Goal: Task Accomplishment & Management: Complete application form

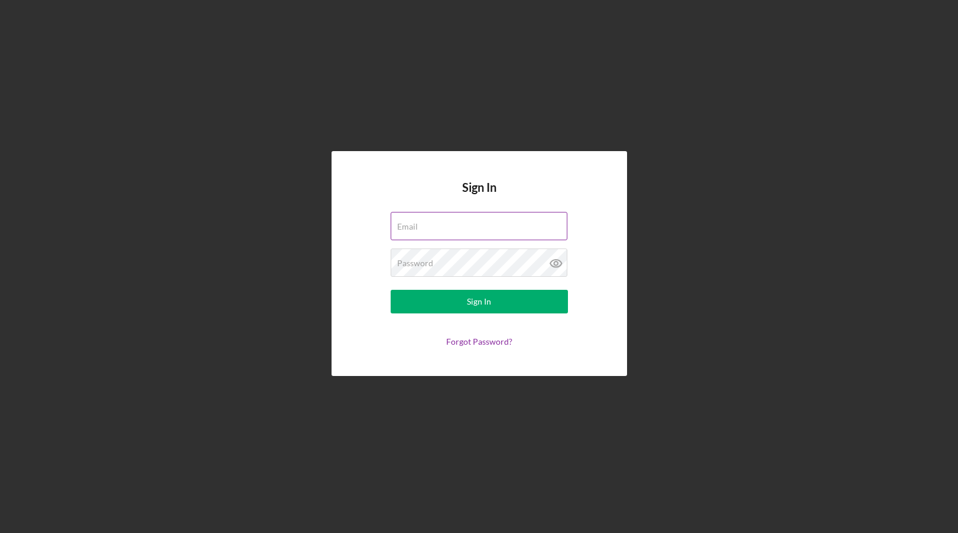
click at [428, 235] on input "Email" at bounding box center [478, 226] width 177 height 28
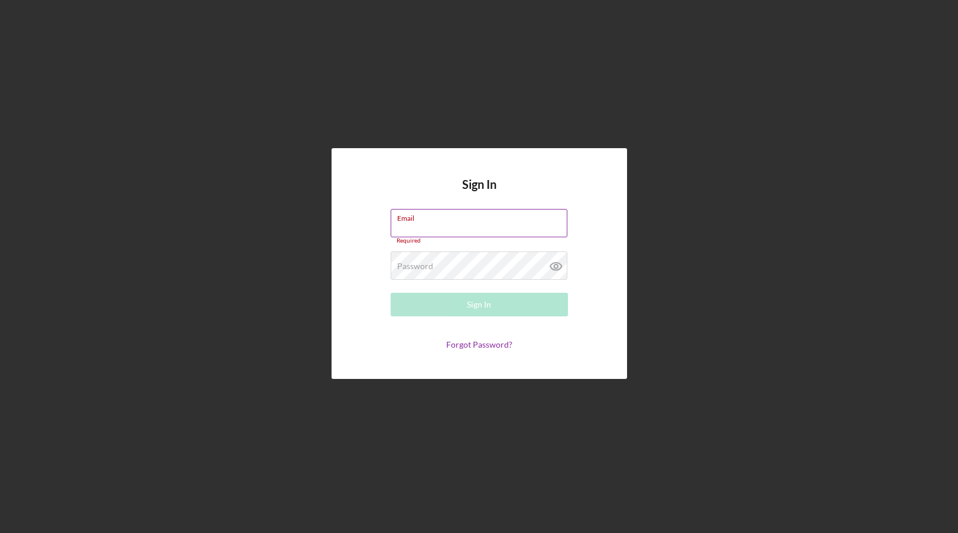
drag, startPoint x: 418, startPoint y: 220, endPoint x: 422, endPoint y: 226, distance: 7.2
paste input "[PERSON_NAME][EMAIL_ADDRESS][PERSON_NAME][DOMAIN_NAME]"
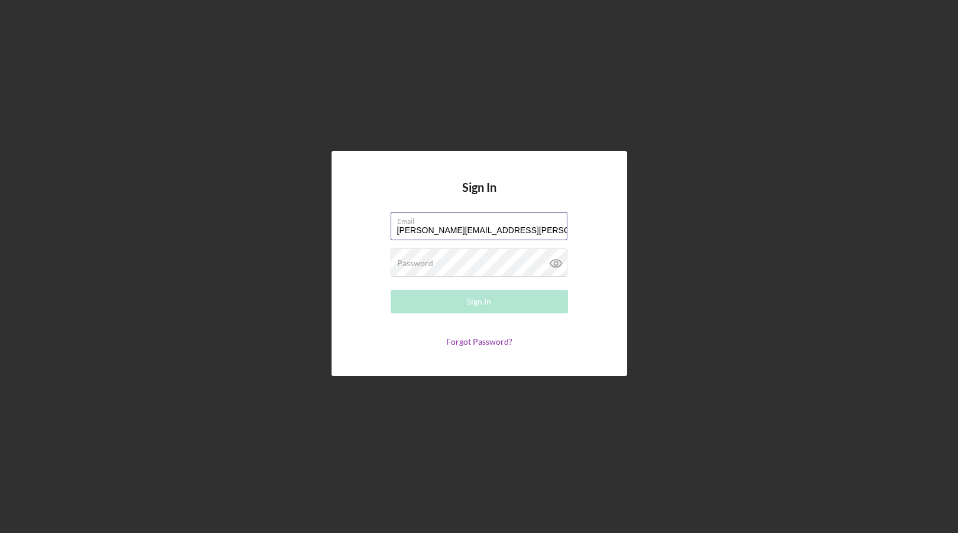
type input "[PERSON_NAME][EMAIL_ADDRESS][PERSON_NAME][DOMAIN_NAME]"
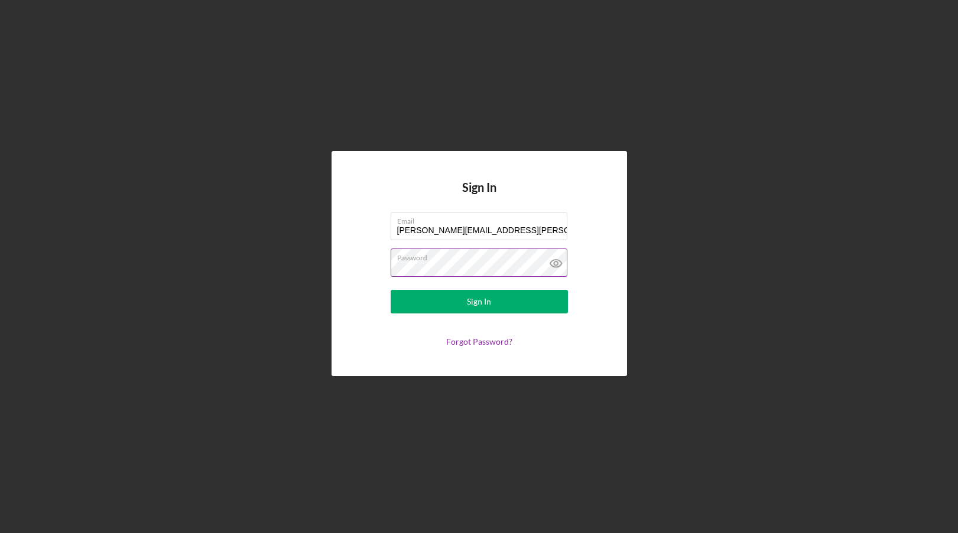
click at [552, 266] on icon at bounding box center [554, 264] width 11 height 8
click at [412, 298] on button "Sign In" at bounding box center [478, 302] width 177 height 24
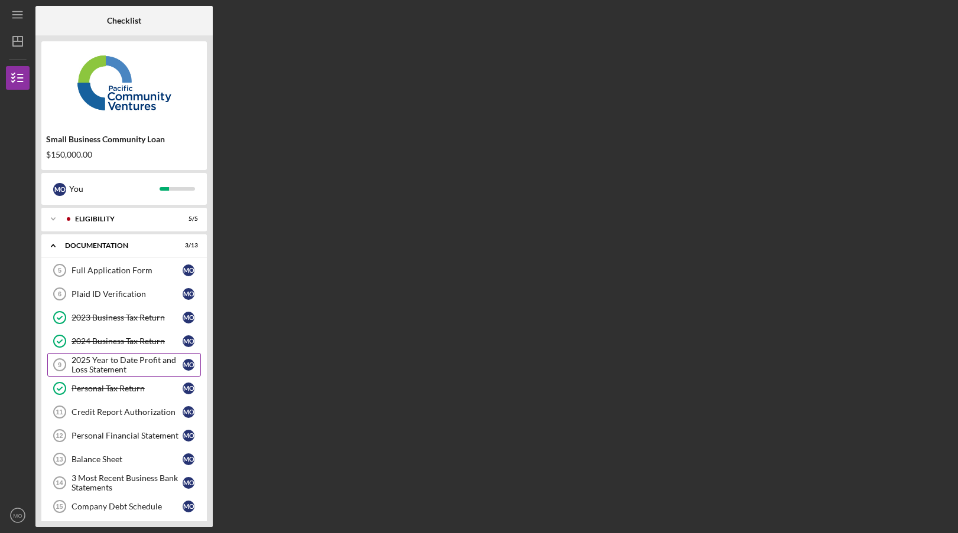
click at [93, 367] on div "2025 Year to Date Profit and Loss Statement" at bounding box center [126, 365] width 111 height 19
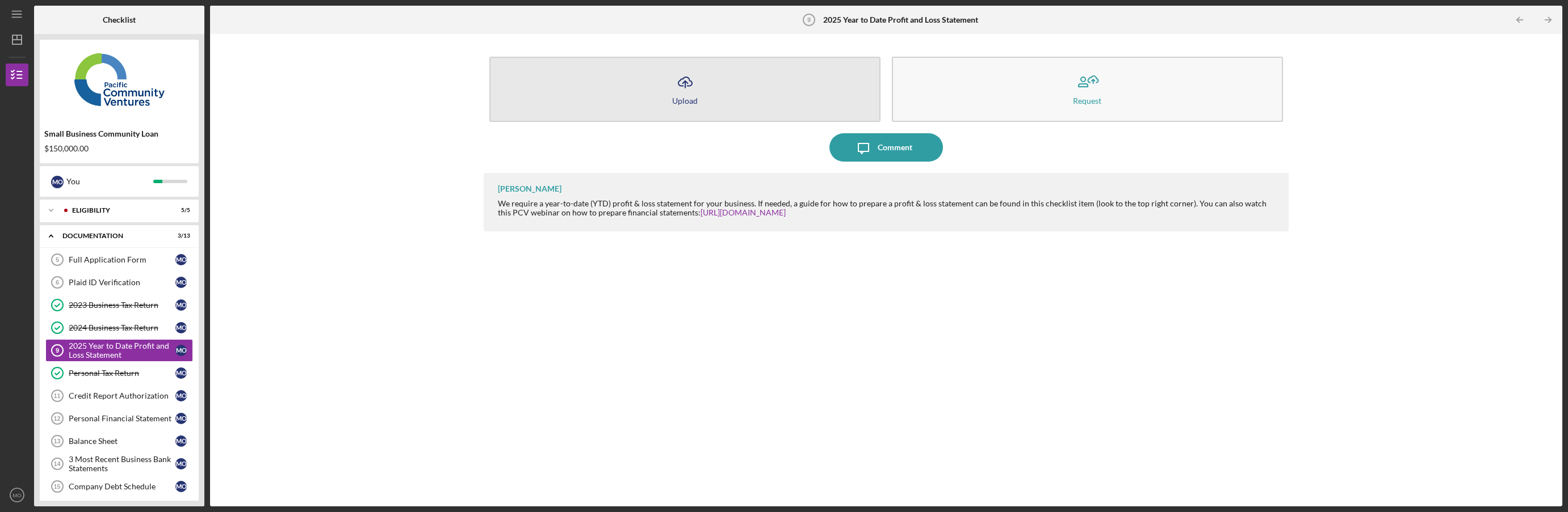
click at [692, 84] on icon "button" at bounding box center [685, 81] width 13 height 9
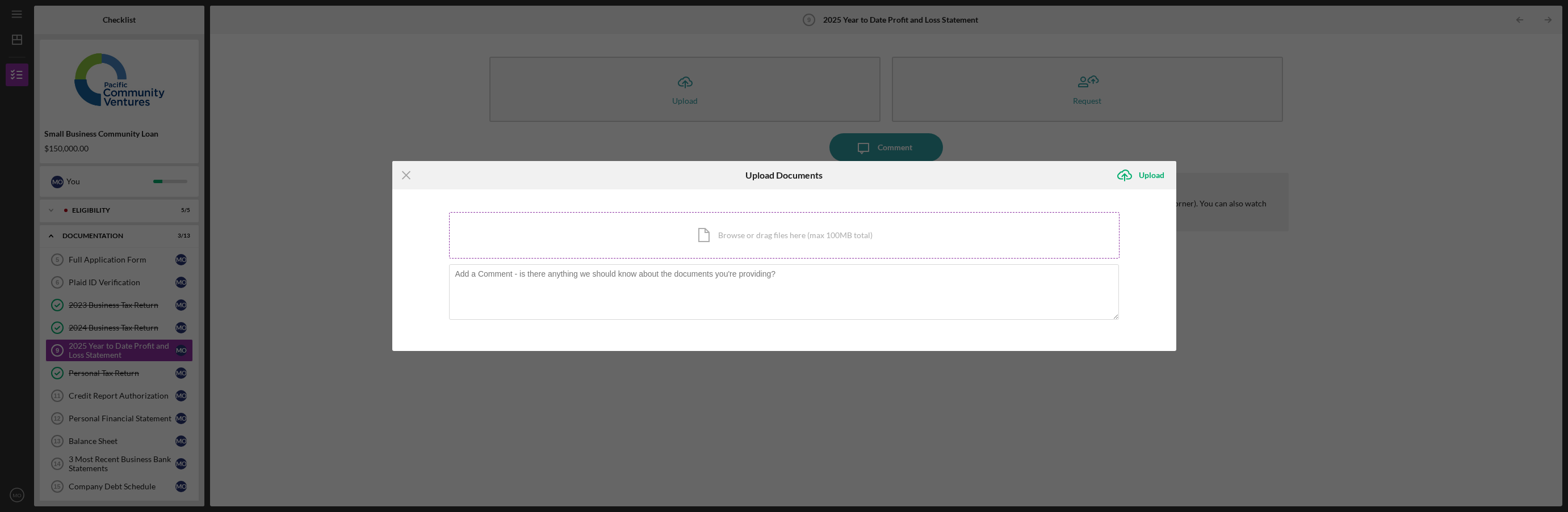
click at [746, 233] on div "Icon/Document Browse or drag files here (max 100MB total) Tap to choose files o…" at bounding box center [784, 235] width 671 height 46
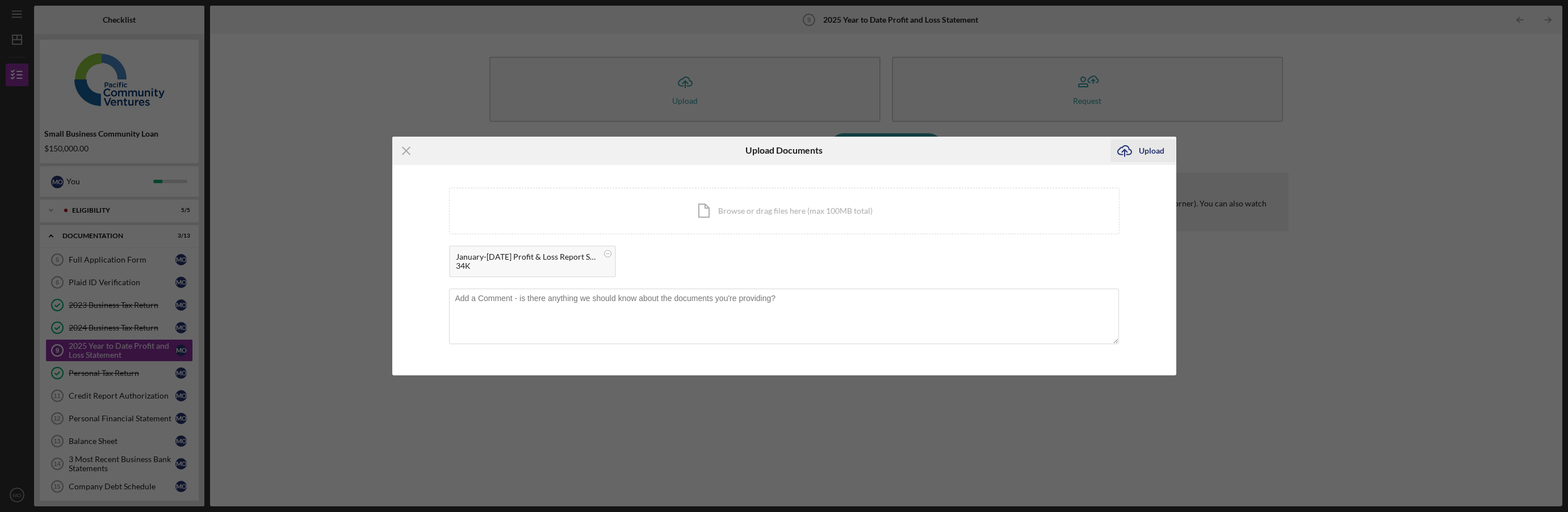
click at [919, 148] on div "Upload" at bounding box center [1151, 151] width 26 height 23
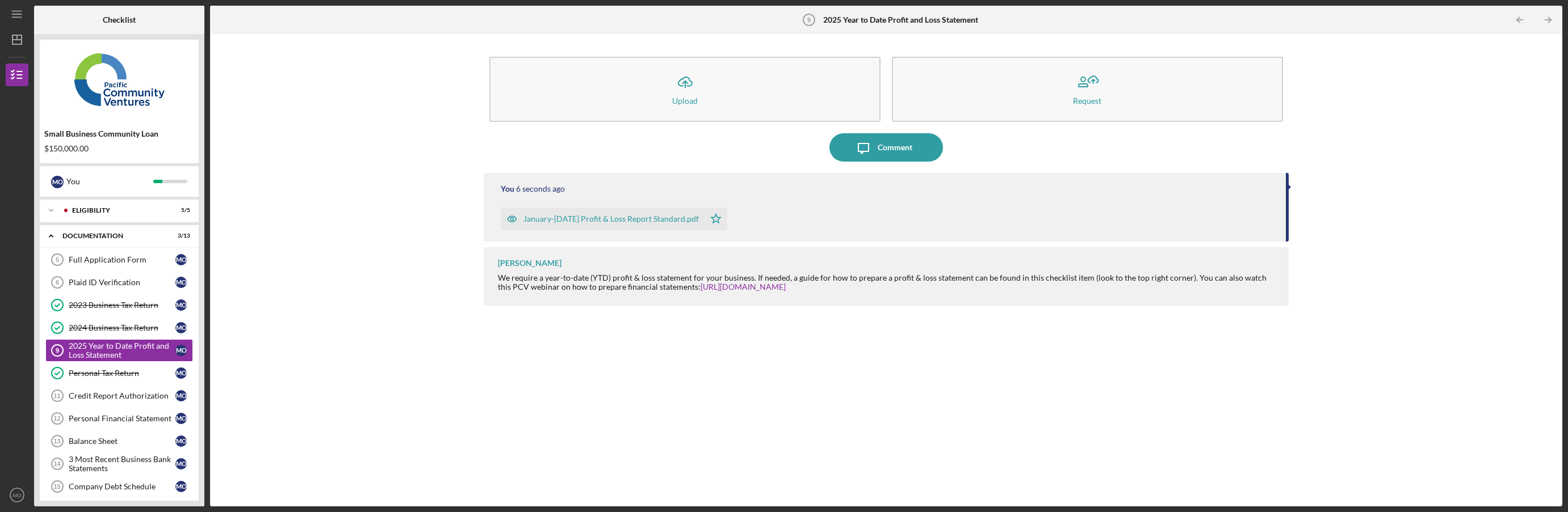
click at [372, 340] on div "Icon/Upload Upload Request Icon/Message Comment You 6 seconds ago January-[DATE…" at bounding box center [885, 270] width 1340 height 461
click at [101, 286] on div "Plaid ID Verification" at bounding box center [121, 281] width 107 height 9
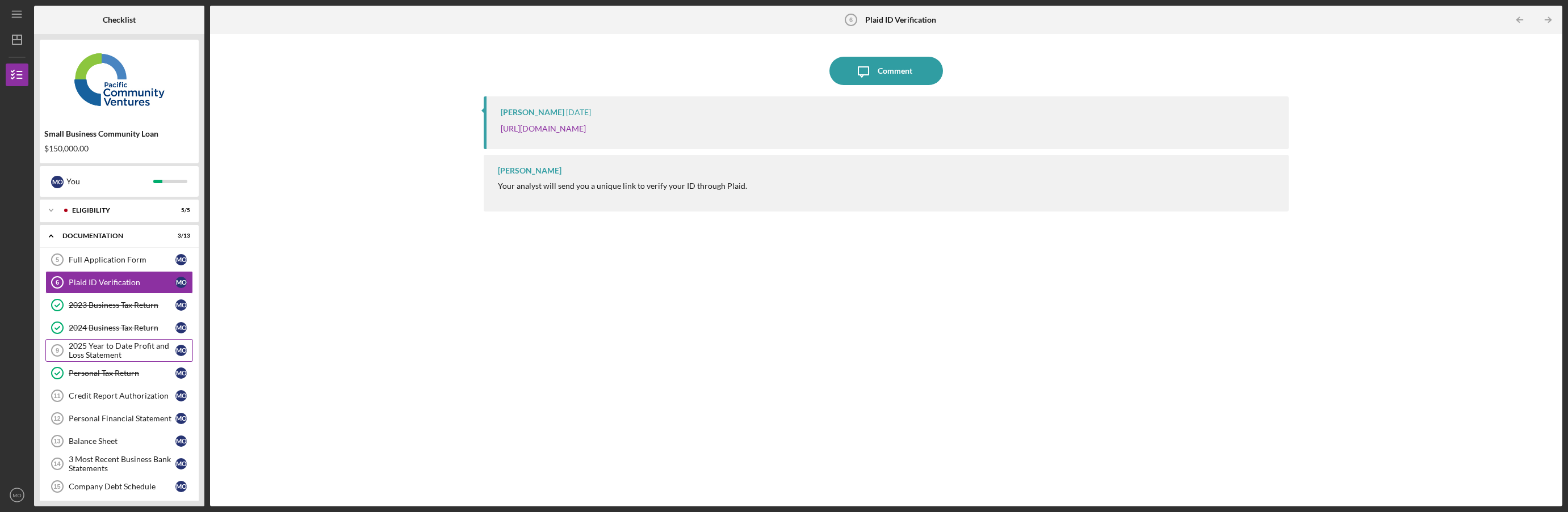
click at [89, 350] on div "2025 Year to Date Profit and Loss Statement" at bounding box center [121, 351] width 107 height 18
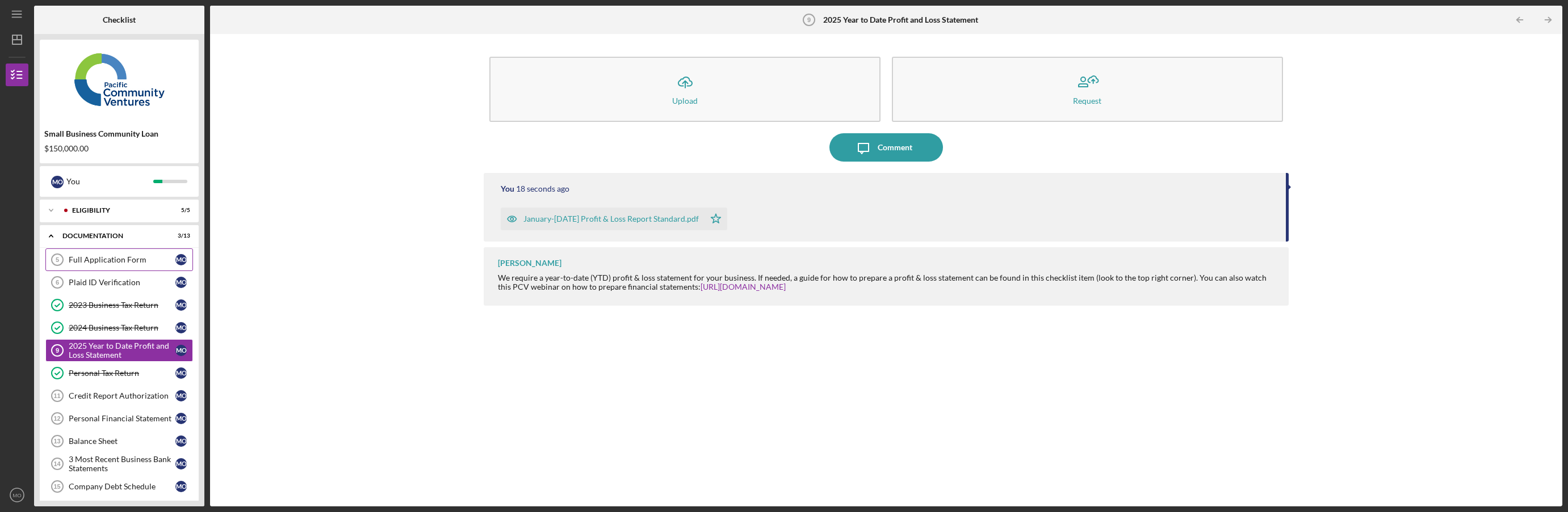
click at [97, 265] on link "Full Application Form 5 Full Application Form M O" at bounding box center [119, 260] width 148 height 23
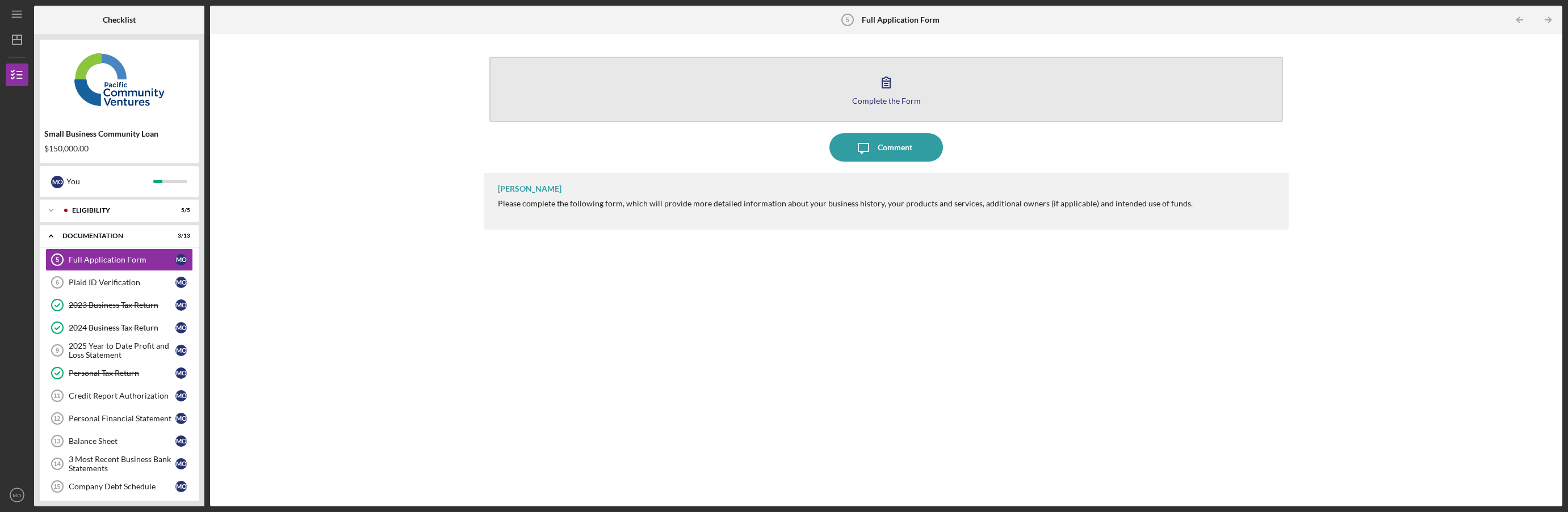
click at [854, 93] on button "Complete the Form Form" at bounding box center [885, 89] width 793 height 65
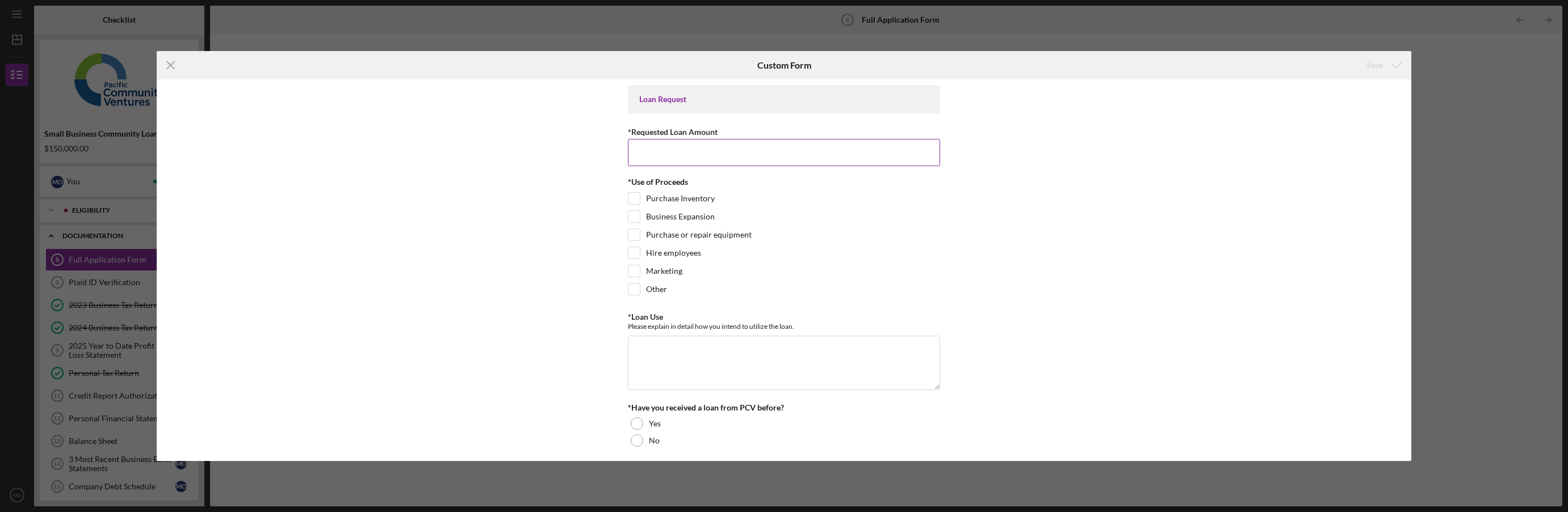
click at [665, 150] on input "*Requested Loan Amount" at bounding box center [783, 153] width 312 height 27
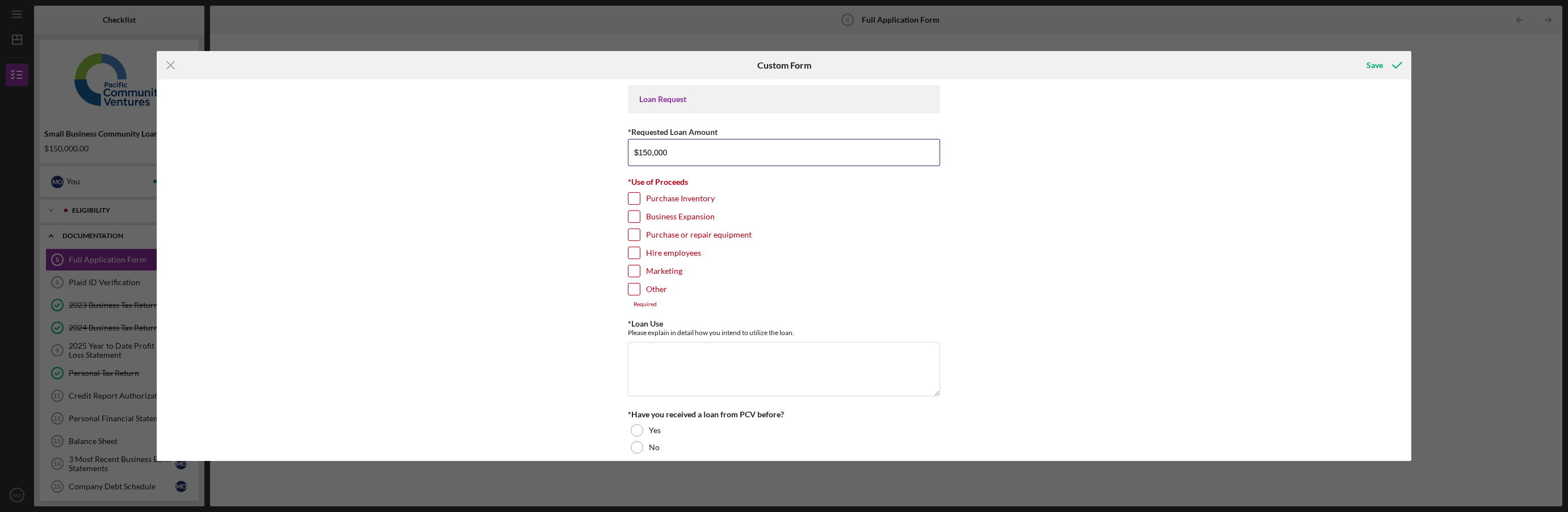
type input "$150,000"
click at [511, 195] on div "Loan Request *Requested Loan Amount $150,000 *Use of Proceeds Purchase Inventor…" at bounding box center [784, 270] width 1255 height 381
click at [630, 234] on input "Purchase or repair equipment" at bounding box center [634, 235] width 12 height 12
checkbox input "true"
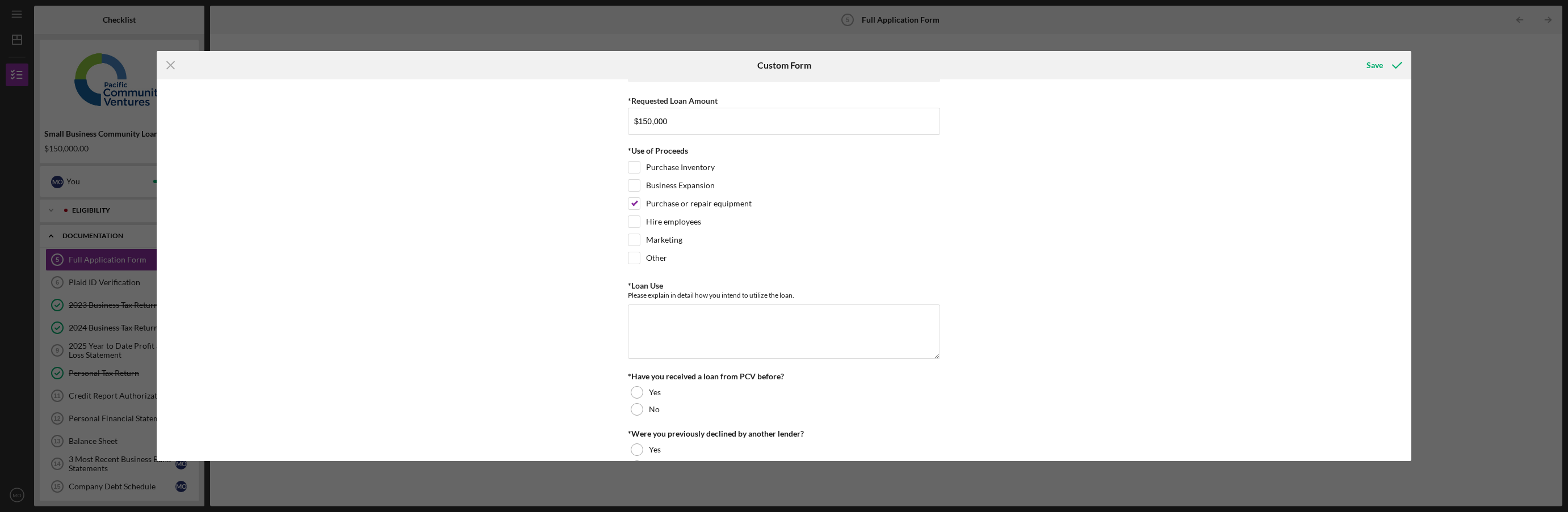
scroll to position [57, 0]
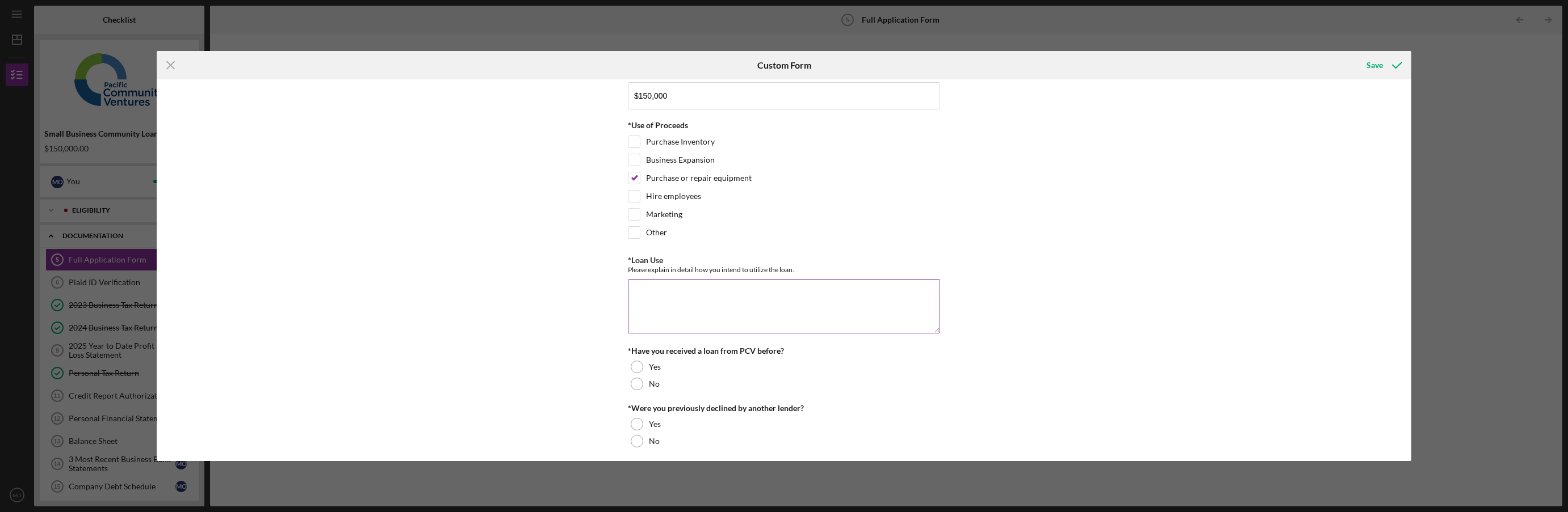
click at [657, 286] on textarea "*Loan Use" at bounding box center [783, 306] width 312 height 55
click at [651, 290] on textarea "I intedn to use this loan to repair my business equipment" at bounding box center [783, 306] width 312 height 55
drag, startPoint x: 642, startPoint y: 295, endPoint x: 639, endPoint y: 312, distance: 17.3
click at [639, 320] on textarea "I intedn to use this loan to repair my business equipment" at bounding box center [783, 306] width 312 height 55
click at [648, 293] on textarea "I intedn to use this loan to repair my business equipment" at bounding box center [783, 306] width 312 height 55
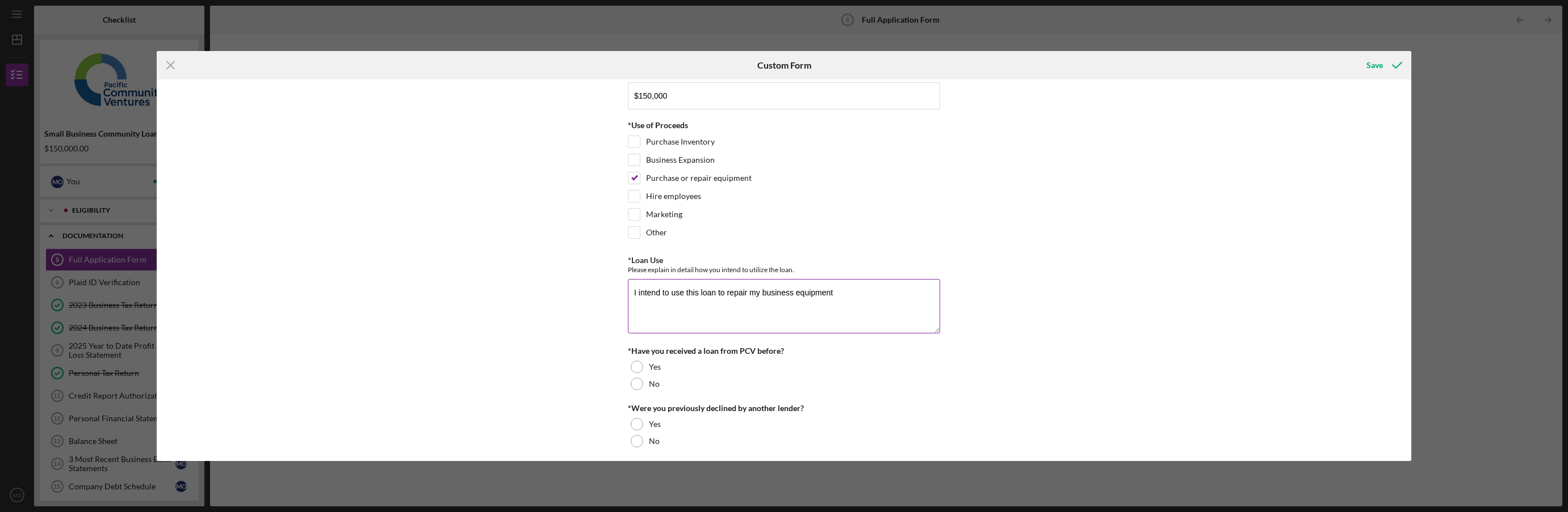
click at [860, 292] on textarea "I intend to use this loan to repair my business equipment" at bounding box center [783, 306] width 312 height 55
click at [716, 304] on textarea "I intend to use this loan to repair my business equipment and be able to effici…" at bounding box center [783, 306] width 312 height 55
click at [747, 291] on textarea "I intend to use this loan to repair my business equipment and be able to effici…" at bounding box center [783, 306] width 312 height 55
click at [780, 306] on textarea "I intend to use this loan to repair and buy my business equipment and be able t…" at bounding box center [783, 306] width 312 height 55
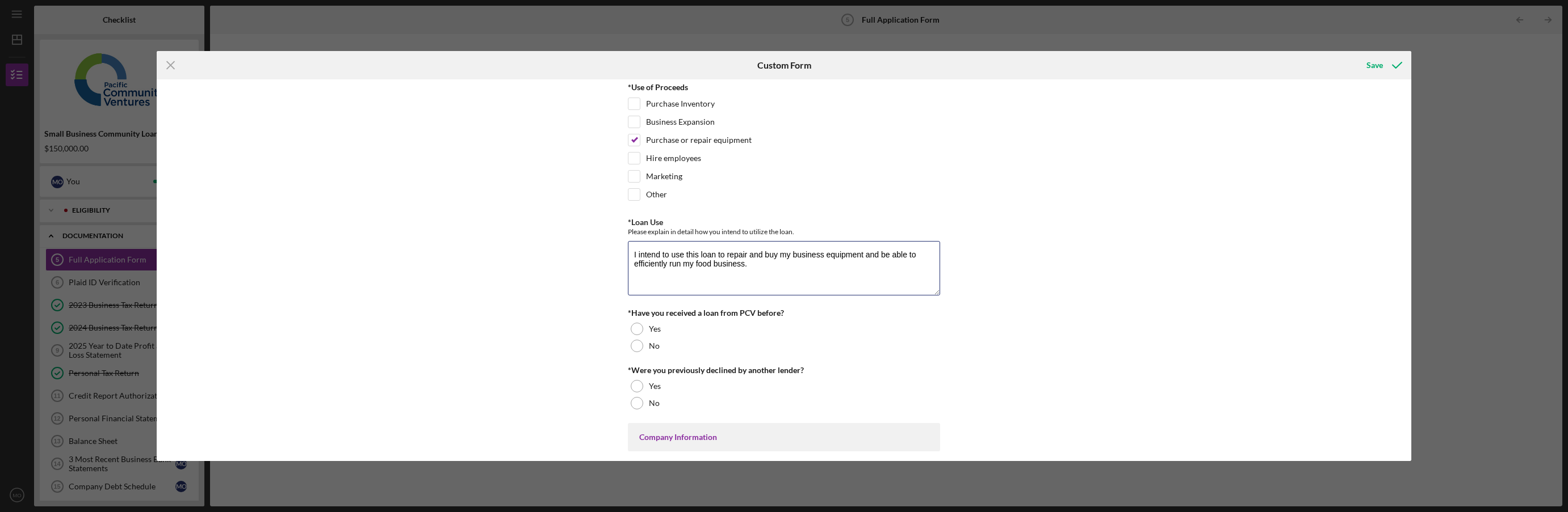
scroll to position [113, 0]
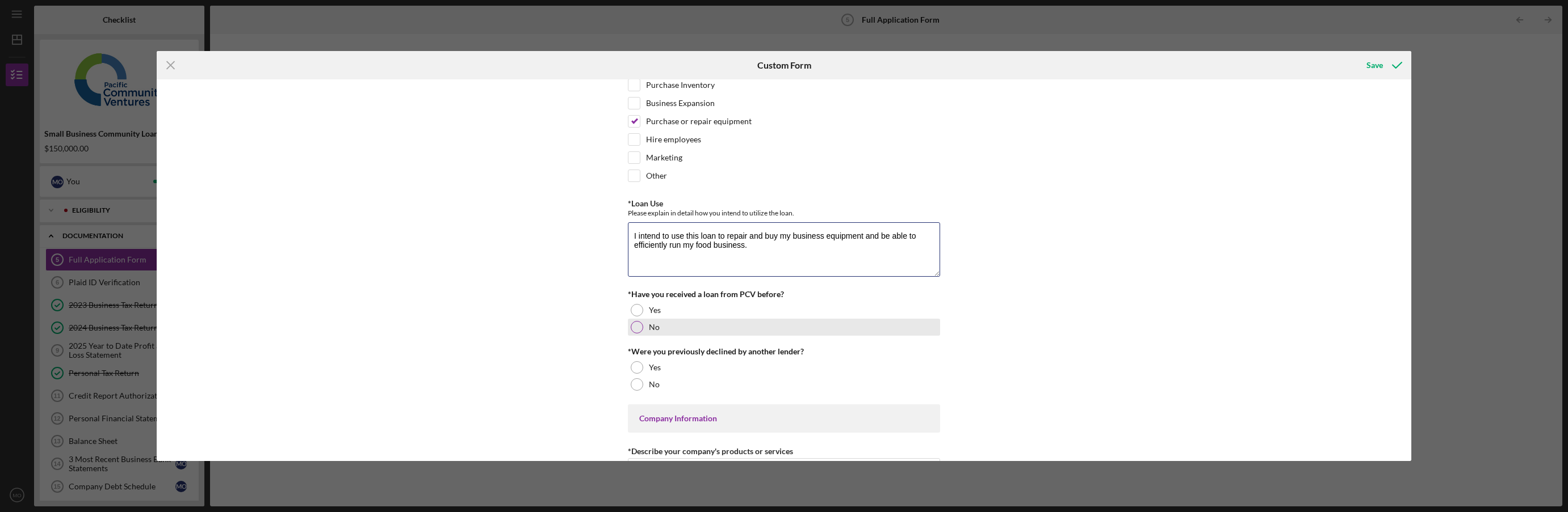
type textarea "I intend to use this loan to repair and buy my business equipment and be able t…"
click at [637, 326] on div at bounding box center [636, 327] width 12 height 12
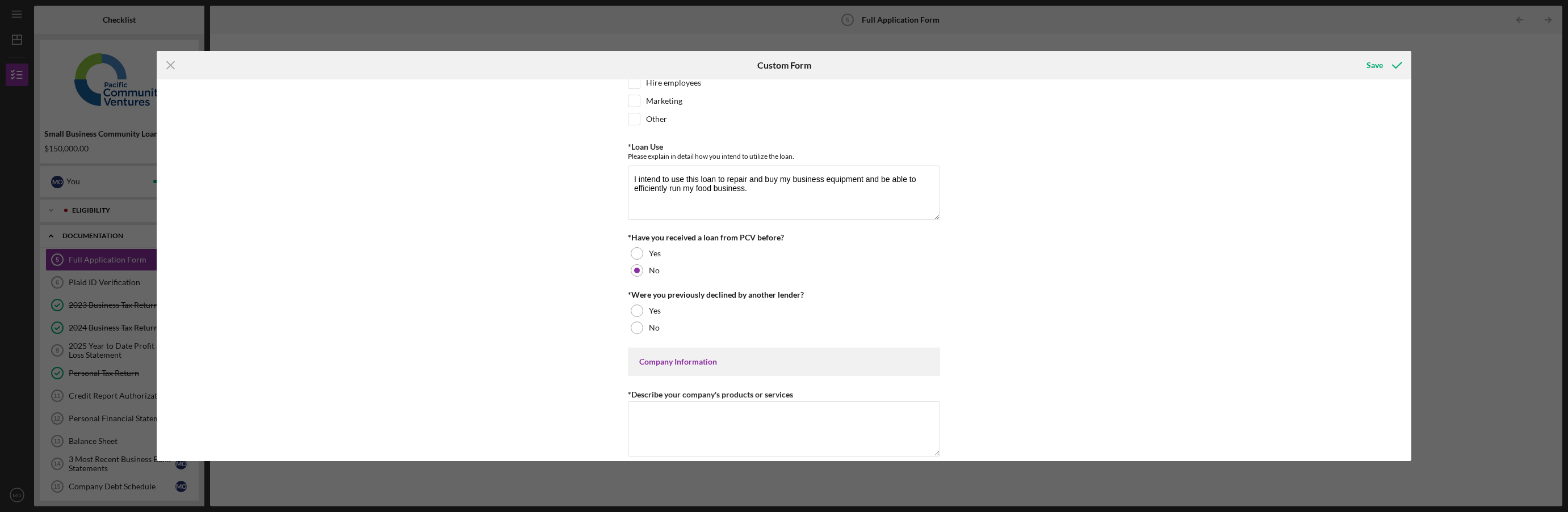
scroll to position [227, 0]
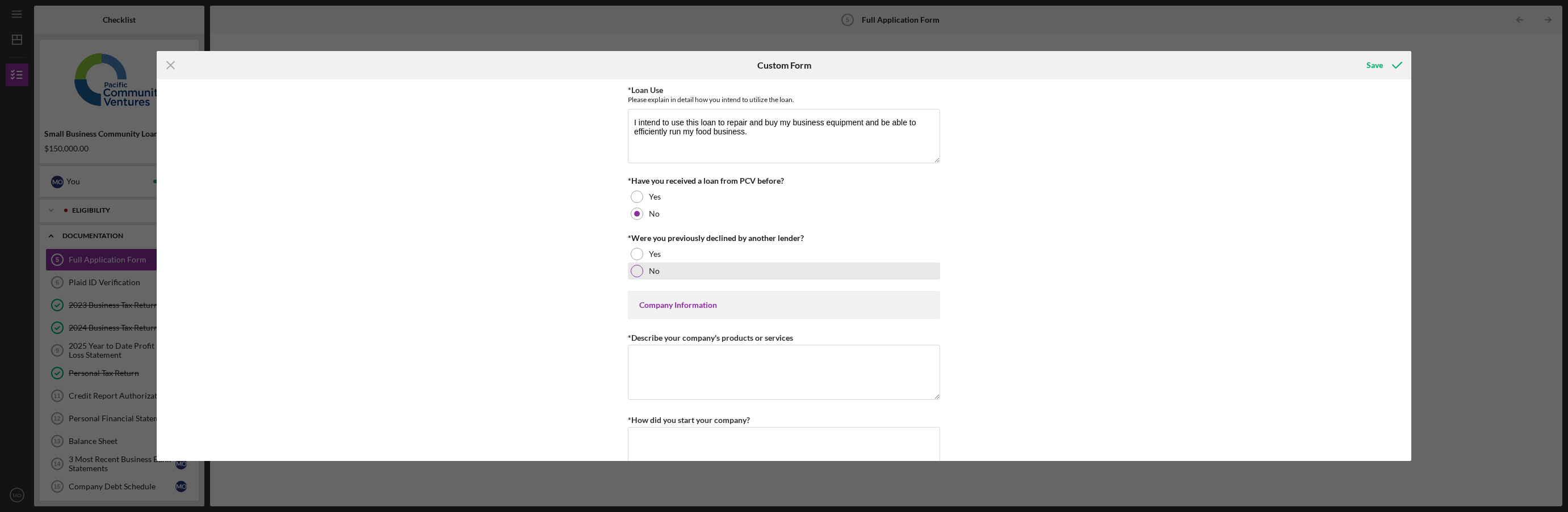
click at [646, 268] on div "No" at bounding box center [783, 272] width 312 height 17
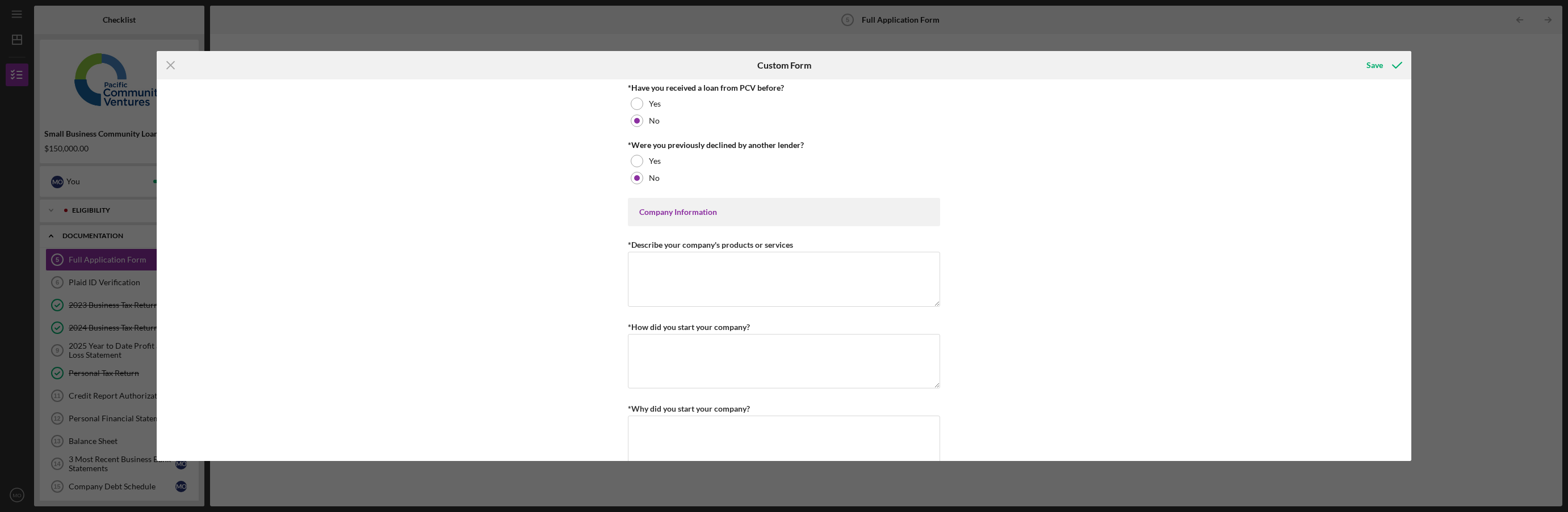
scroll to position [340, 0]
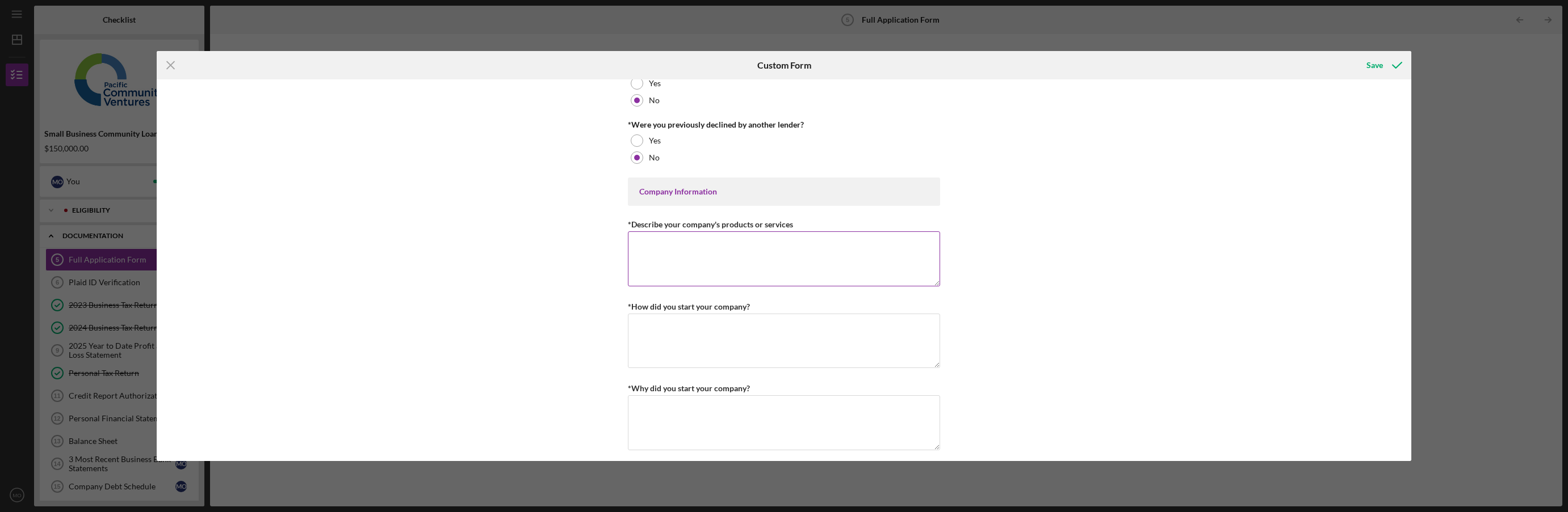
click at [662, 258] on textarea "*Describe your company's products or services" at bounding box center [783, 258] width 312 height 55
click at [821, 246] on textarea "My company sells tortillas and food from [GEOGRAPHIC_DATA]" at bounding box center [783, 258] width 312 height 55
type textarea "My company sells tortillas and food from [GEOGRAPHIC_DATA]."
click at [568, 307] on div "Loan Request *Requested Loan Amount $150,000 *Use of Proceeds Purchase Inventor…" at bounding box center [784, 270] width 1255 height 381
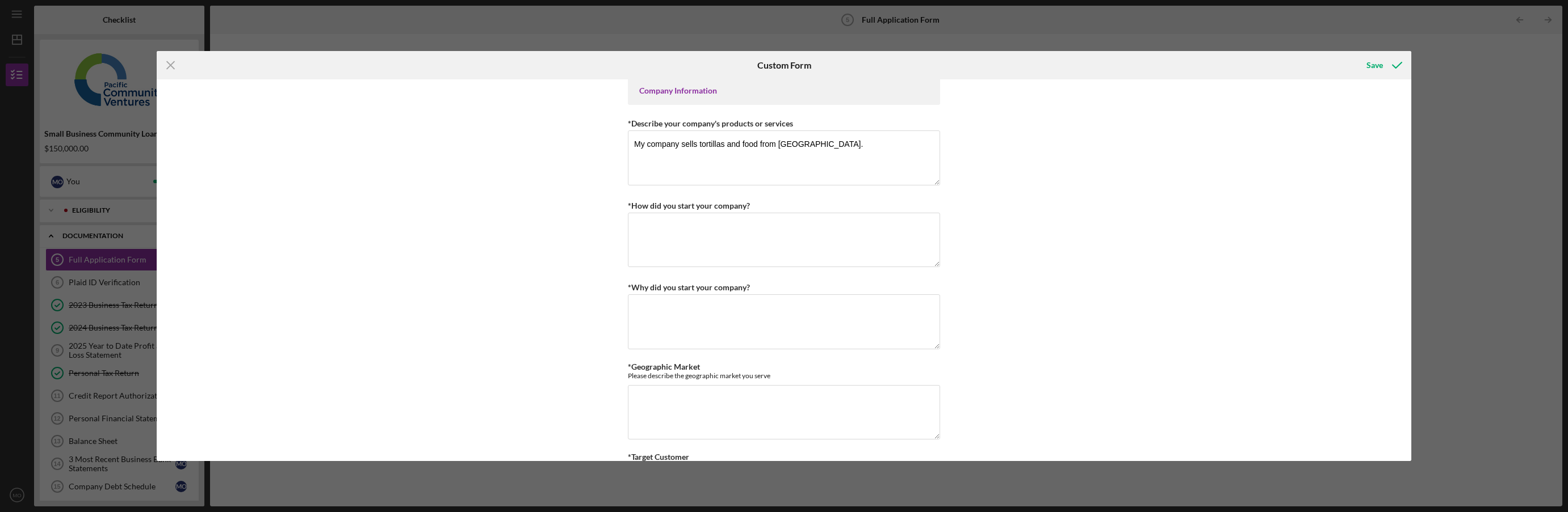
scroll to position [454, 0]
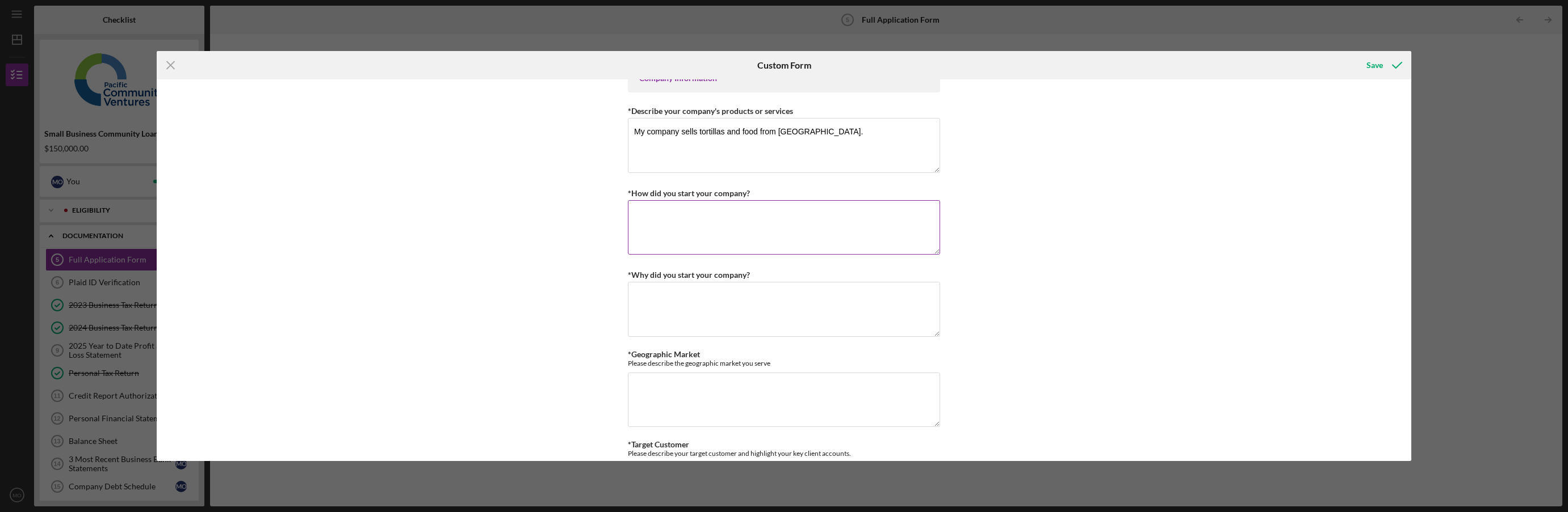
click at [663, 228] on textarea "*How did you start your company?" at bounding box center [783, 228] width 312 height 55
type textarea "M"
click at [708, 236] on textarea "I started this company with the thought of leaving a legacy for my three kids w…" at bounding box center [783, 228] width 312 height 55
drag, startPoint x: 661, startPoint y: 227, endPoint x: 634, endPoint y: 213, distance: 30.4
click at [625, 210] on div "Loan Request *Requested Loan Amount $150,000 *Use of Proceeds Purchase Inventor…" at bounding box center [784, 270] width 1255 height 381
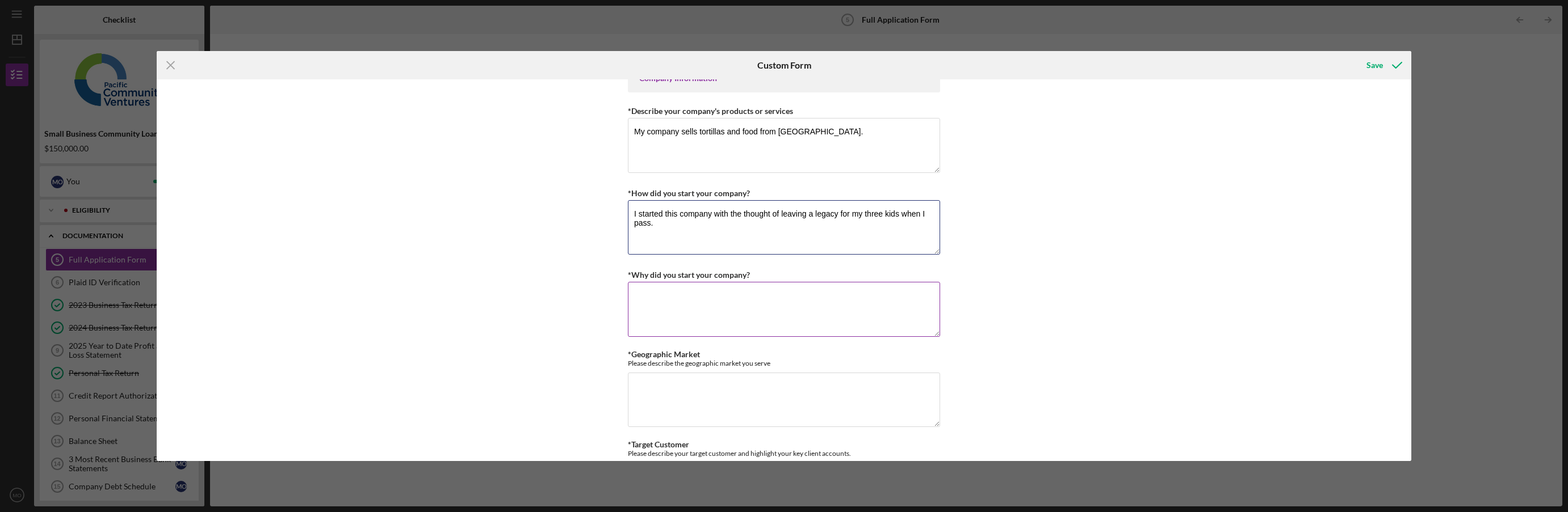
type textarea "I started this company with the thought of leaving a legacy for my three kids w…"
click at [663, 299] on textarea "*Why did you start your company?" at bounding box center [783, 309] width 312 height 55
paste textarea "I started this company with the thought of leaving a legacy for my three kids w…"
type textarea "I started this company with the thought of leaving a legacy for my three kids w…"
click at [674, 226] on textarea "I started this company with the thought of leaving a legacy for my three kids w…" at bounding box center [783, 228] width 312 height 55
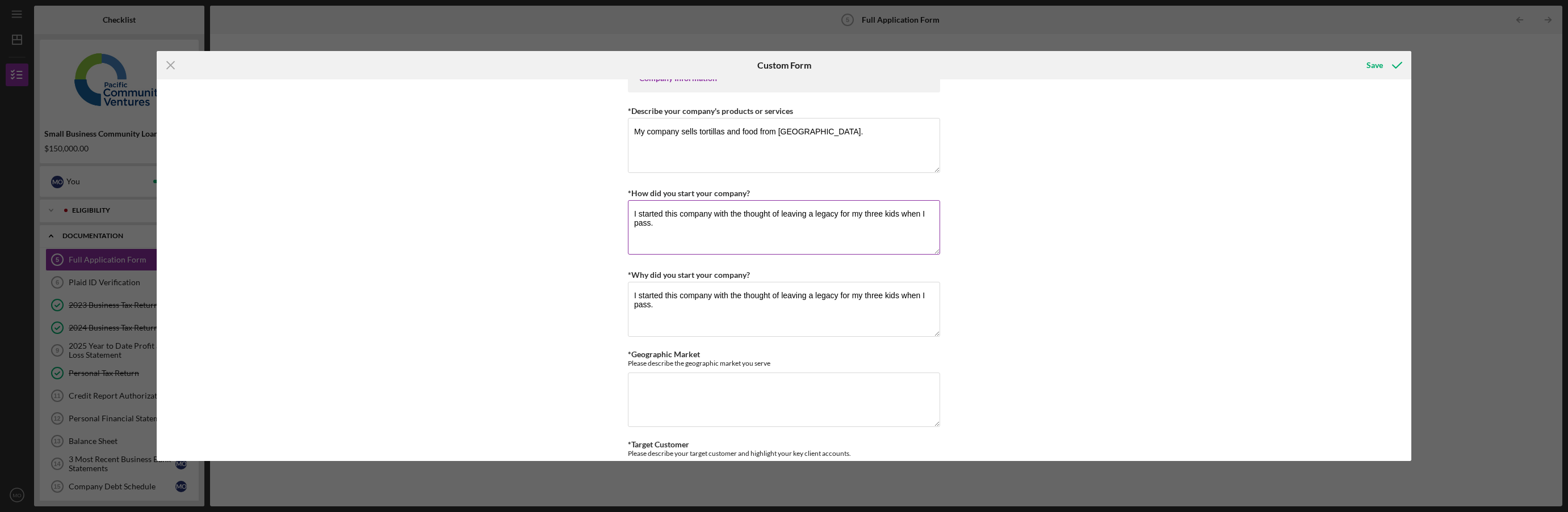
drag, startPoint x: 666, startPoint y: 226, endPoint x: 643, endPoint y: 211, distance: 27.5
click at [642, 211] on textarea "I started this company with the thought of leaving a legacy for my three kids w…" at bounding box center [783, 228] width 312 height 55
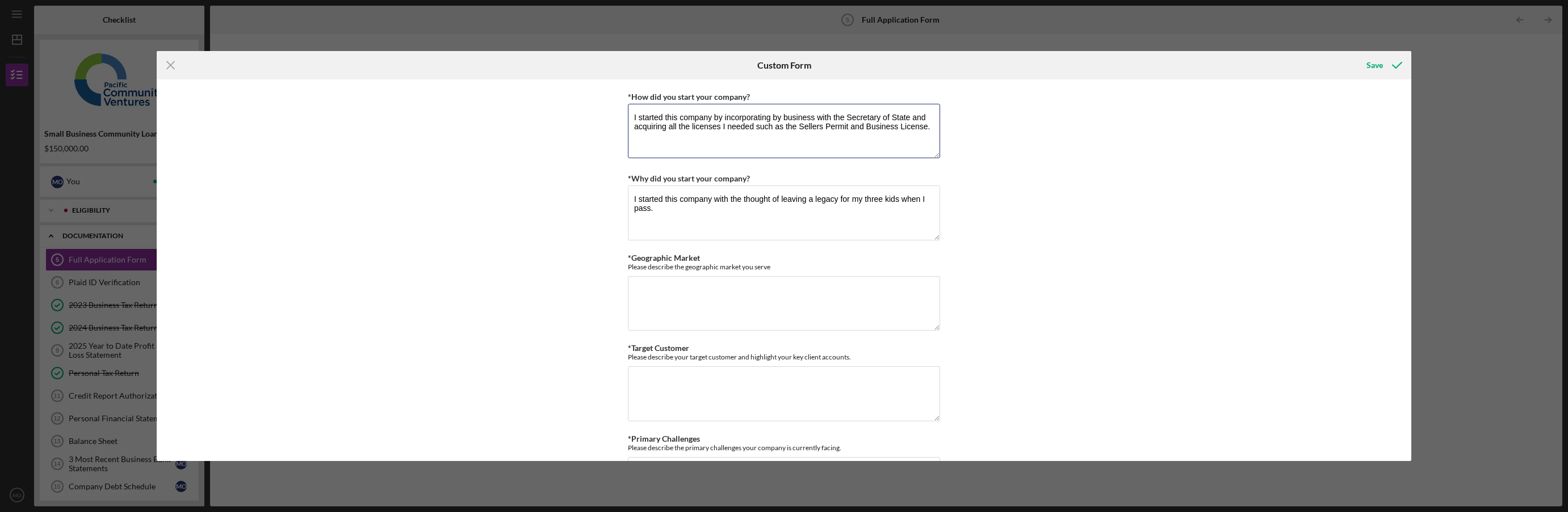
scroll to position [568, 0]
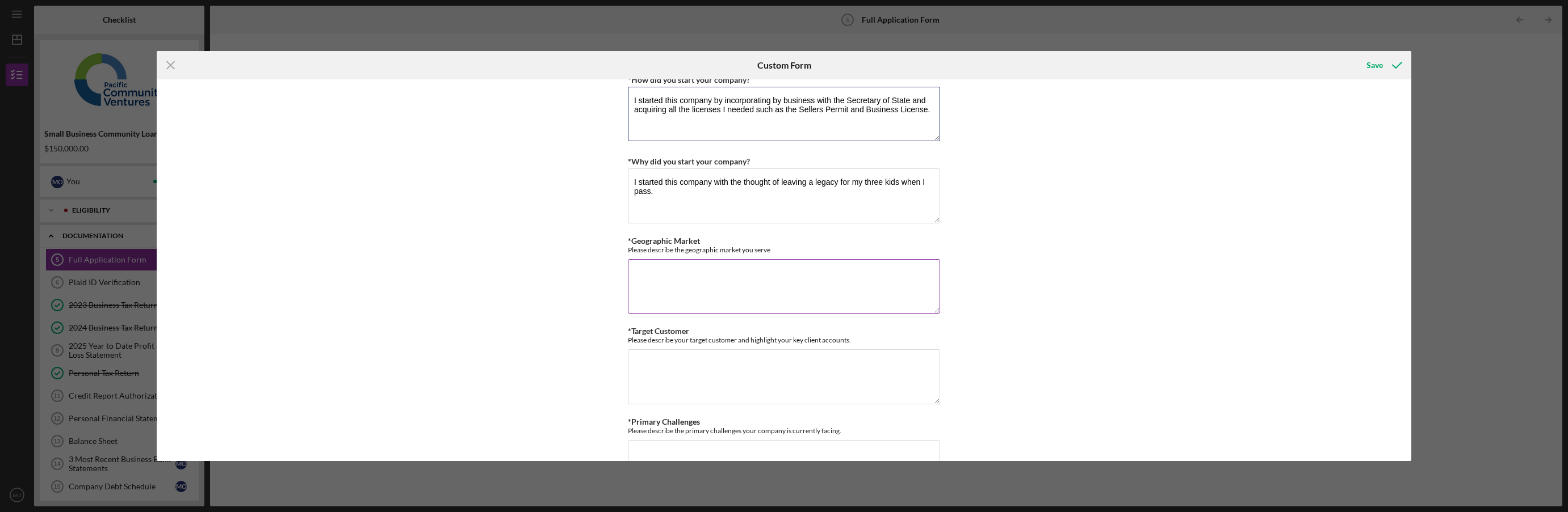
type textarea "I started this company by incorporating by business with the Secretary of State…"
drag, startPoint x: 668, startPoint y: 276, endPoint x: 601, endPoint y: 271, distance: 67.2
click at [668, 276] on textarea "*Geographic Market" at bounding box center [783, 286] width 312 height 55
drag, startPoint x: 652, startPoint y: 252, endPoint x: 659, endPoint y: 247, distance: 8.6
click at [657, 248] on div "Please describe the geographic market you serve" at bounding box center [783, 250] width 312 height 9
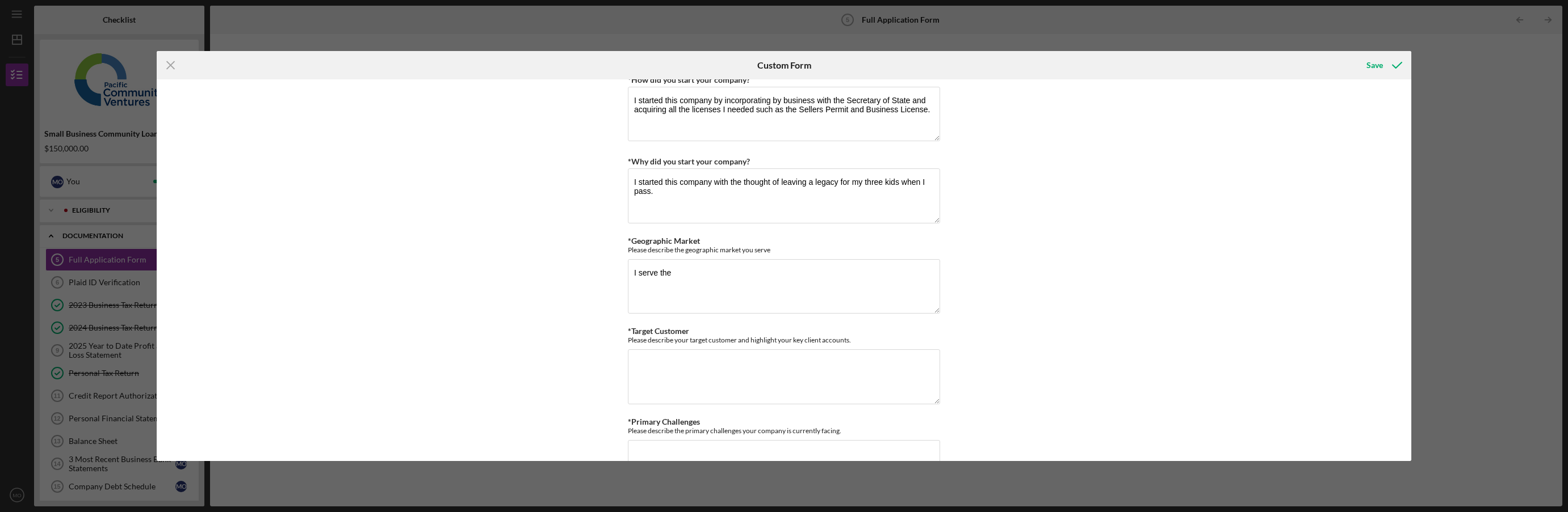
click at [623, 242] on div "Loan Request *Requested Loan Amount $150,000 *Use of Proceeds Purchase Inventor…" at bounding box center [784, 270] width 1255 height 381
drag, startPoint x: 629, startPoint y: 238, endPoint x: 702, endPoint y: 235, distance: 73.1
click at [702, 235] on div "Loan Request *Requested Loan Amount $150,000 *Use of Proceeds Purchase Inventor…" at bounding box center [783, 453] width 312 height 1871
copy label "Geographic Market"
click at [696, 277] on textarea "I serve the" at bounding box center [783, 286] width 312 height 55
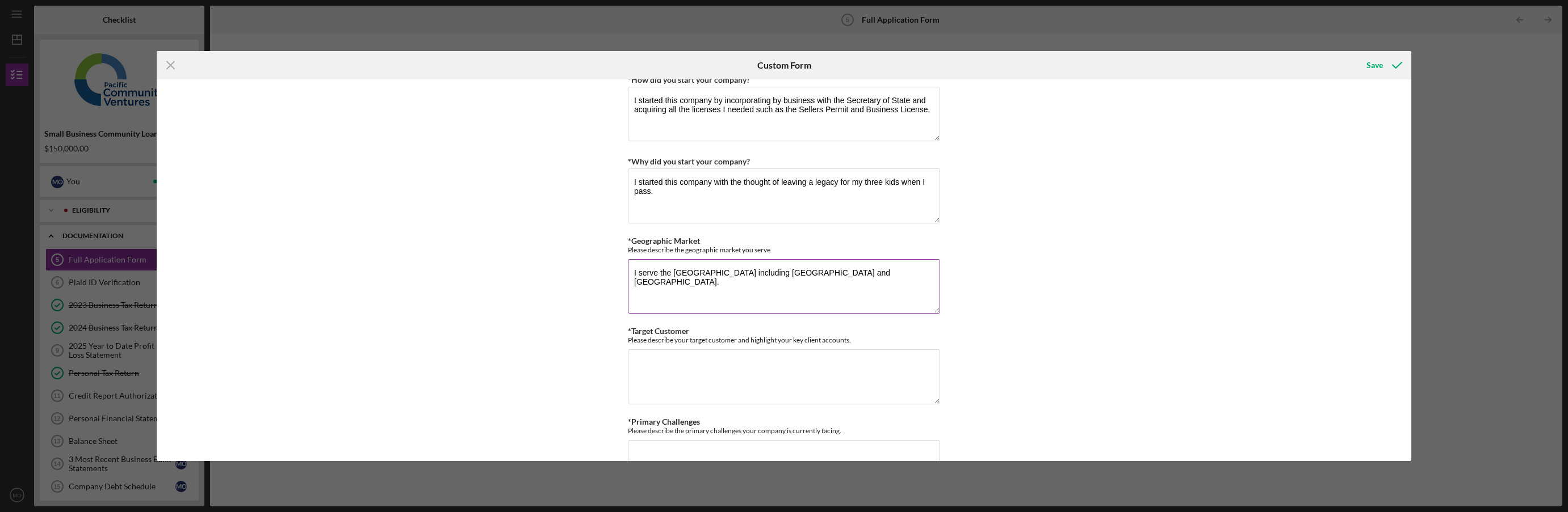
click at [776, 272] on textarea "I serve the [GEOGRAPHIC_DATA] including [GEOGRAPHIC_DATA] and [GEOGRAPHIC_DATA]." at bounding box center [783, 286] width 312 height 55
click at [551, 252] on div "Loan Request *Requested Loan Amount $150,000 *Use of Proceeds Purchase Inventor…" at bounding box center [784, 270] width 1255 height 381
click at [821, 276] on textarea "I serve the [GEOGRAPHIC_DATA] including the cities of [GEOGRAPHIC_DATA] and [GE…" at bounding box center [783, 286] width 312 height 55
click at [881, 272] on textarea "I serve the [GEOGRAPHIC_DATA] including the cities of [GEOGRAPHIC_DATA], [GEOGR…" at bounding box center [783, 286] width 312 height 55
click at [534, 294] on div "Loan Request *Requested Loan Amount $150,000 *Use of Proceeds Purchase Inventor…" at bounding box center [784, 270] width 1255 height 381
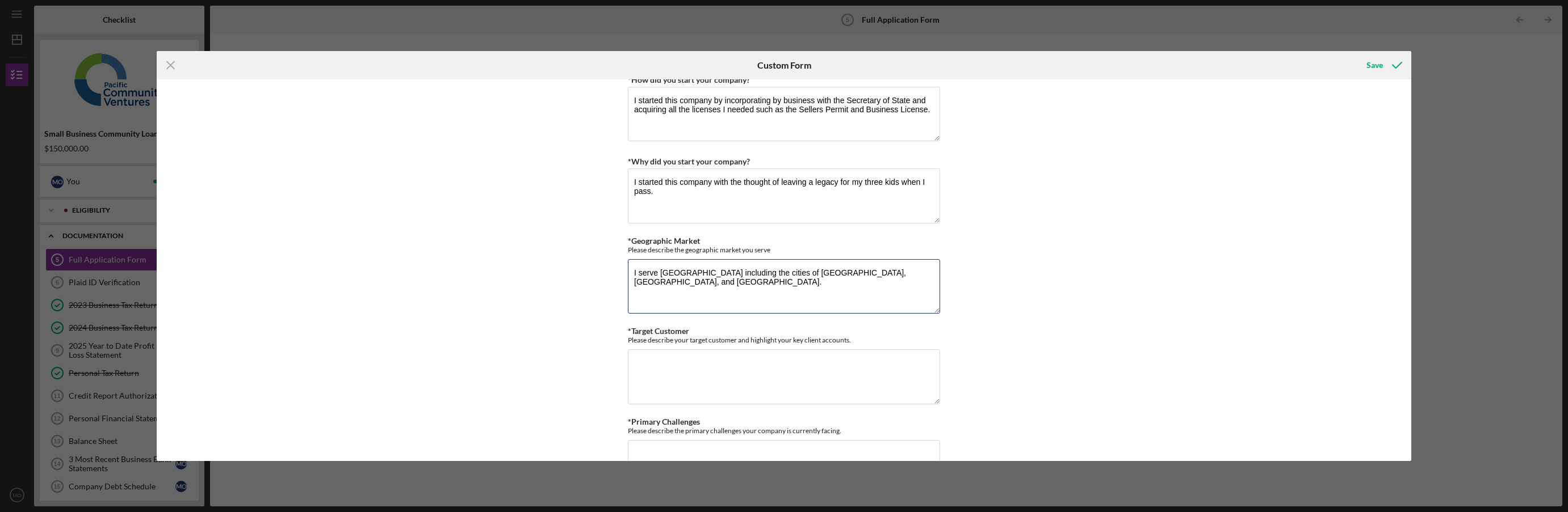
type textarea "I serve [GEOGRAPHIC_DATA] including the cities of [GEOGRAPHIC_DATA], [GEOGRAPHI…"
click at [554, 282] on div "Loan Request *Requested Loan Amount $150,000 *Use of Proceeds Purchase Inventor…" at bounding box center [784, 270] width 1255 height 381
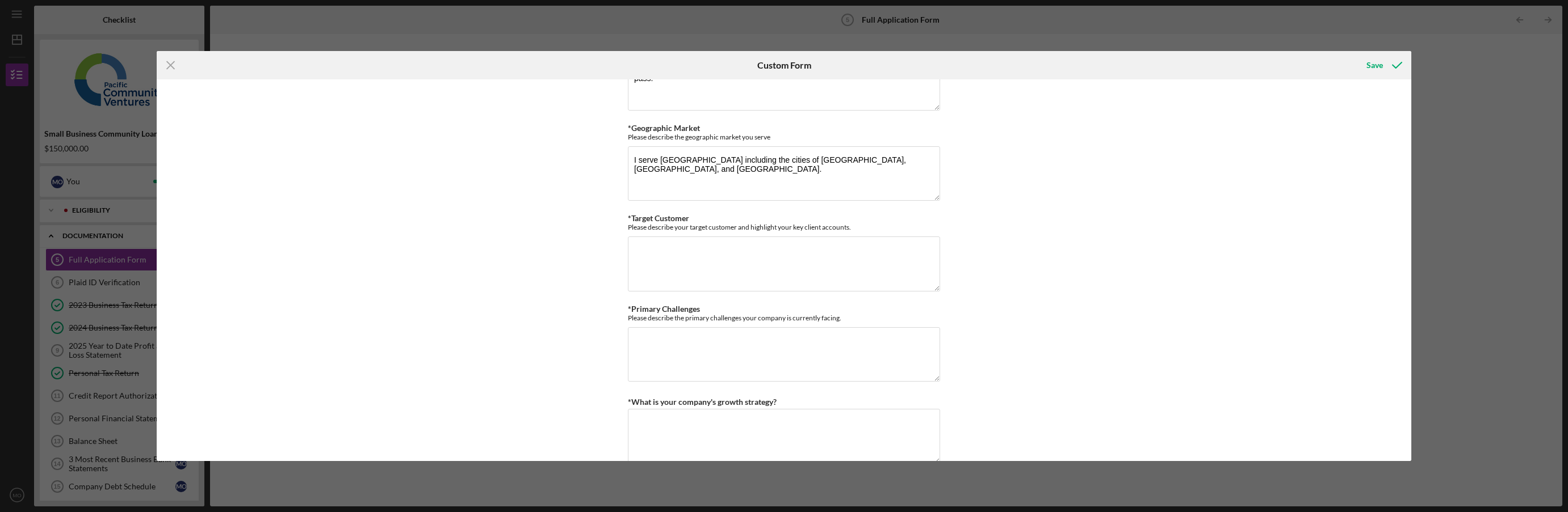
scroll to position [681, 0]
click at [712, 248] on textarea "*Target Customer" at bounding box center [783, 263] width 312 height 55
paste textarea "Caucasian:"
click at [719, 250] on textarea "My target customer are [DEMOGRAPHIC_DATA] and [DEMOGRAPHIC_DATA], and [DEMOGRAP…" at bounding box center [783, 263] width 312 height 55
click at [840, 272] on textarea "My target customers are [DEMOGRAPHIC_DATA] and [DEMOGRAPHIC_DATA], and [DEMOGRA…" at bounding box center [783, 263] width 312 height 55
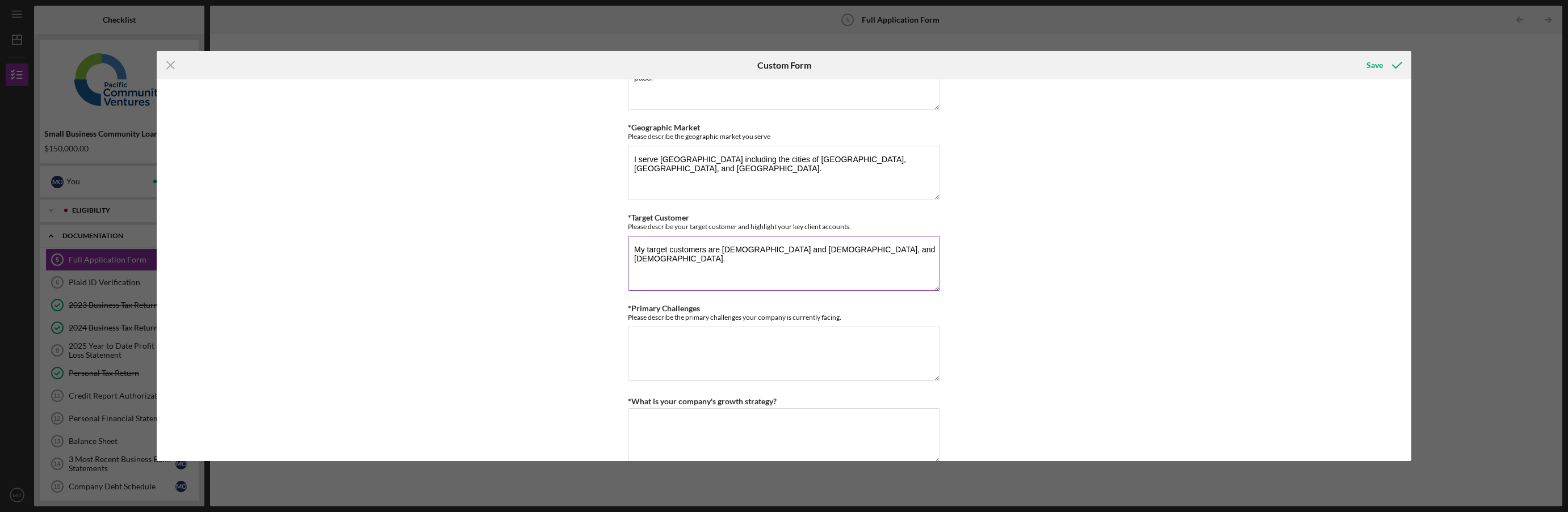
click at [899, 248] on textarea "My target customers are [DEMOGRAPHIC_DATA] and [DEMOGRAPHIC_DATA], and [DEMOGRA…" at bounding box center [783, 263] width 312 height 55
type textarea "My target customers are [DEMOGRAPHIC_DATA] and [DEMOGRAPHIC_DATA], and [DEMOGRA…"
drag, startPoint x: 690, startPoint y: 342, endPoint x: 615, endPoint y: 337, distance: 75.2
click at [690, 342] on textarea "*Primary Challenges" at bounding box center [783, 354] width 312 height 55
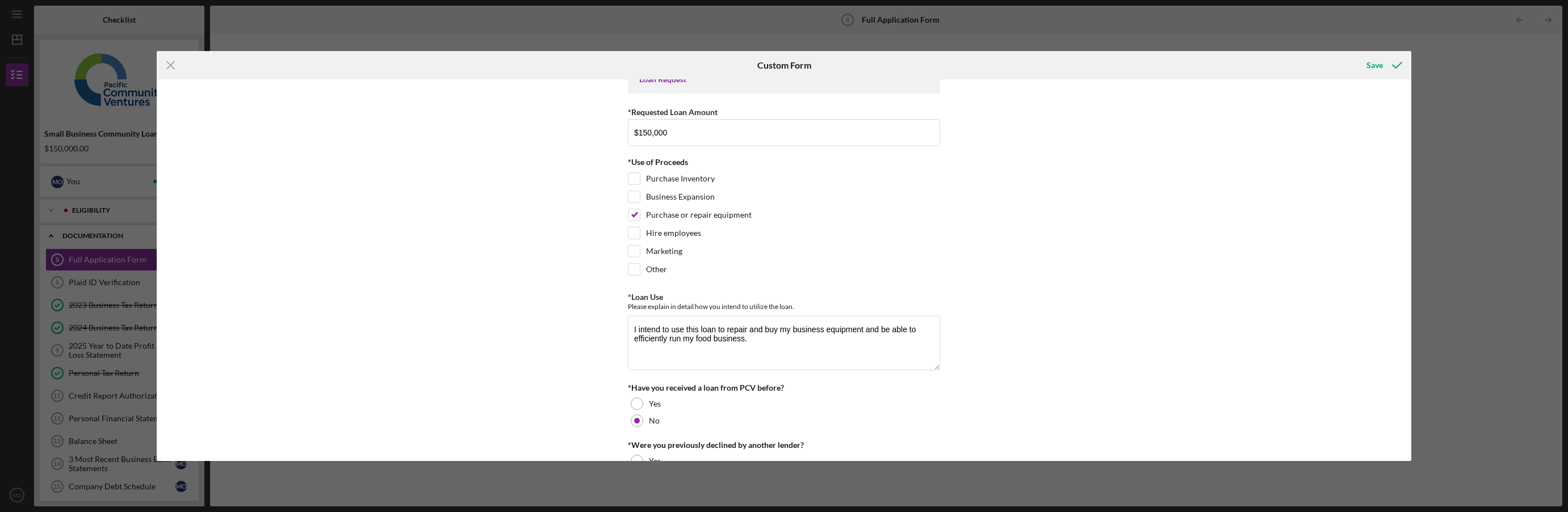
scroll to position [0, 0]
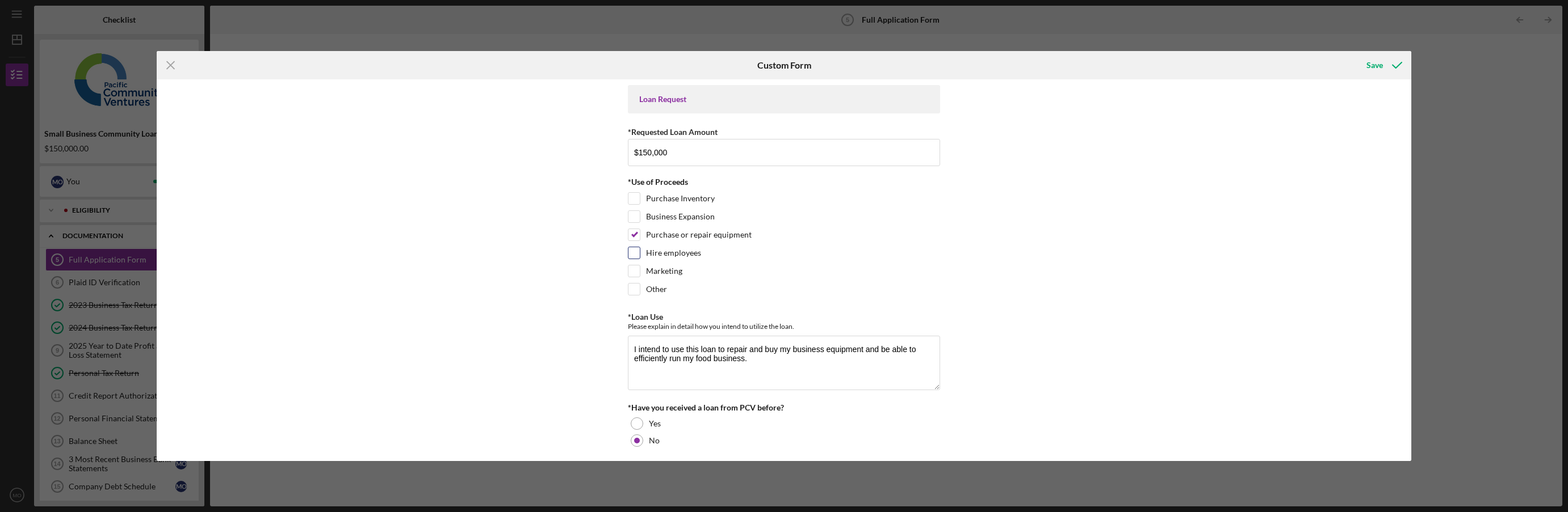
type textarea "Primary challenges my company has currently is"
click at [632, 254] on input "Hire employees" at bounding box center [634, 254] width 12 height 12
checkbox input "true"
click at [780, 357] on textarea "I intend to use this loan to repair and buy my business equipment and be able t…" at bounding box center [783, 363] width 312 height 55
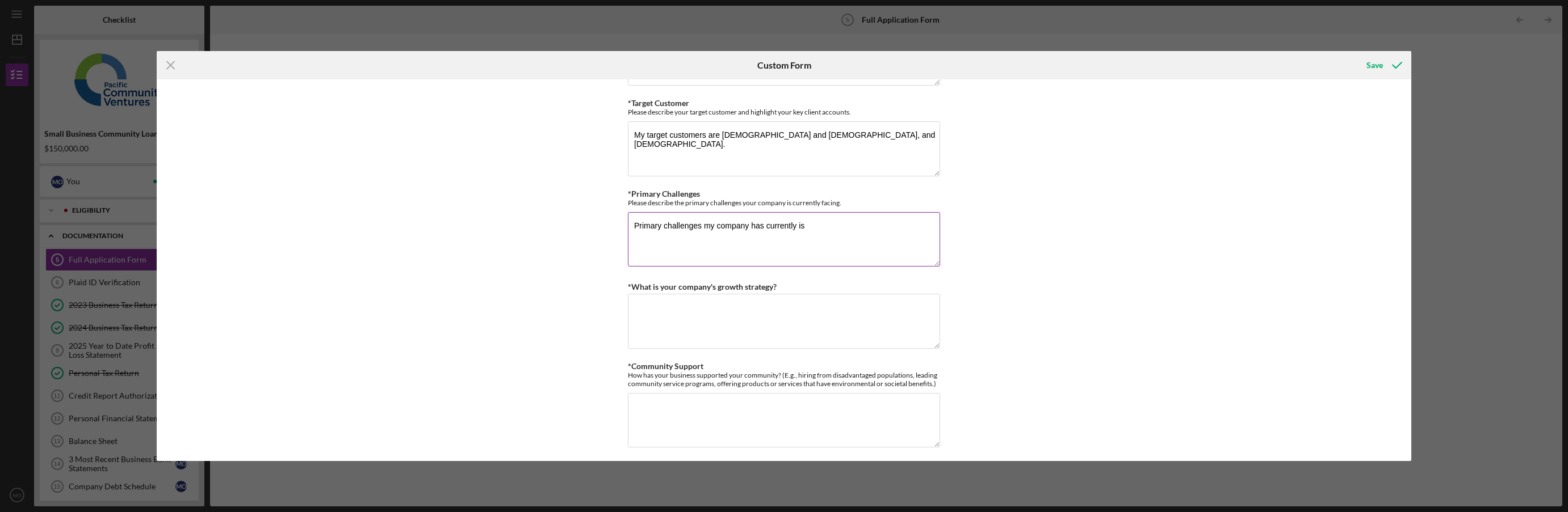
scroll to position [794, 0]
type textarea "I intend to use this loan to repair and buy my business equipment and be able t…"
click at [843, 231] on textarea "Primary challenges my company has currently is" at bounding box center [783, 240] width 312 height 55
click at [909, 236] on textarea "Primary challenges my company has currently is there is a high demand for servi…" at bounding box center [783, 240] width 312 height 55
click at [824, 256] on textarea "Primary challenges my company currently has is there is a high demand for servi…" at bounding box center [783, 240] width 312 height 55
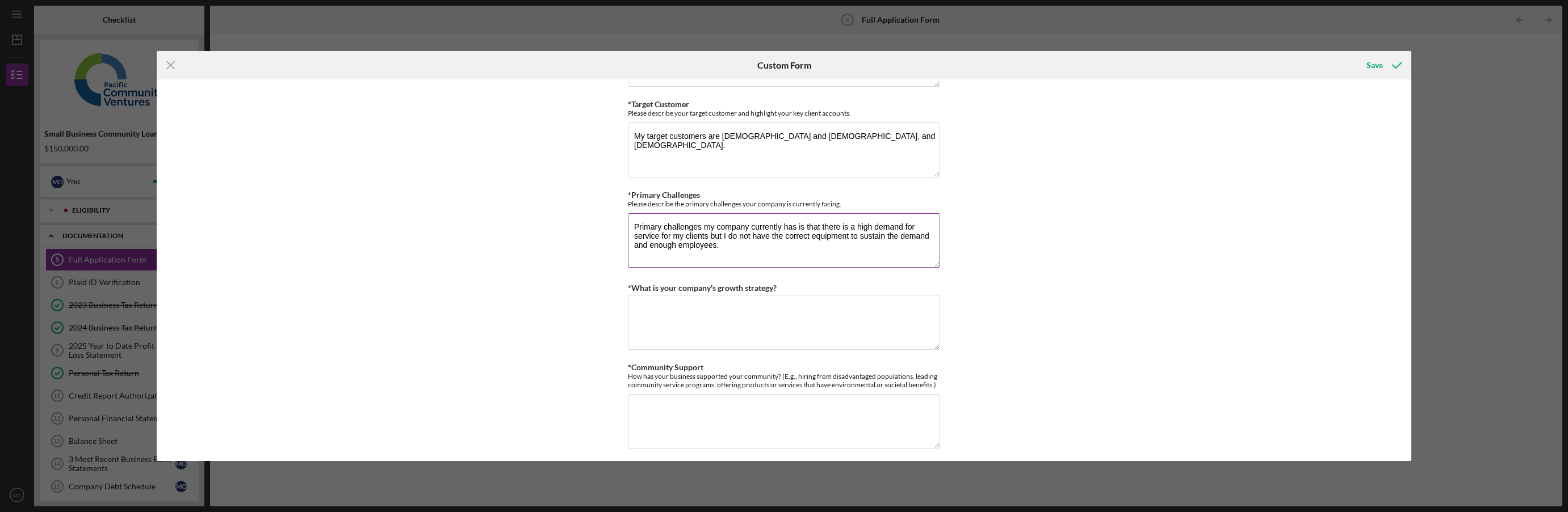
click at [748, 243] on textarea "Primary challenges my company currently has is that there is a high demand for …" at bounding box center [783, 240] width 312 height 55
click at [649, 244] on textarea "Primary challenges my company currently has is that there is a high demand for …" at bounding box center [783, 240] width 312 height 55
type textarea "Primary challenges my company currently has is that there is a high demand for …"
click at [681, 313] on textarea "*What is your company's growth strategy?" at bounding box center [783, 322] width 312 height 55
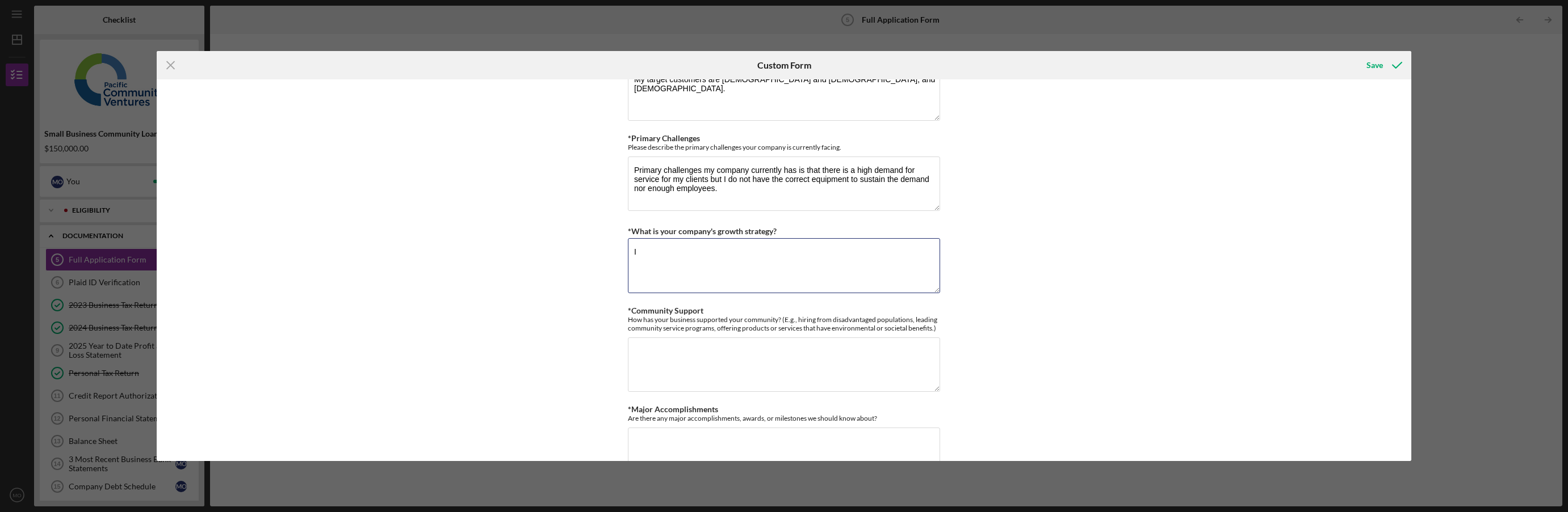
type textarea "I"
click at [792, 250] on textarea "My growth strategy is that I am currently" at bounding box center [783, 265] width 312 height 55
click at [822, 268] on textarea "My growth strategy is that I am currently being featured on Telemundo and Univi…" at bounding box center [783, 265] width 312 height 55
click at [839, 251] on textarea "My growth strategy is that I am currently being featured on Telemundo and Univi…" at bounding box center [783, 265] width 312 height 55
click at [818, 257] on textarea "My growth strategy is that I am currently being featured on the news channel Te…" at bounding box center [783, 265] width 312 height 55
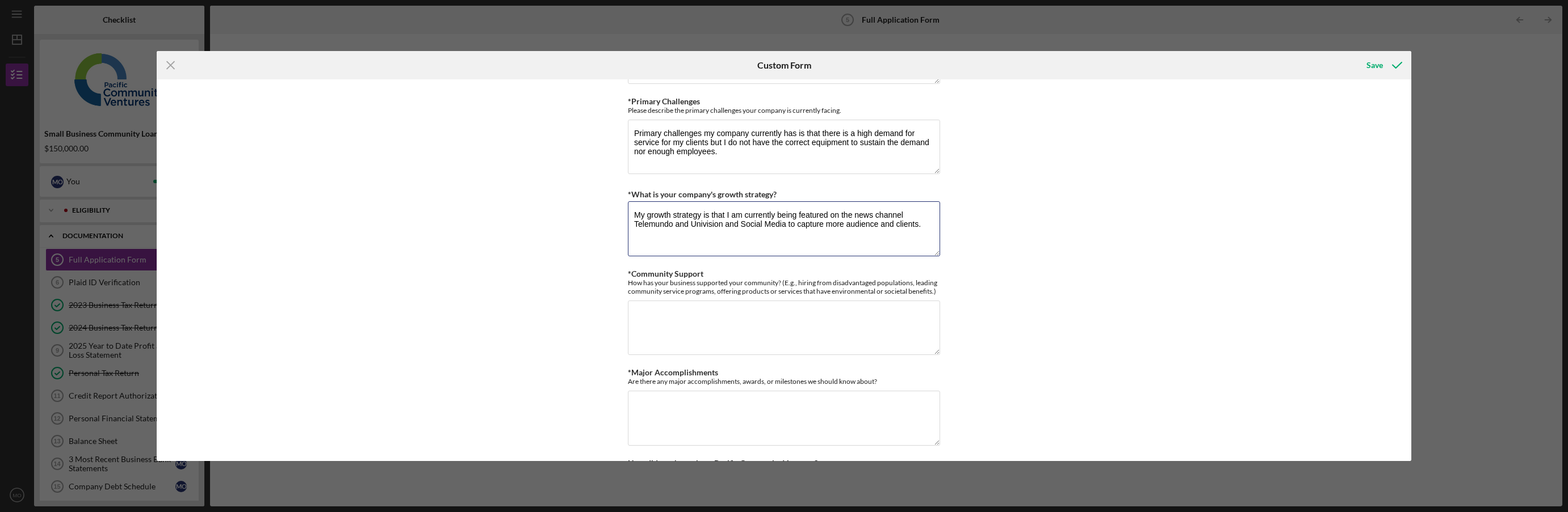
scroll to position [908, 0]
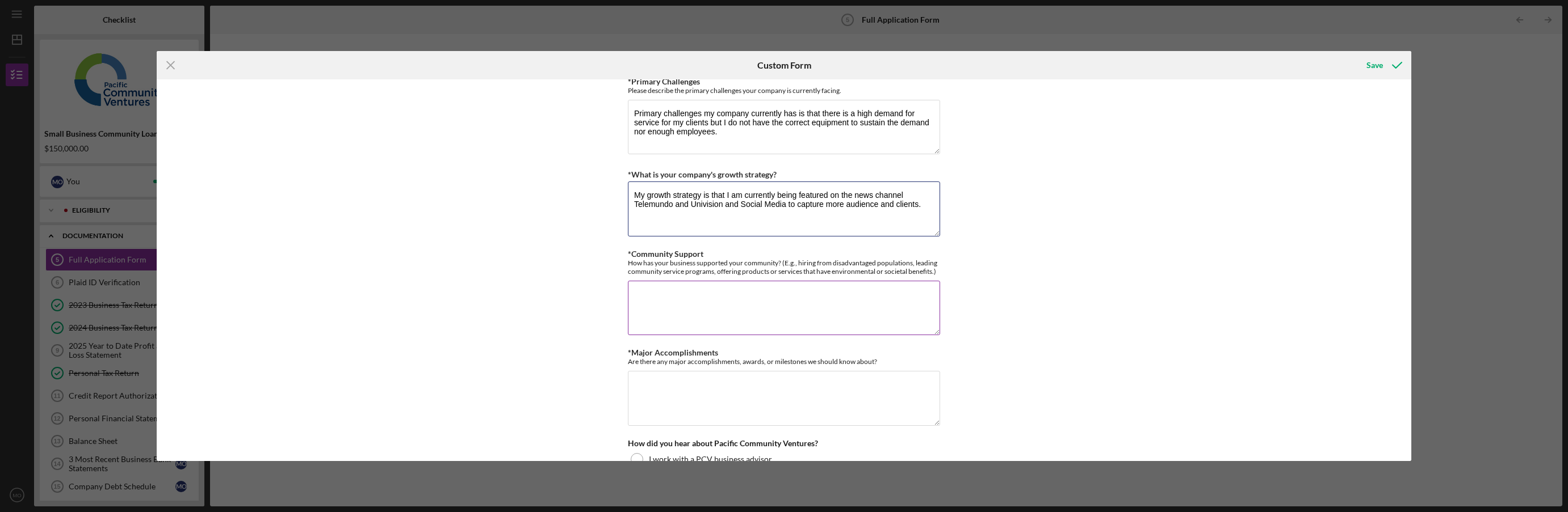
type textarea "My growth strategy is that I am currently being featured on the news channel Te…"
click at [678, 291] on textarea "*Community Support" at bounding box center [783, 307] width 312 height 55
click at [551, 273] on div "Loan Request *Requested Loan Amount $150,000 *Use of Proceeds Purchase Inventor…" at bounding box center [784, 270] width 1255 height 381
click at [730, 305] on textarea "My business" at bounding box center [783, 307] width 312 height 55
click at [705, 318] on textarea "My business has stopped selling or giving plastic bags for a year and a half to…" at bounding box center [783, 307] width 312 height 55
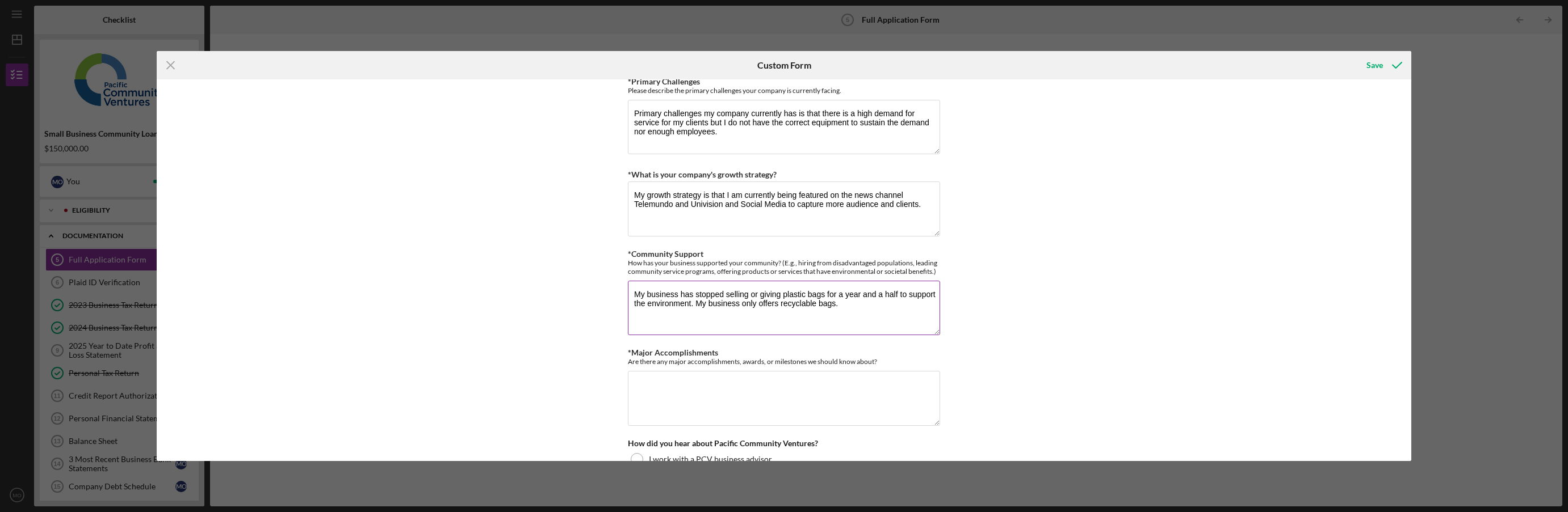
drag, startPoint x: 677, startPoint y: 314, endPoint x: 690, endPoint y: 312, distance: 13.2
click at [678, 314] on textarea "My business has stopped selling or giving plastic bags for a year and a half to…" at bounding box center [783, 307] width 312 height 55
click at [861, 305] on textarea "My business has stopped selling or giving plastic bags for a year and a half to…" at bounding box center [783, 307] width 312 height 55
click at [631, 298] on textarea "My business has stopped selling or giving plastic bags for a year and a half to…" at bounding box center [783, 307] width 312 height 55
click at [742, 318] on textarea "To support my community and environment my business has stopped selling or givi…" at bounding box center [783, 307] width 312 height 55
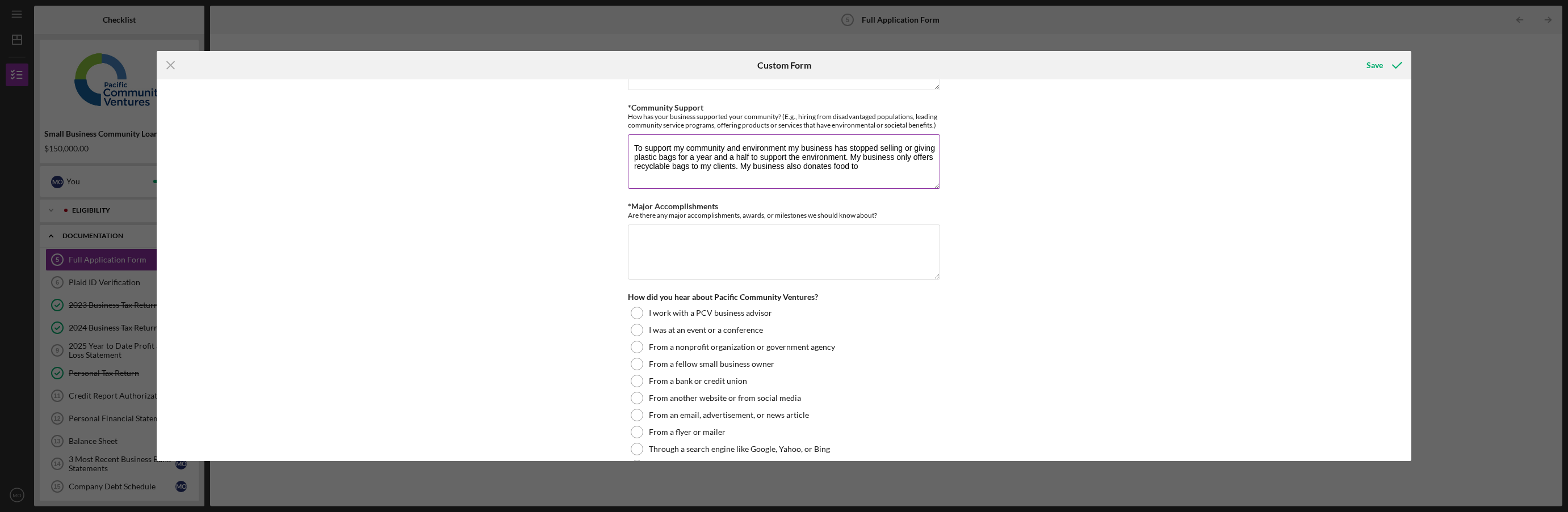
scroll to position [877, 0]
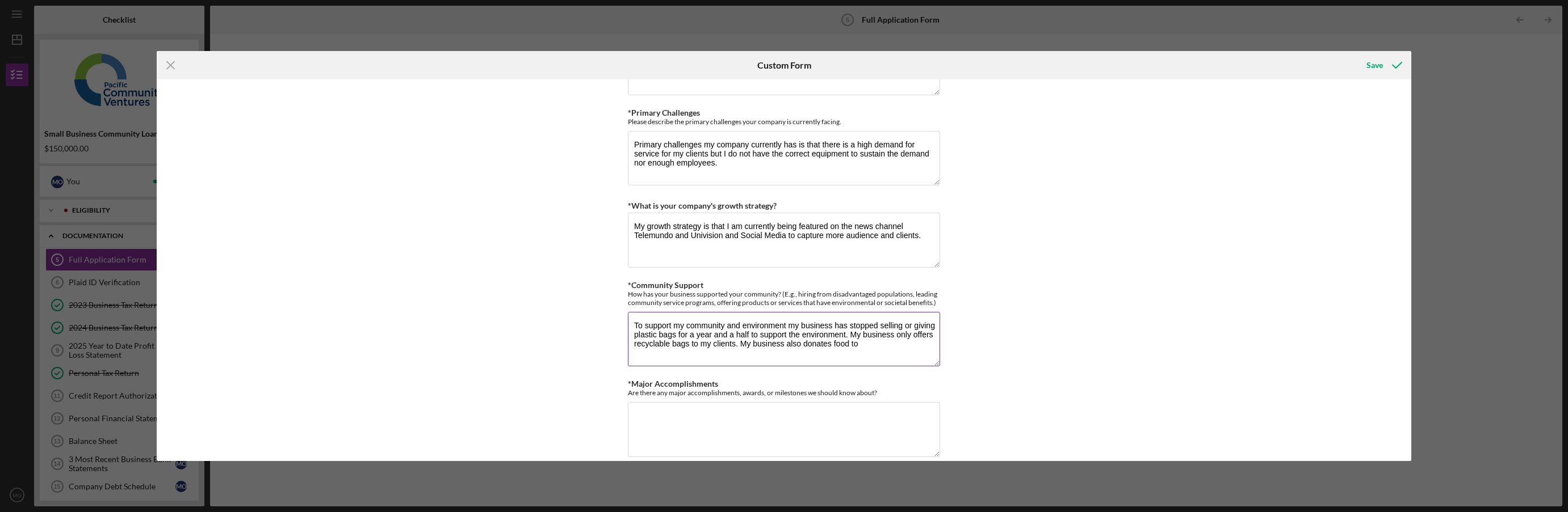
click at [877, 348] on textarea "To support my community and environment my business has stopped selling or givi…" at bounding box center [783, 339] width 312 height 55
click at [743, 381] on div "*Major Accomplishments Are there any major accomplishments, awards, or mileston…" at bounding box center [783, 388] width 312 height 17
click at [878, 350] on textarea "To support my community and environment my business has stopped selling or givi…" at bounding box center [783, 339] width 312 height 55
click at [573, 327] on div "Loan Request *Requested Loan Amount $150,000 *Use of Proceeds Purchase Inventor…" at bounding box center [784, 270] width 1255 height 381
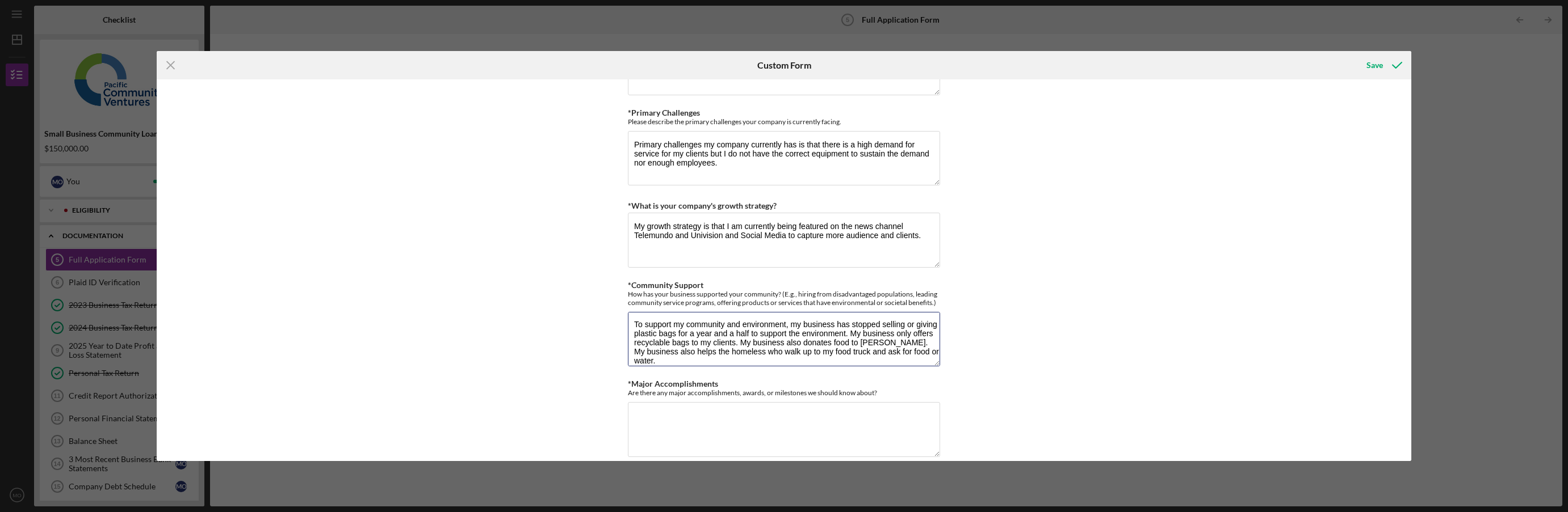
type textarea "To support my community and environment, my business has stopped selling or giv…"
click at [526, 349] on div "Loan Request *Requested Loan Amount $150,000 *Use of Proceeds Purchase Inventor…" at bounding box center [784, 270] width 1255 height 381
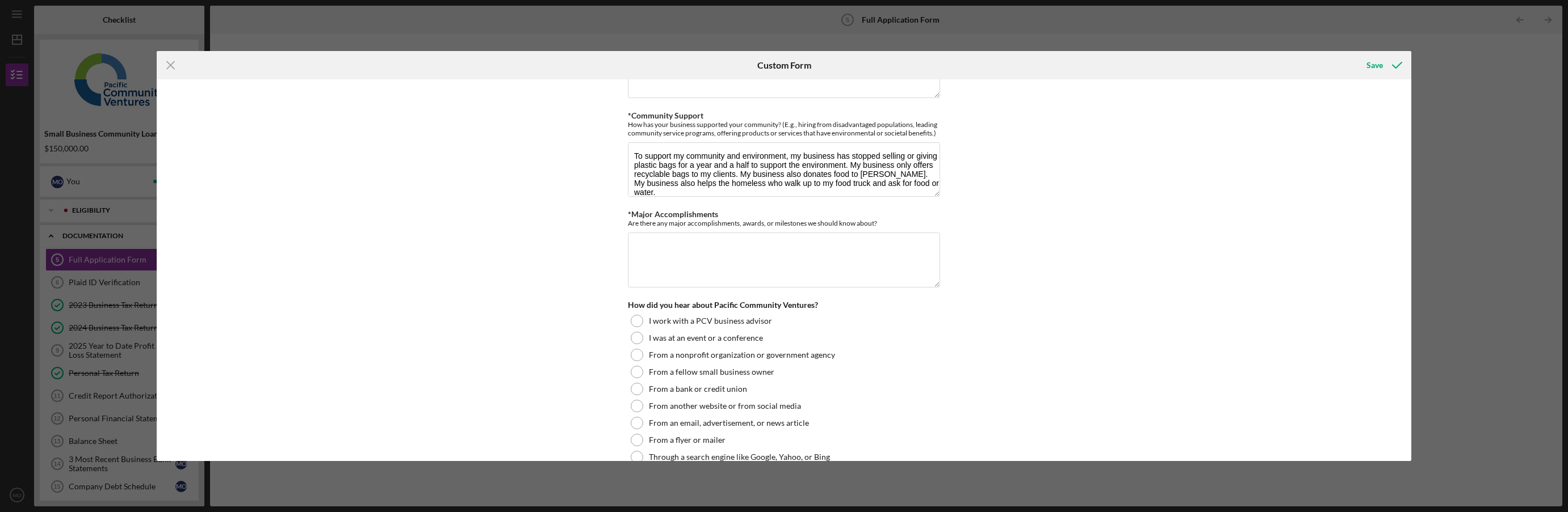
scroll to position [1047, 0]
click at [680, 252] on textarea "*Major Accomplishments" at bounding box center [783, 259] width 312 height 55
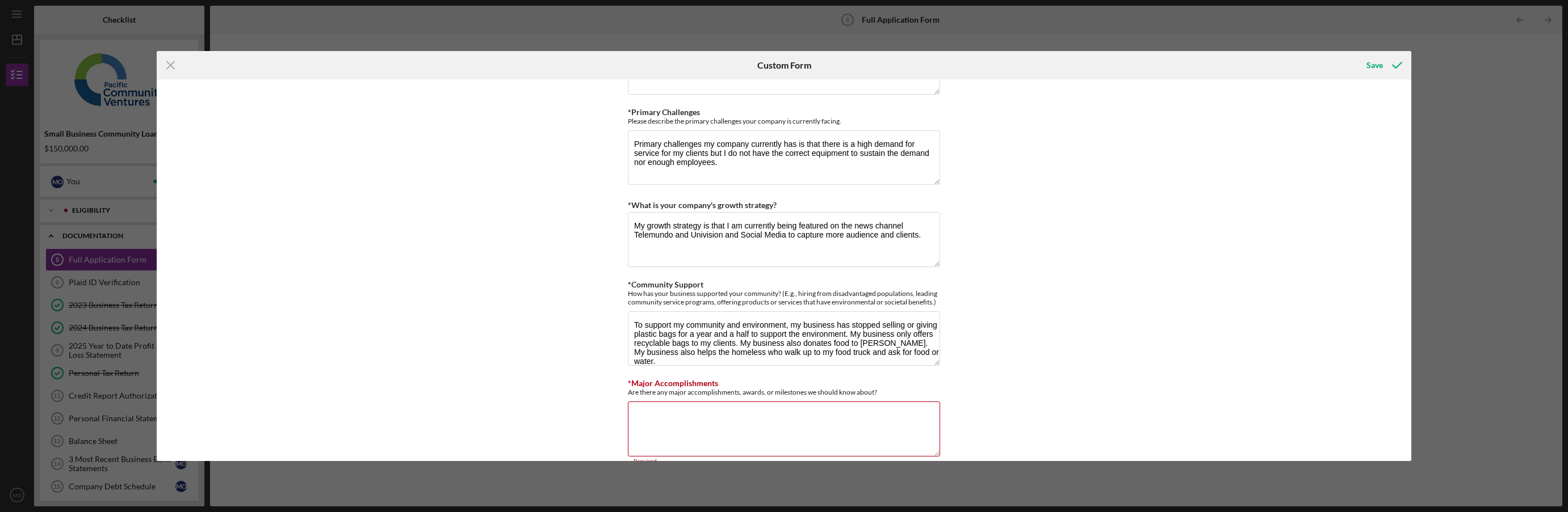
scroll to position [877, 0]
drag, startPoint x: 723, startPoint y: 235, endPoint x: 724, endPoint y: 227, distance: 8.1
click at [724, 227] on textarea "My growth strategy is that I am currently being featured on the news channel Te…" at bounding box center [783, 240] width 312 height 55
click at [568, 310] on div "Loan Request *Requested Loan Amount $150,000 *Use of Proceeds Purchase Inventor…" at bounding box center [784, 270] width 1255 height 381
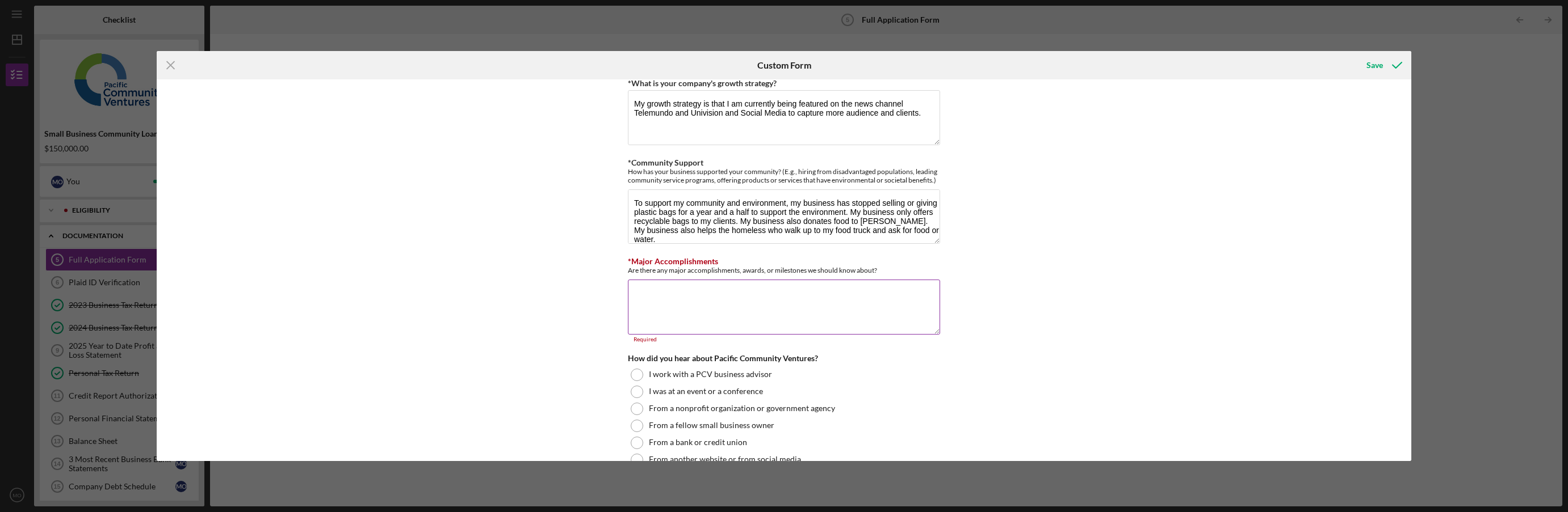
scroll to position [990, 0]
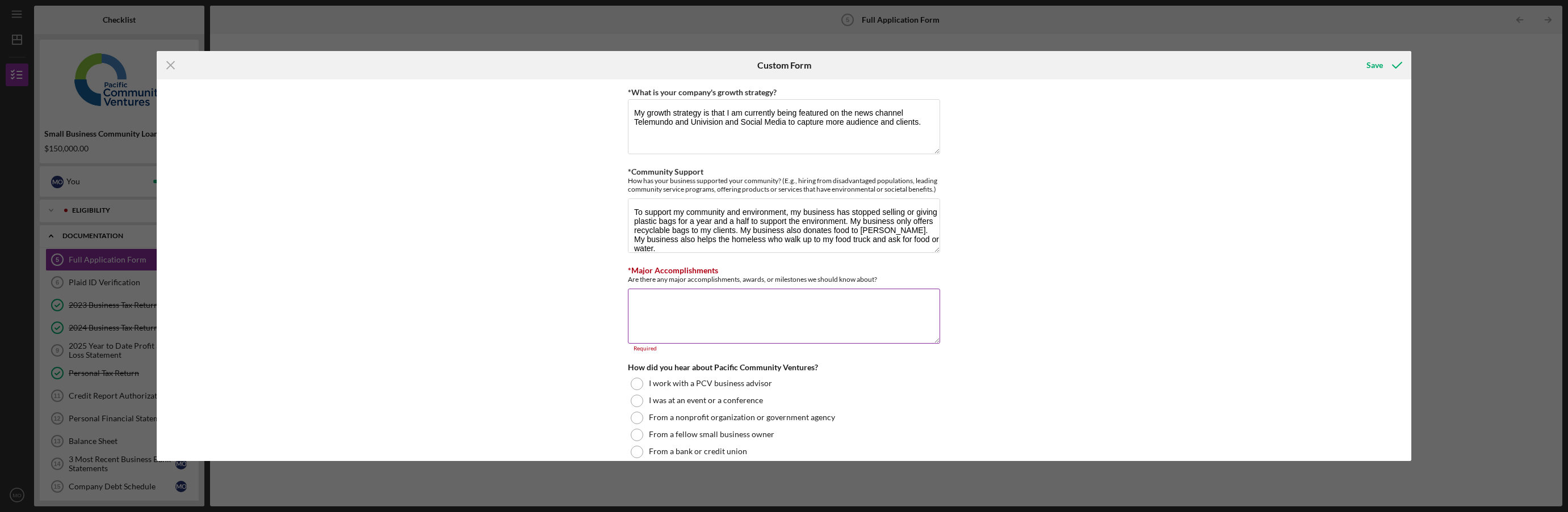
paste textarea "I am currently being featured on the news channel Telemundo and Univision"
type textarea "I am currently being featured on the news channels Telemundo and Univision for …"
click at [545, 323] on div "Loan Request *Requested Loan Amount $150,000 *Use of Proceeds Purchase Inventor…" at bounding box center [784, 270] width 1255 height 381
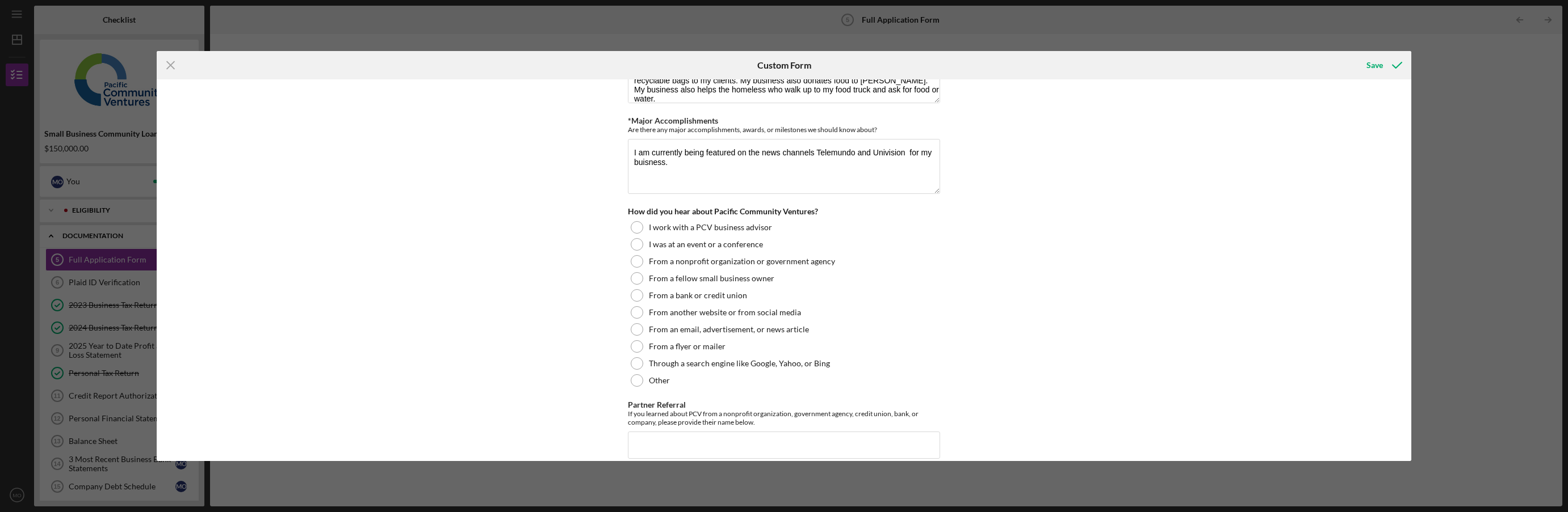
scroll to position [1160, 0]
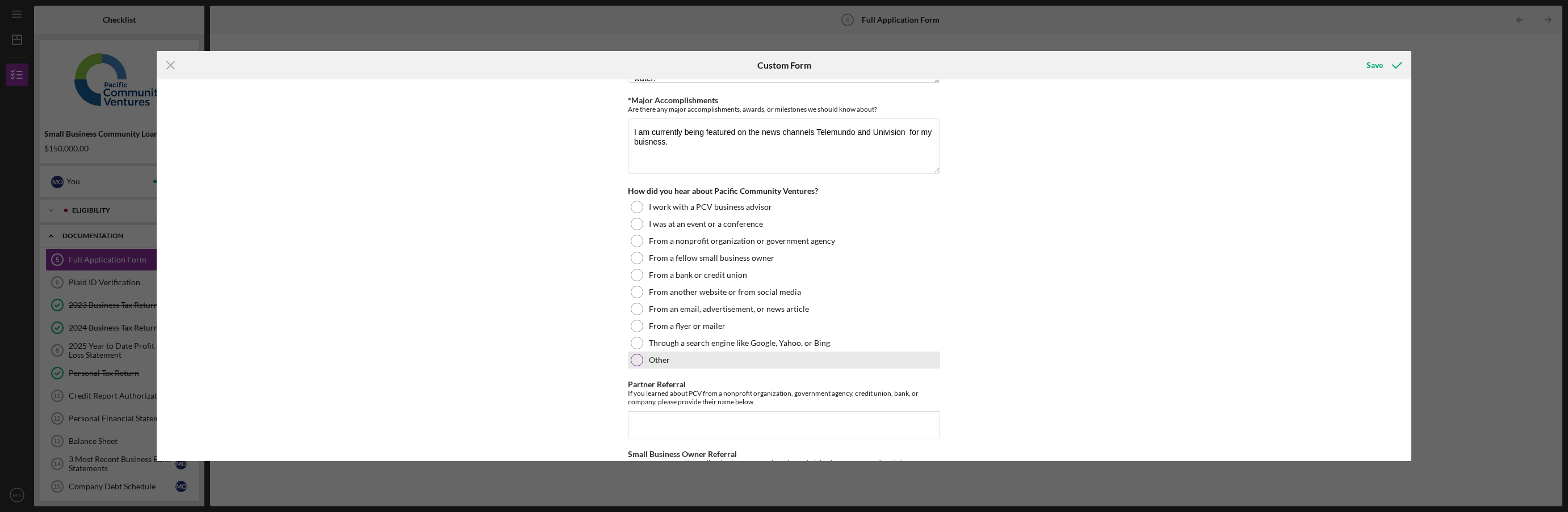
click at [634, 360] on div at bounding box center [636, 360] width 12 height 12
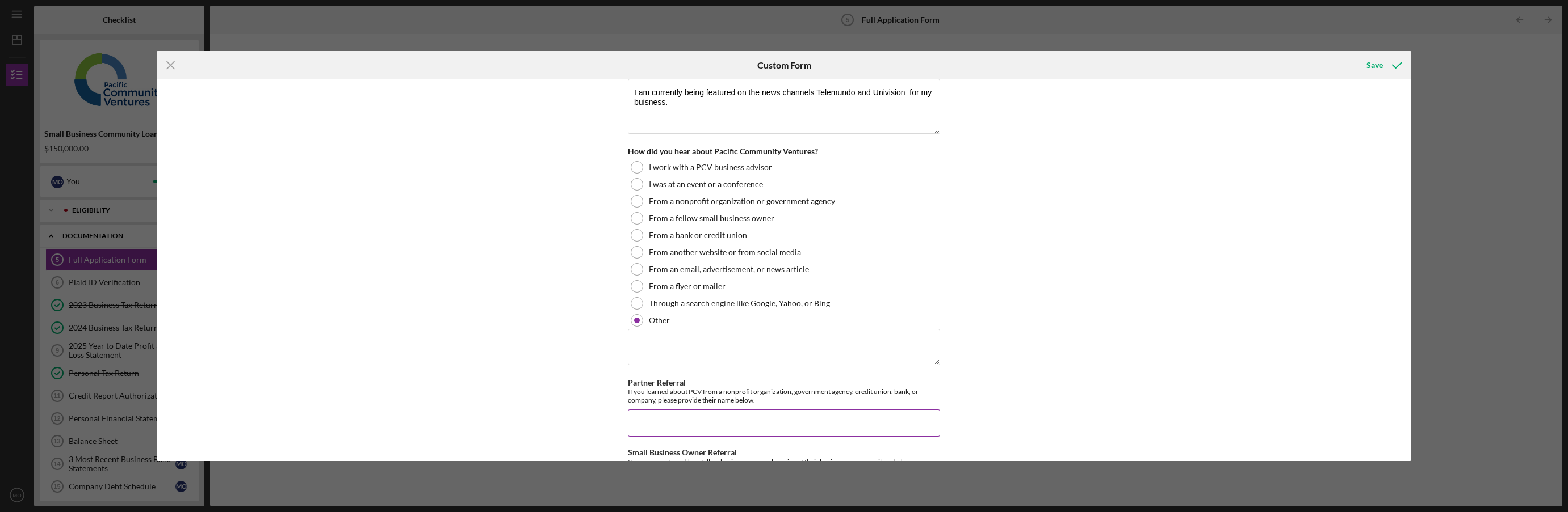
scroll to position [1217, 0]
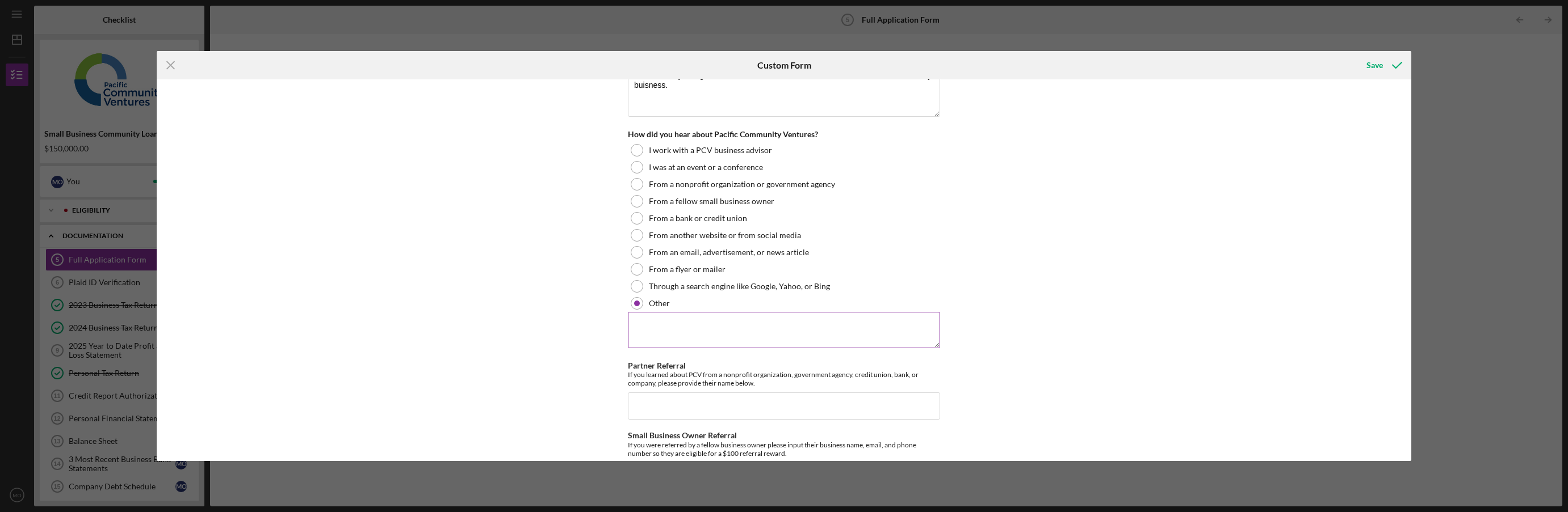
click at [672, 341] on textarea at bounding box center [783, 330] width 312 height 37
click at [506, 327] on div "Loan Request *Requested Loan Amount $150,000 *Use of Proceeds Purchase Inventor…" at bounding box center [784, 270] width 1255 height 381
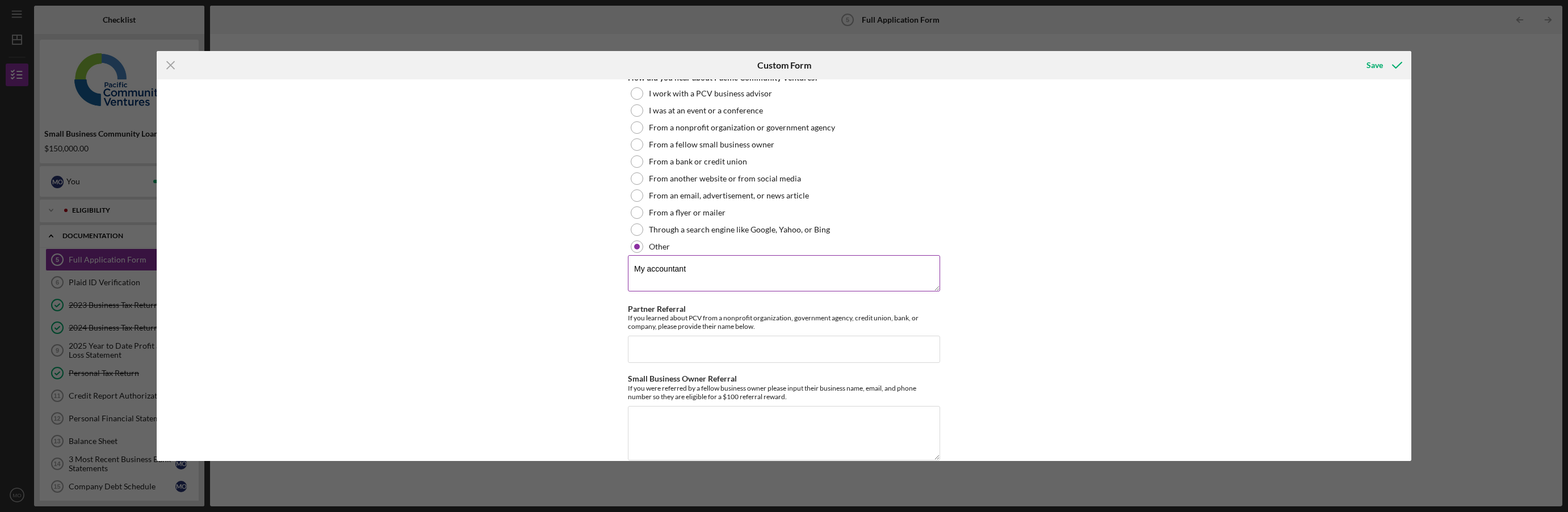
click at [706, 271] on textarea "My accountant" at bounding box center [783, 274] width 312 height 37
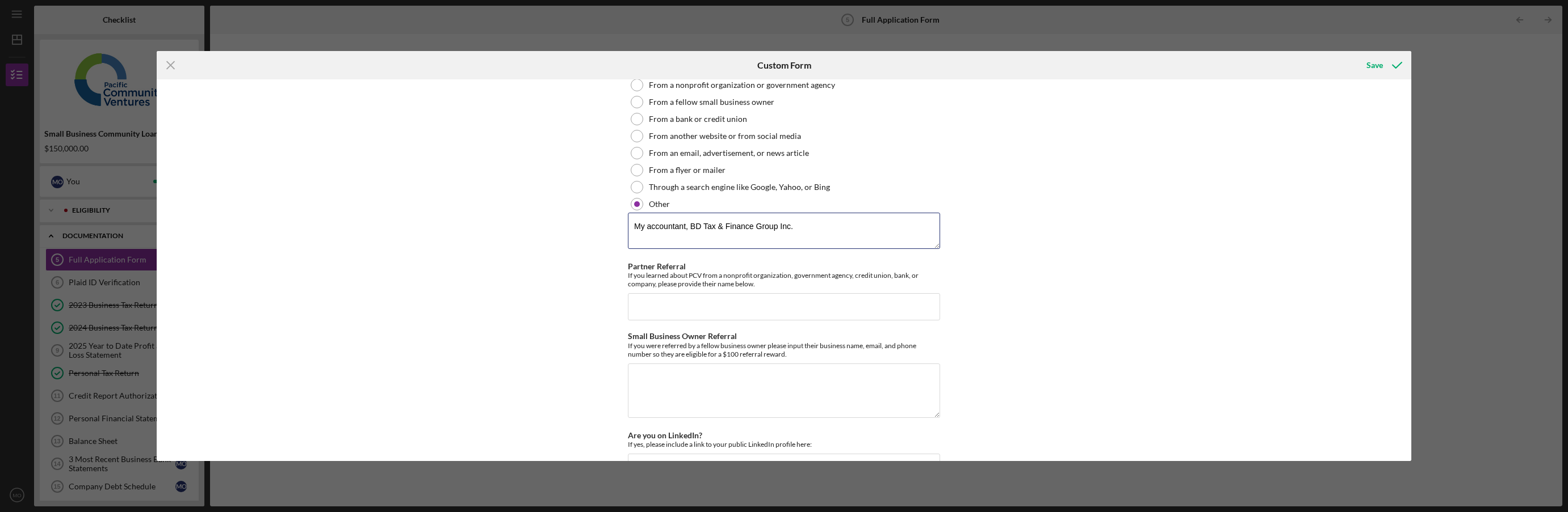
scroll to position [1330, 0]
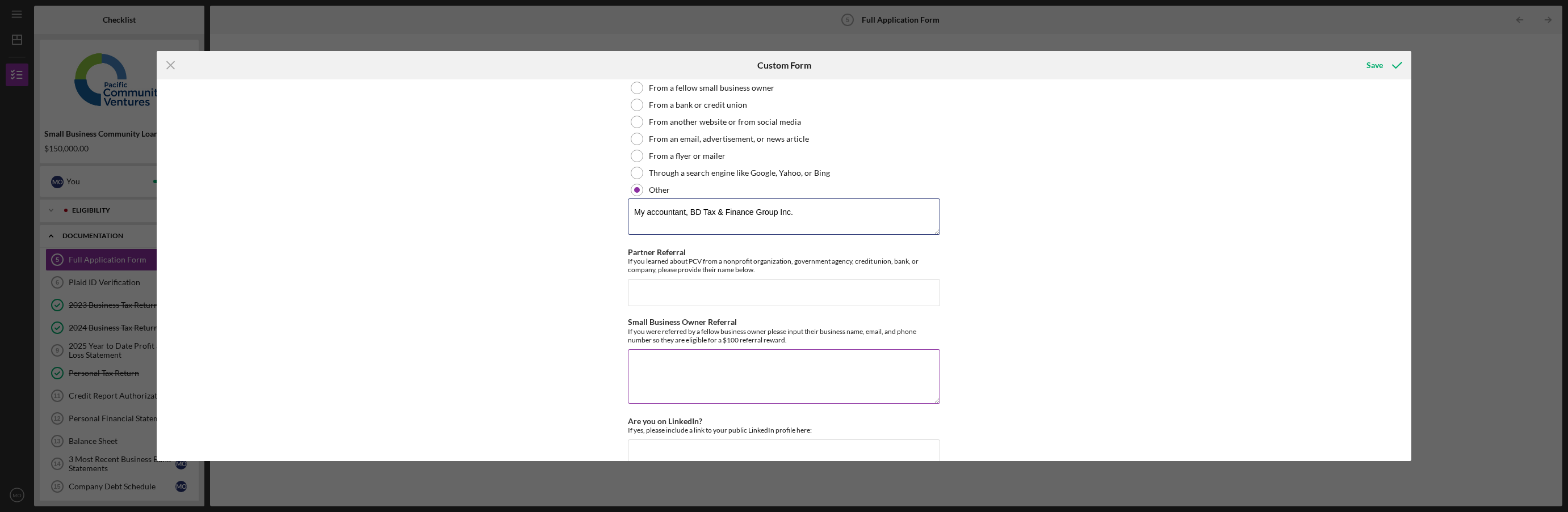
type textarea "My accountant, BD Tax & Finance Group Inc."
click at [671, 365] on textarea "Small Business Owner Referral" at bounding box center [783, 377] width 312 height 55
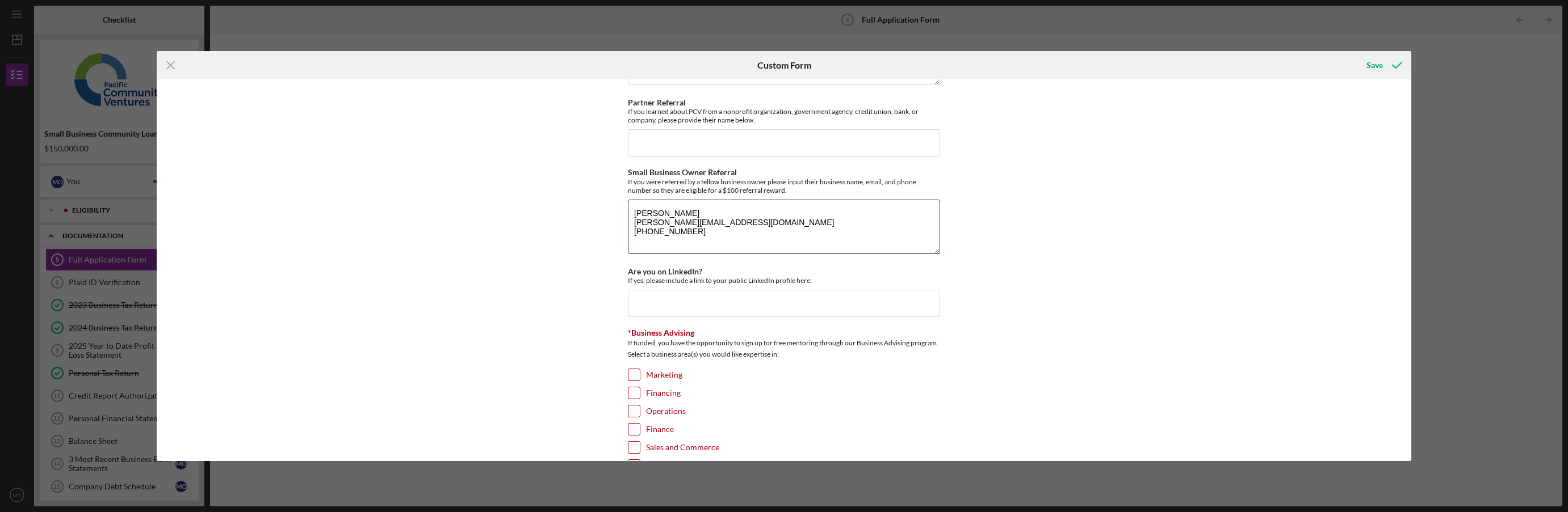
scroll to position [1500, 0]
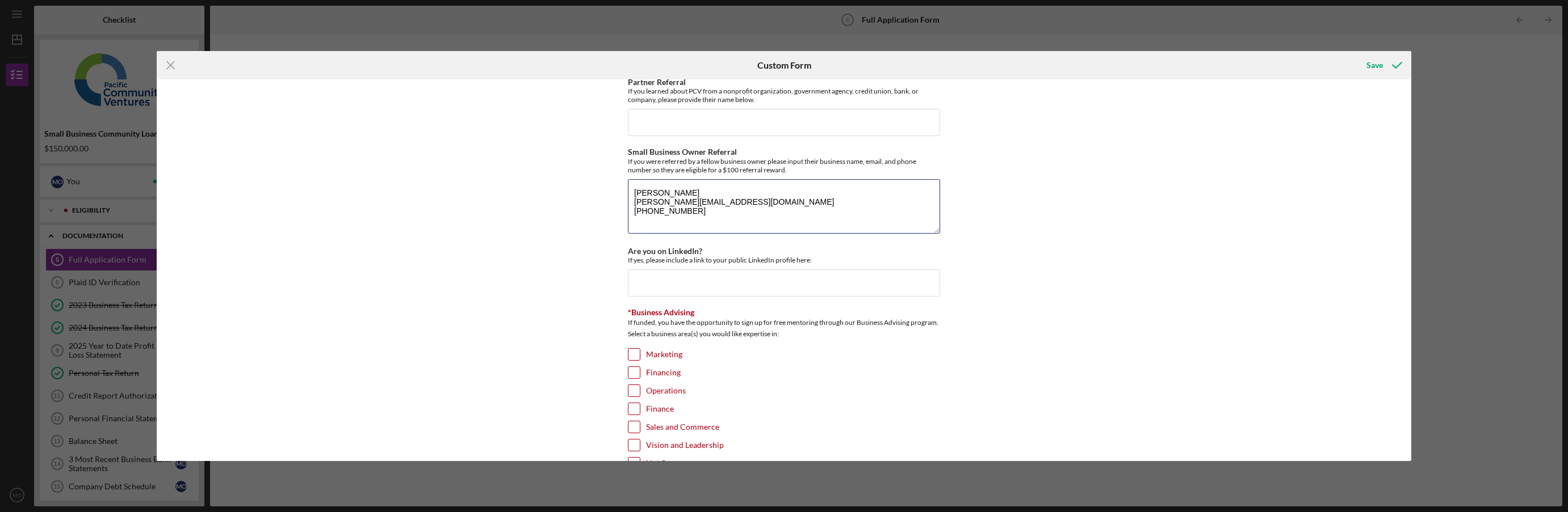
type textarea "[PERSON_NAME] [PERSON_NAME][EMAIL_ADDRESS][DOMAIN_NAME] [PHONE_NUMBER]"
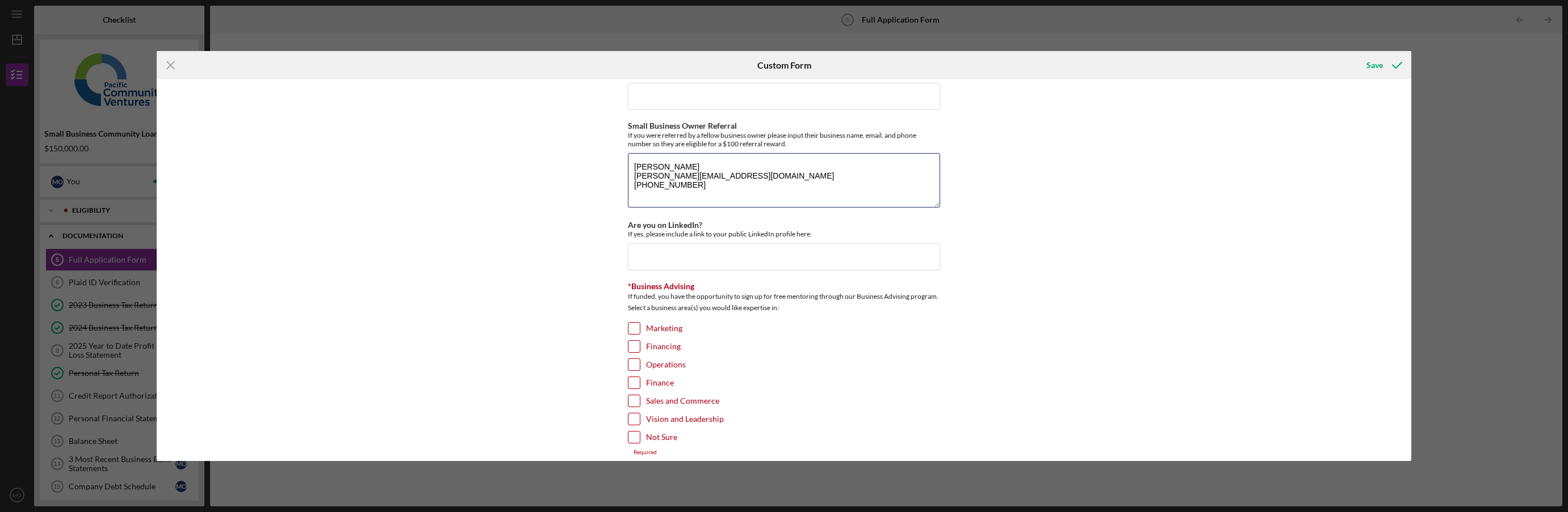
scroll to position [1539, 0]
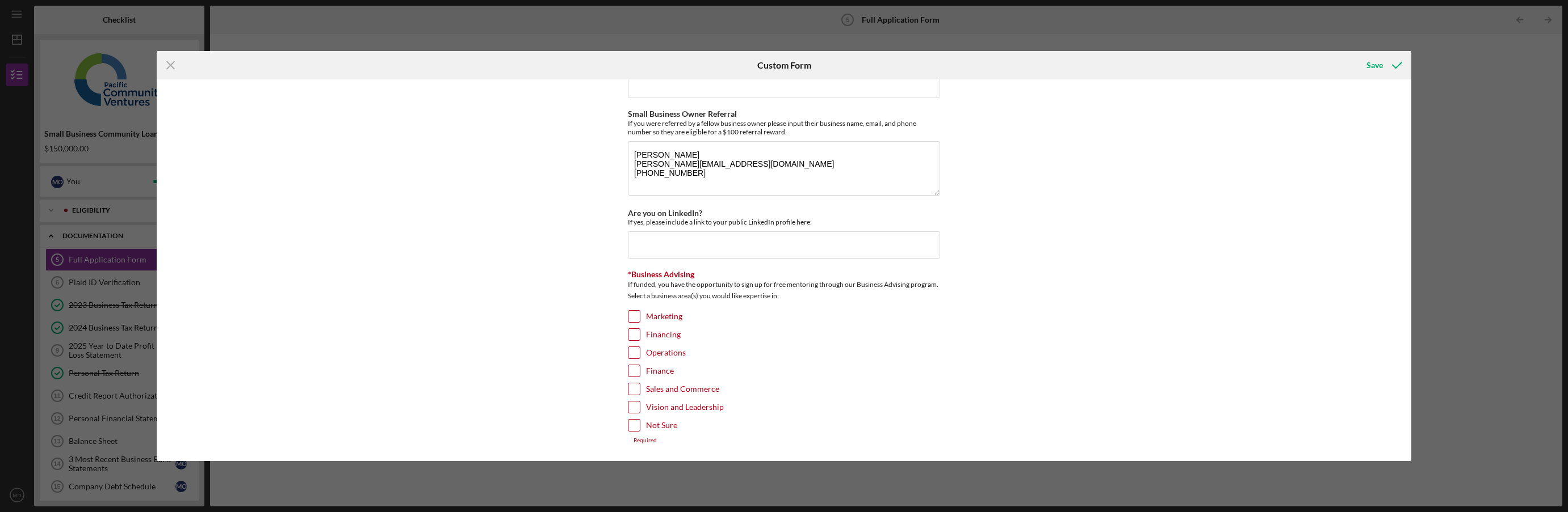
click at [536, 256] on div "Loan Request *Requested Loan Amount $150,000 *Use of Proceeds Purchase Inventor…" at bounding box center [784, 270] width 1255 height 381
click at [633, 335] on input "Financing" at bounding box center [634, 335] width 12 height 12
checkbox input "true"
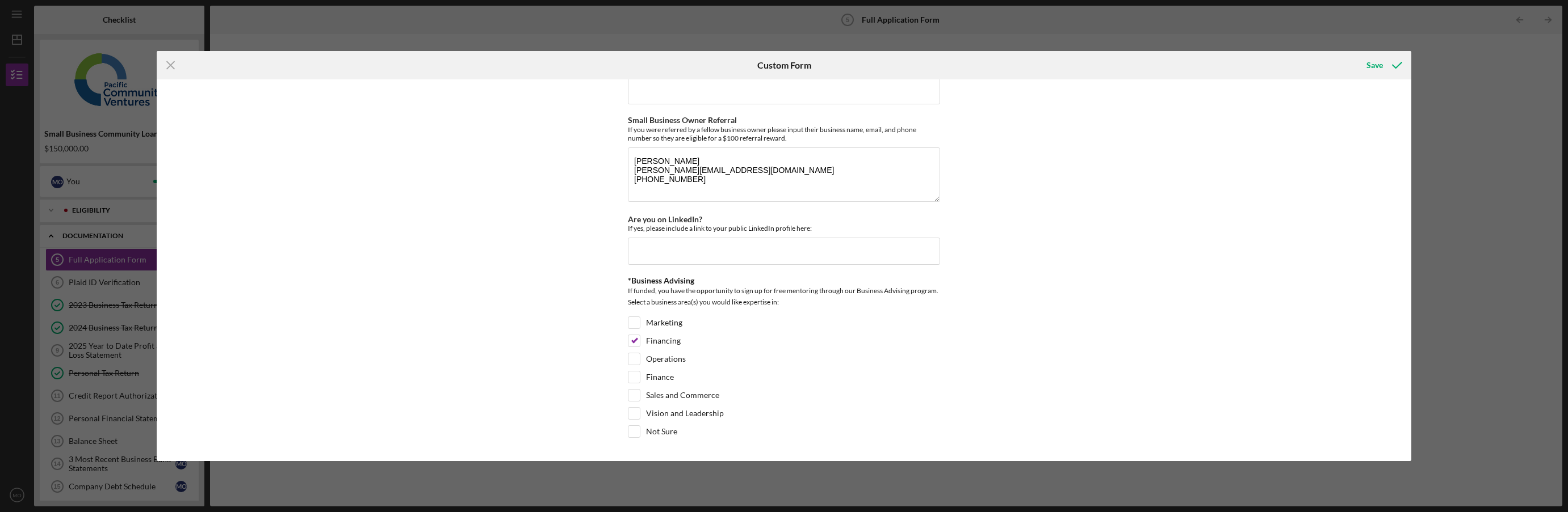
scroll to position [1533, 0]
click at [634, 359] on input "Operations" at bounding box center [634, 359] width 12 height 12
click at [631, 359] on input "Operations" at bounding box center [634, 359] width 12 height 12
checkbox input "false"
click at [628, 429] on input "Not Sure" at bounding box center [634, 432] width 12 height 12
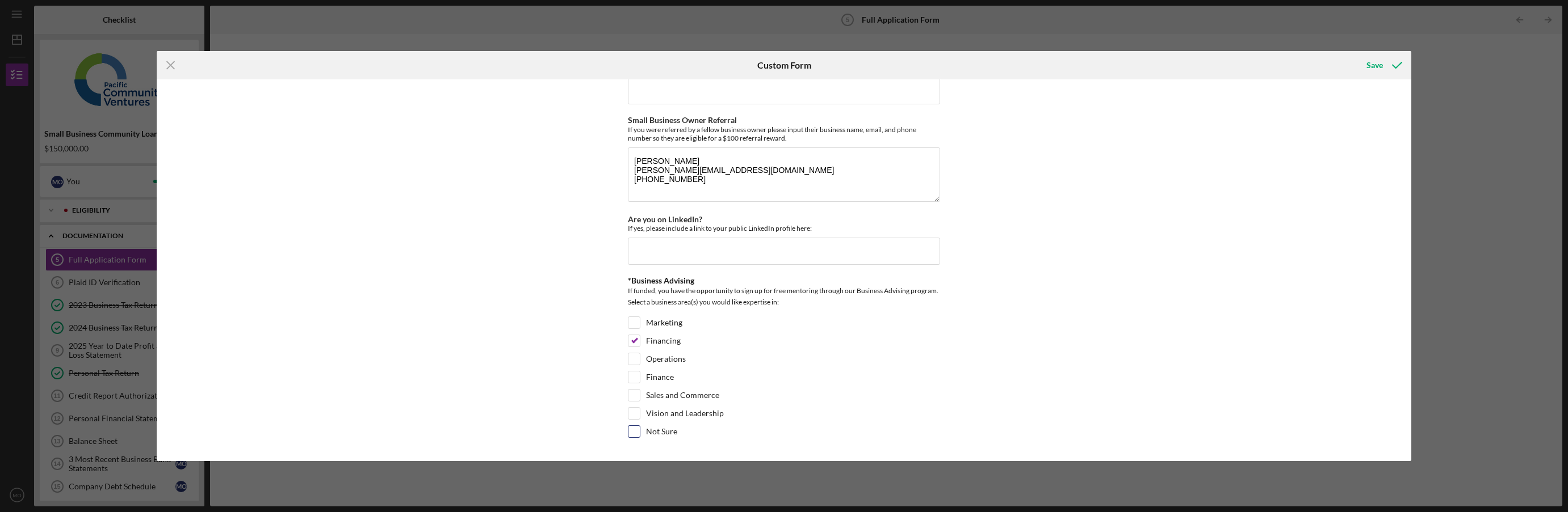
checkbox input "true"
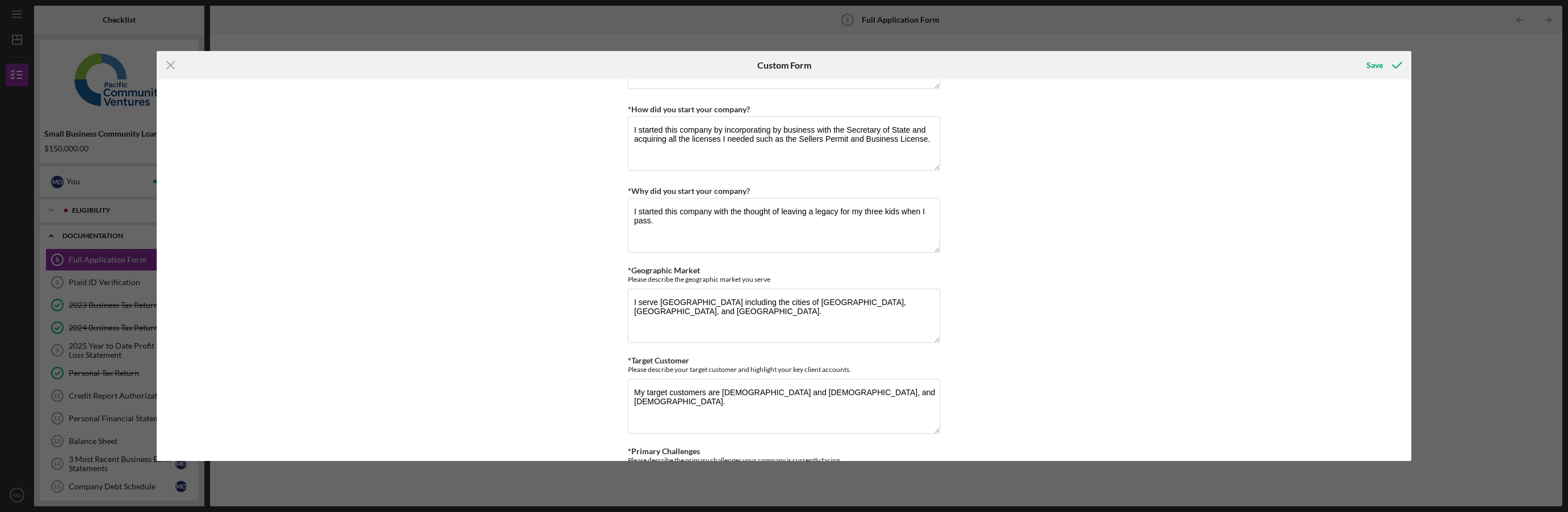
scroll to position [511, 0]
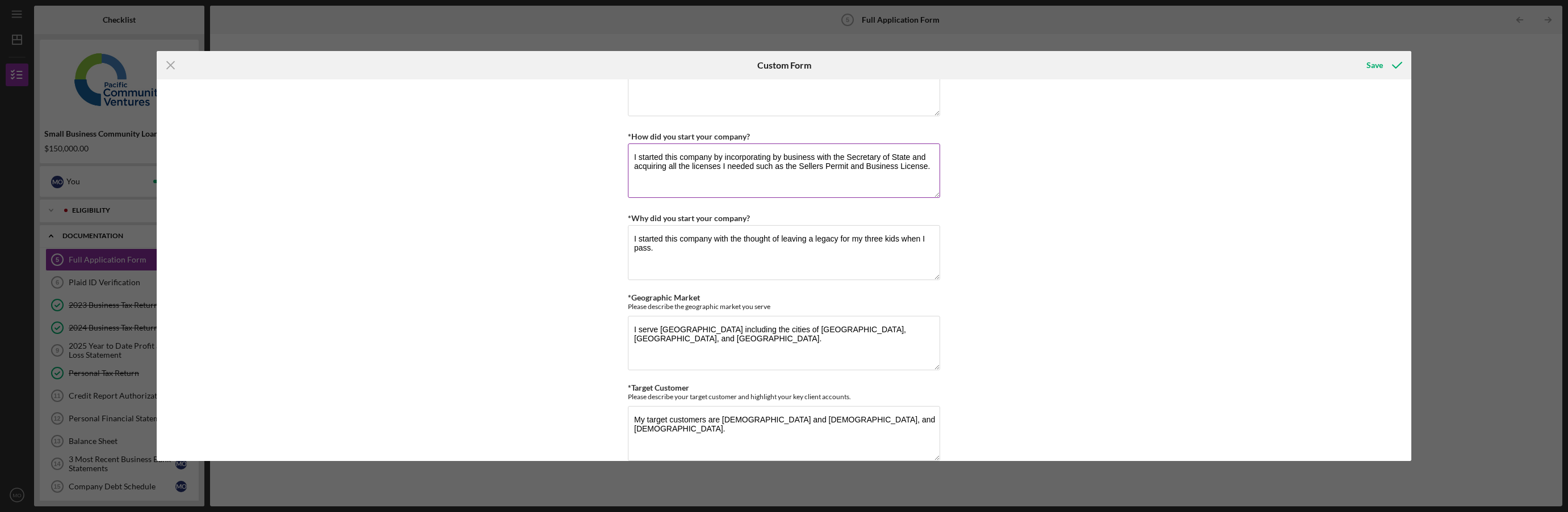
click at [919, 169] on textarea "I started this company by incorporating by business with the Secretary of State…" at bounding box center [783, 170] width 312 height 55
type textarea "I started this company by incorporating by business with the Secretary of State…"
click at [662, 246] on textarea "I started this company with the thought of leaving a legacy for my three kids w…" at bounding box center [783, 253] width 312 height 55
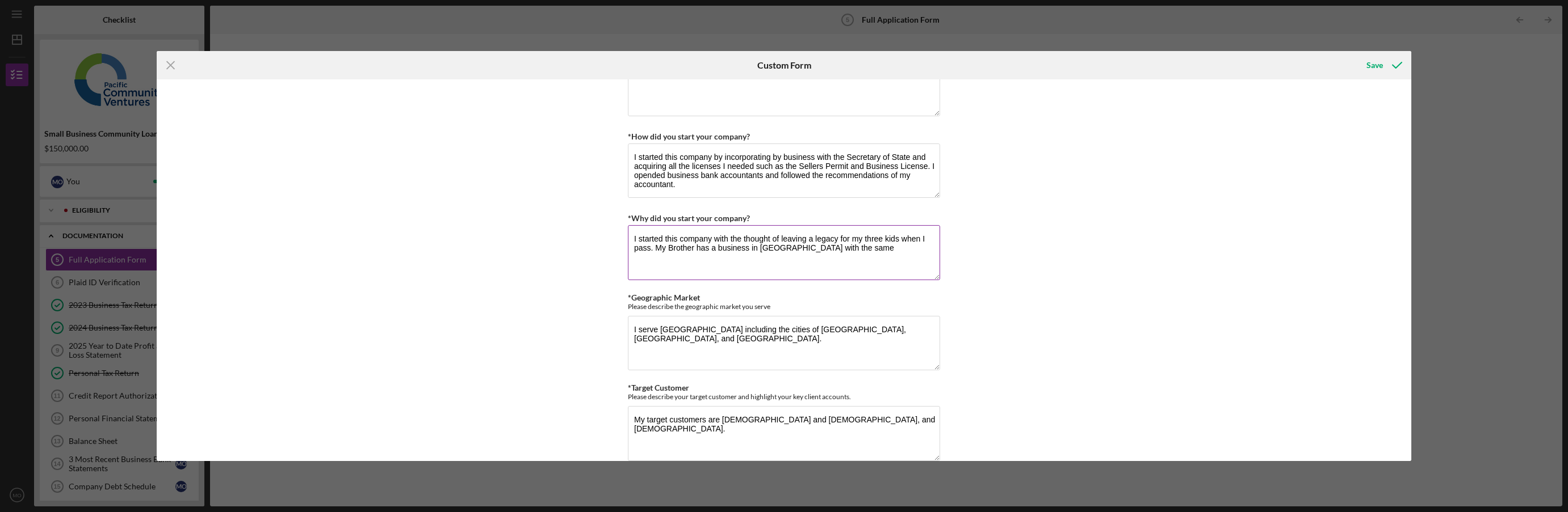
click at [724, 259] on textarea "I started this company with the thought of leaving a legacy for my three kids w…" at bounding box center [783, 253] width 312 height 55
click at [772, 248] on textarea "I started this company with the thought of leaving a legacy for my three kids w…" at bounding box center [783, 253] width 312 height 55
drag, startPoint x: 769, startPoint y: 250, endPoint x: 759, endPoint y: 252, distance: 10.2
click at [758, 252] on textarea "I started this company with the thought of leaving a legacy for my three kids w…" at bounding box center [783, 253] width 312 height 55
click at [848, 247] on textarea "I started this company with the thought of leaving a legacy for my three kids w…" at bounding box center [783, 253] width 312 height 55
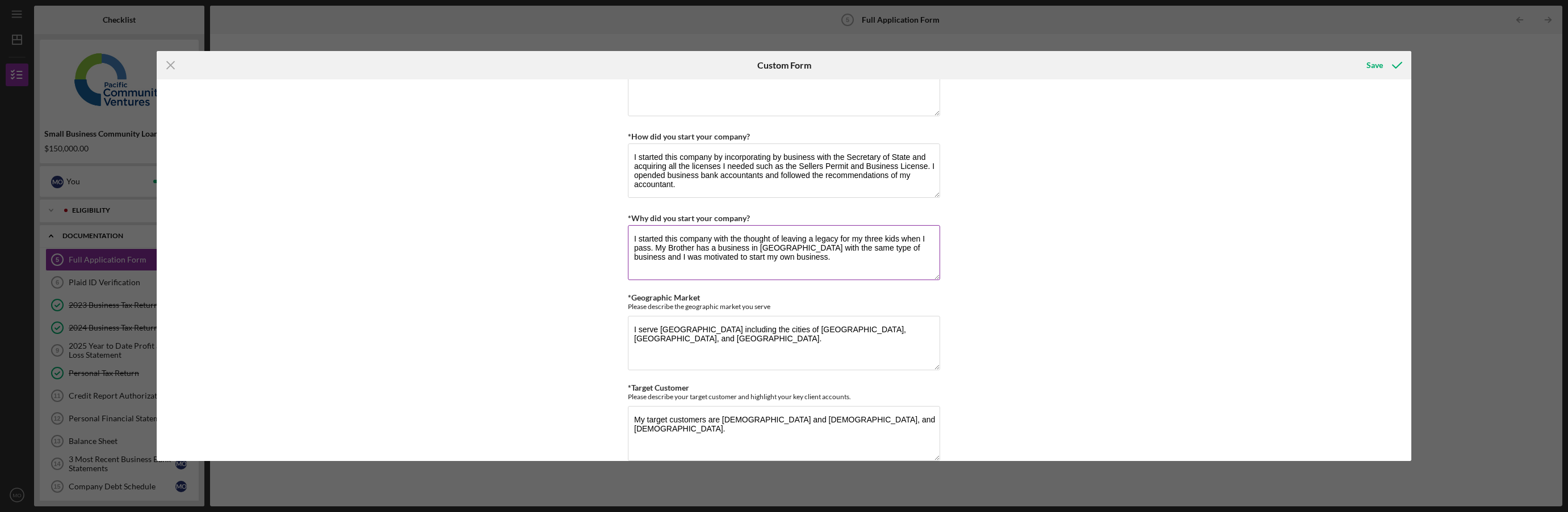
click at [790, 250] on textarea "I started this company with the thought of leaving a legacy for my three kids w…" at bounding box center [783, 253] width 312 height 55
click at [796, 261] on textarea "I started this company with the thought of leaving a legacy for my three kids w…" at bounding box center [783, 253] width 312 height 55
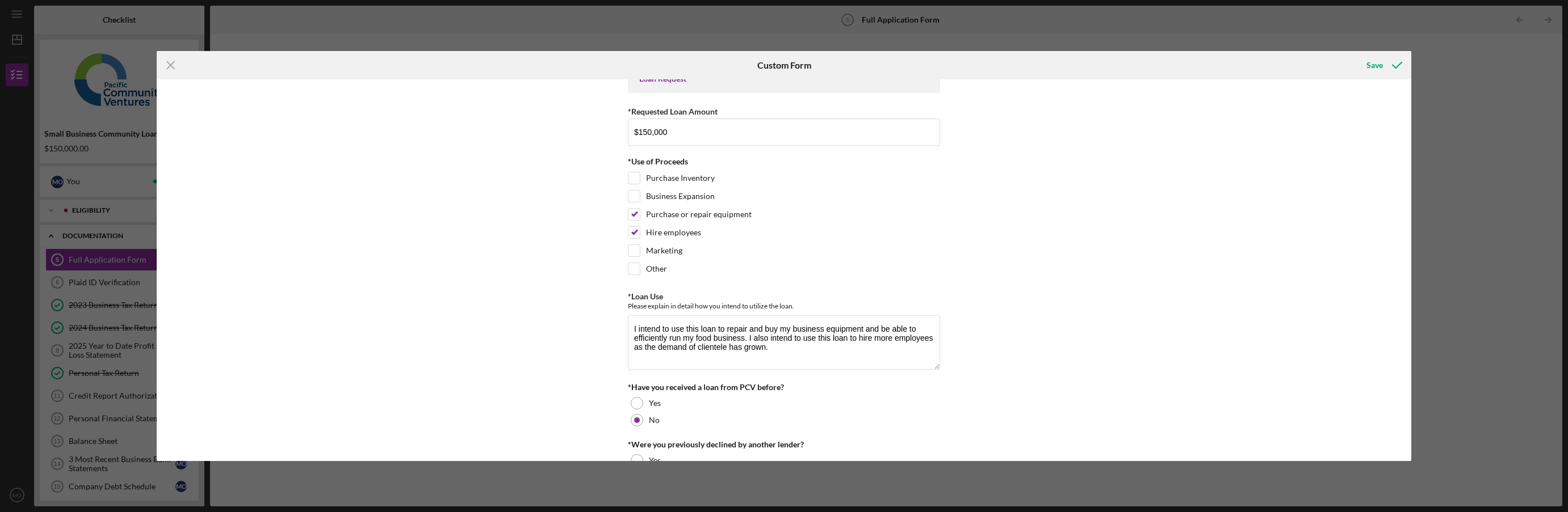
scroll to position [0, 0]
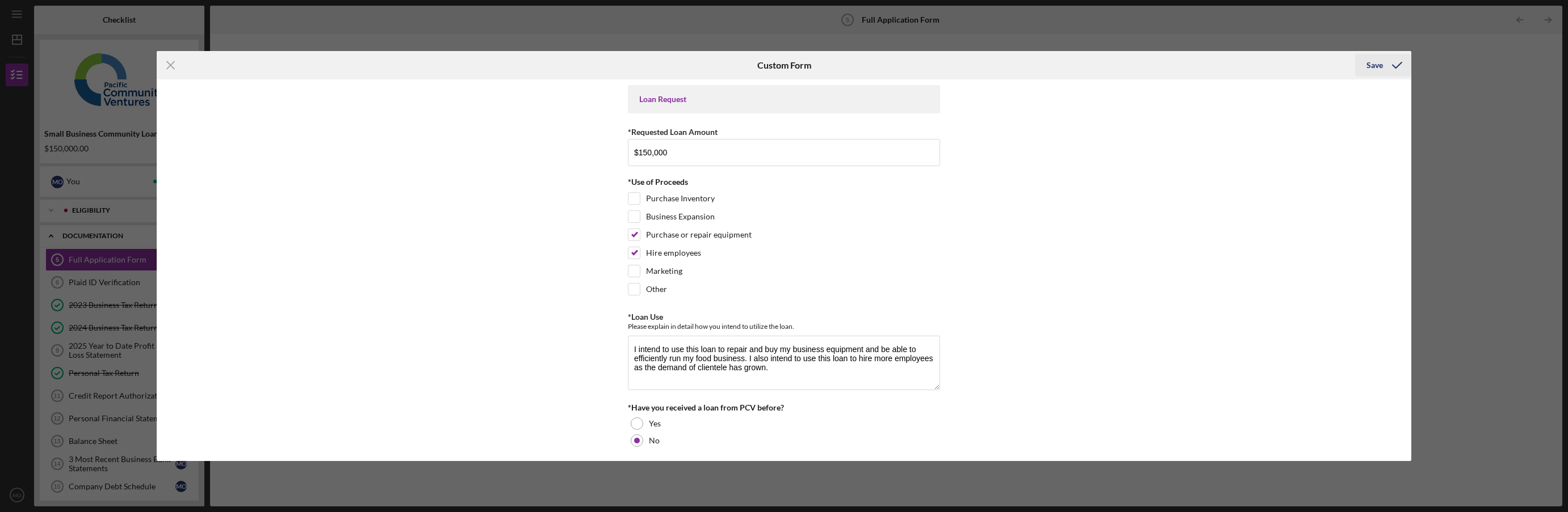
type textarea "I started this company with the thought of leaving a legacy for my three kids w…"
click at [919, 65] on icon "submit" at bounding box center [1397, 65] width 29 height 29
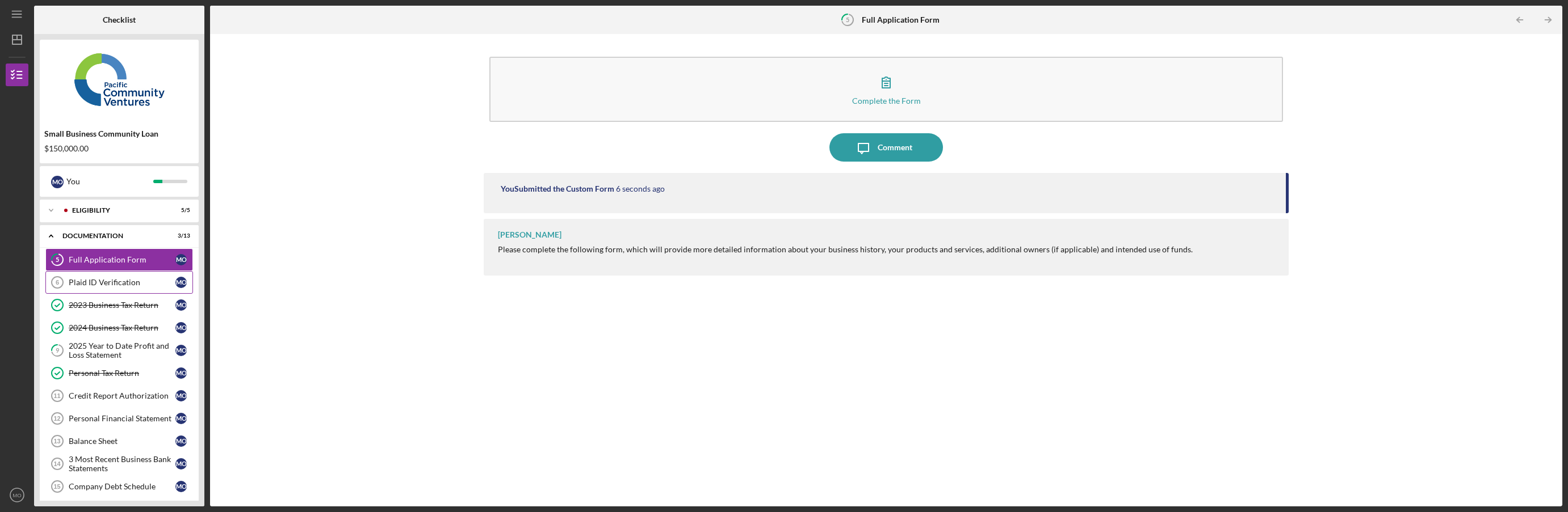
click at [104, 276] on link "Plaid ID Verification 6 Plaid ID Verification M O" at bounding box center [119, 282] width 148 height 23
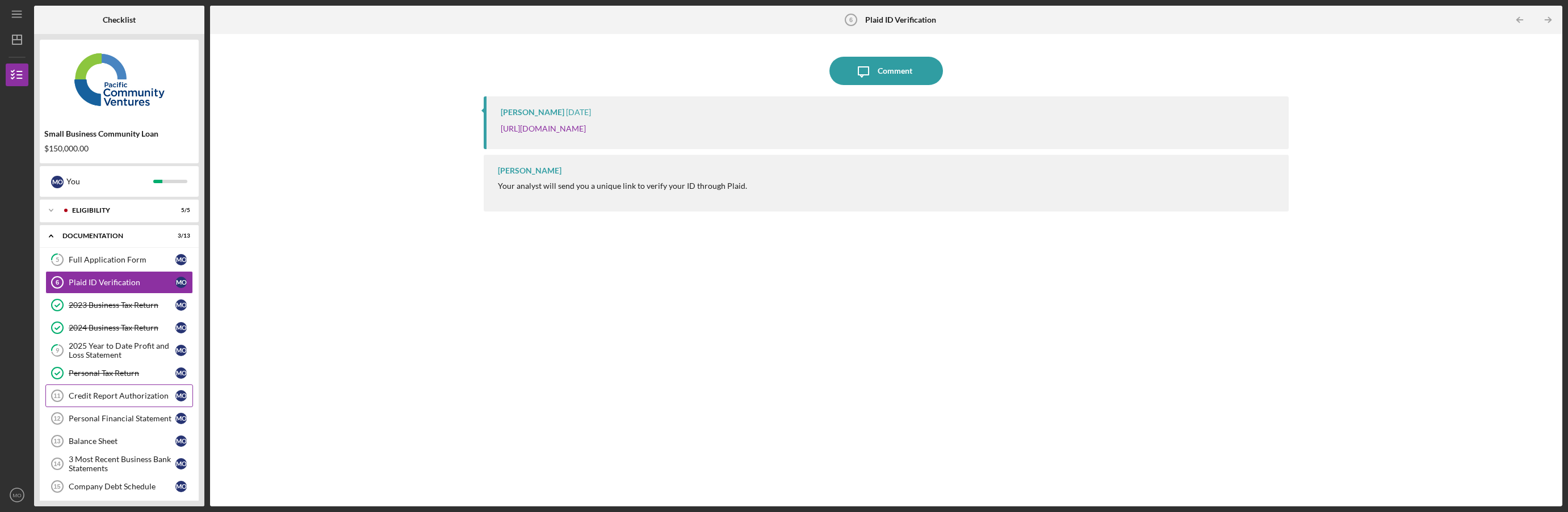
click at [89, 392] on div "Credit Report Authorization" at bounding box center [121, 396] width 107 height 9
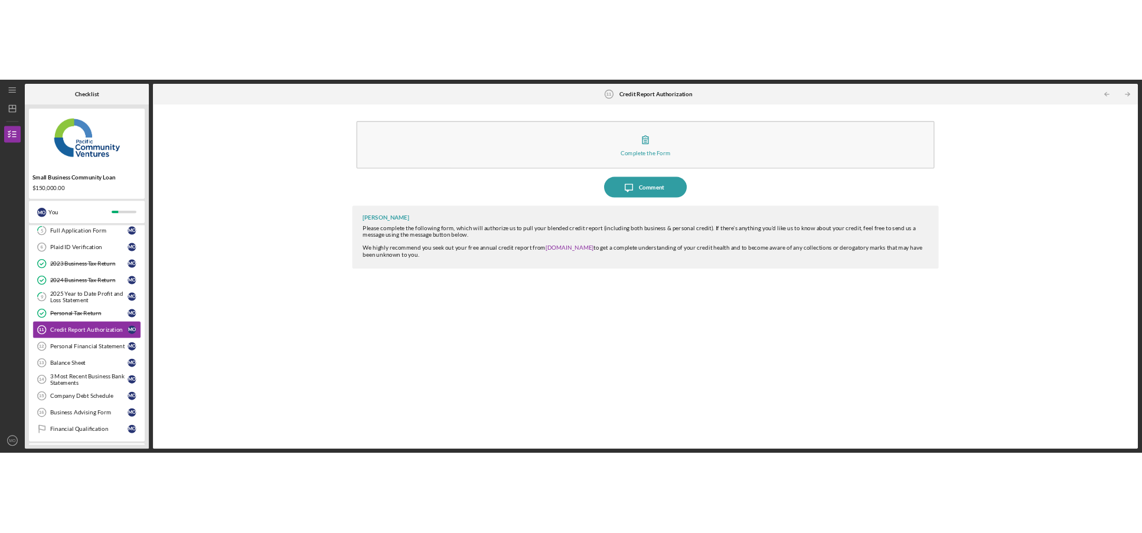
scroll to position [109, 0]
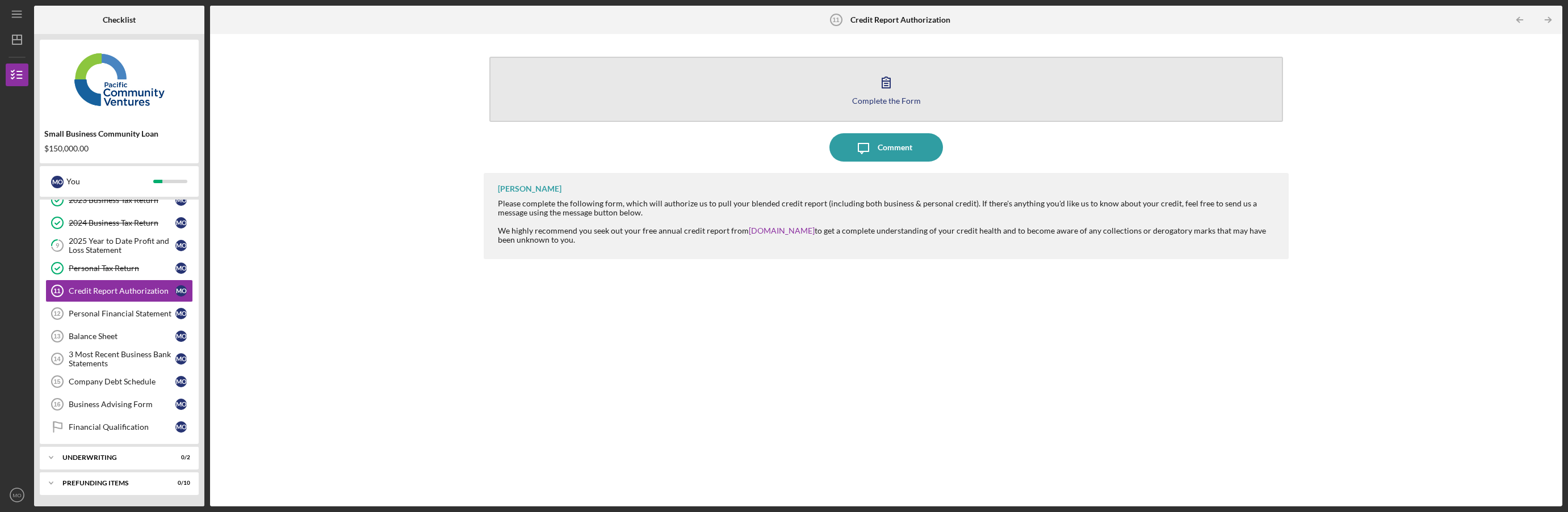
click at [857, 95] on button "Complete the Form Form" at bounding box center [885, 89] width 793 height 65
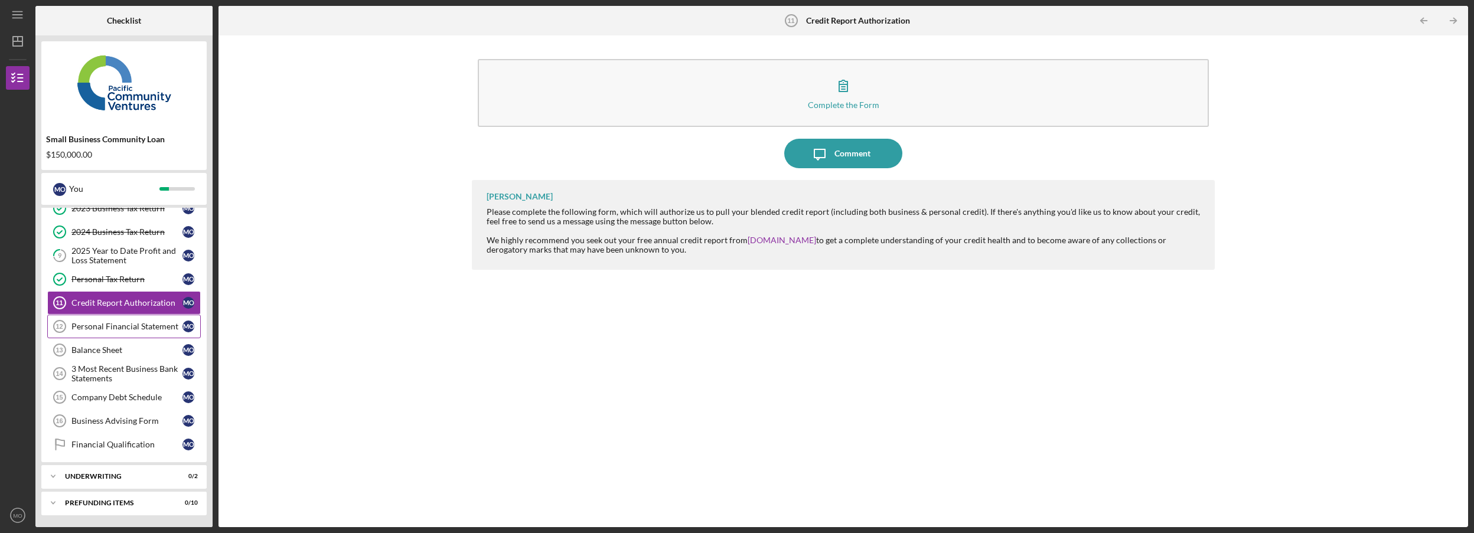
click at [102, 324] on div "Personal Financial Statement" at bounding box center [126, 326] width 111 height 9
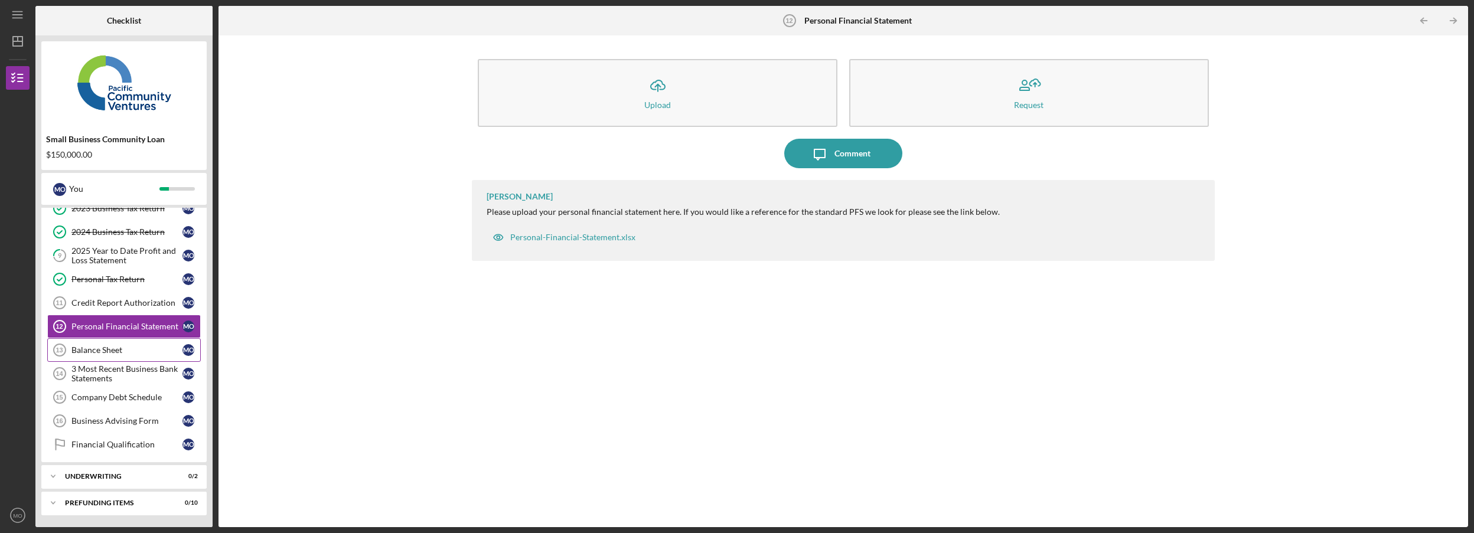
click at [96, 357] on link "Balance Sheet 13 Balance Sheet M O" at bounding box center [124, 350] width 154 height 24
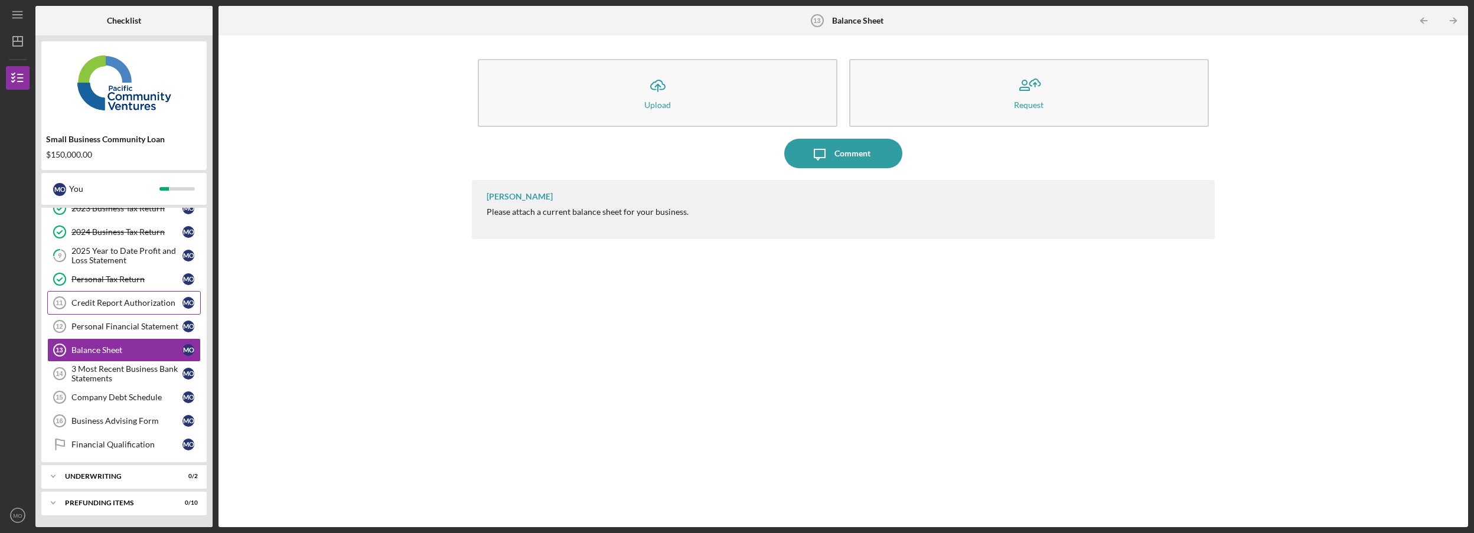
click at [103, 312] on link "Credit Report Authorization 11 Credit Report Authorization M O" at bounding box center [124, 303] width 154 height 24
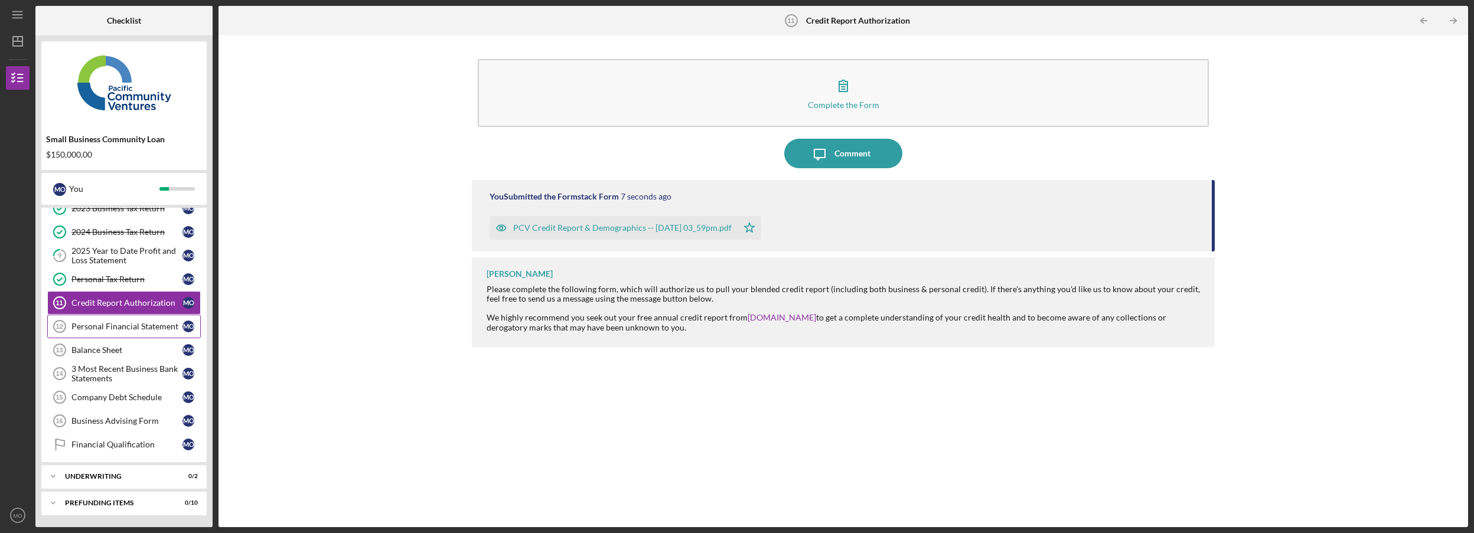
click at [92, 330] on div "Personal Financial Statement" at bounding box center [126, 326] width 111 height 9
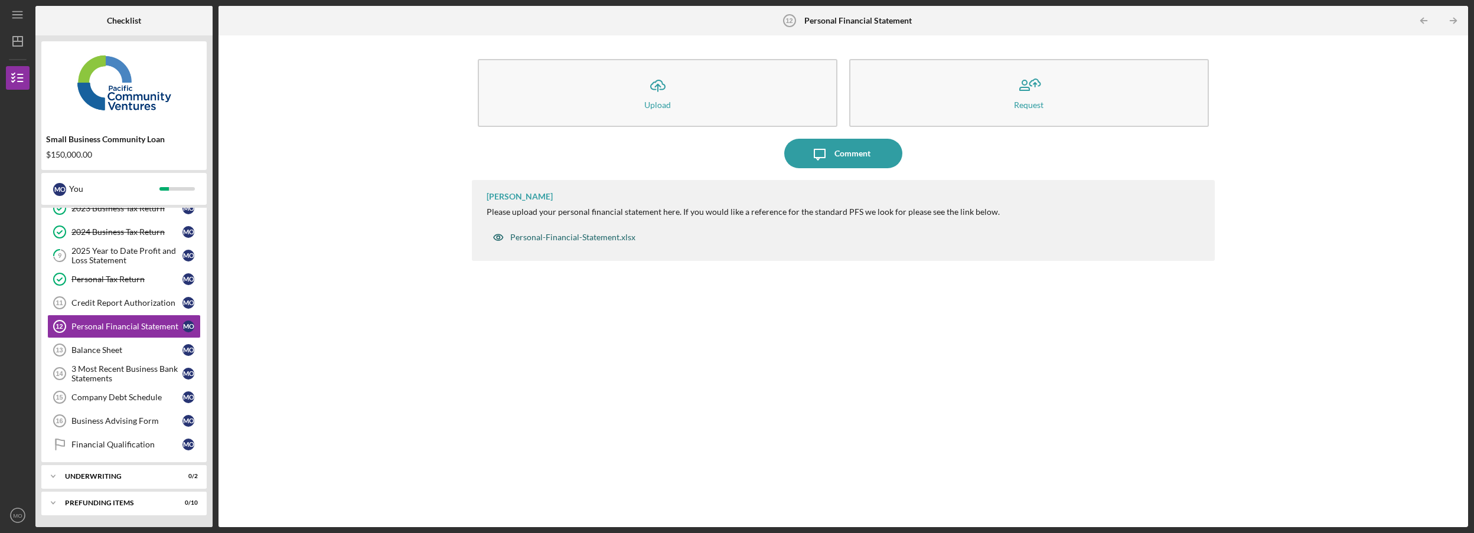
click at [559, 240] on div "Personal-Financial-Statement.xlsx" at bounding box center [572, 237] width 125 height 9
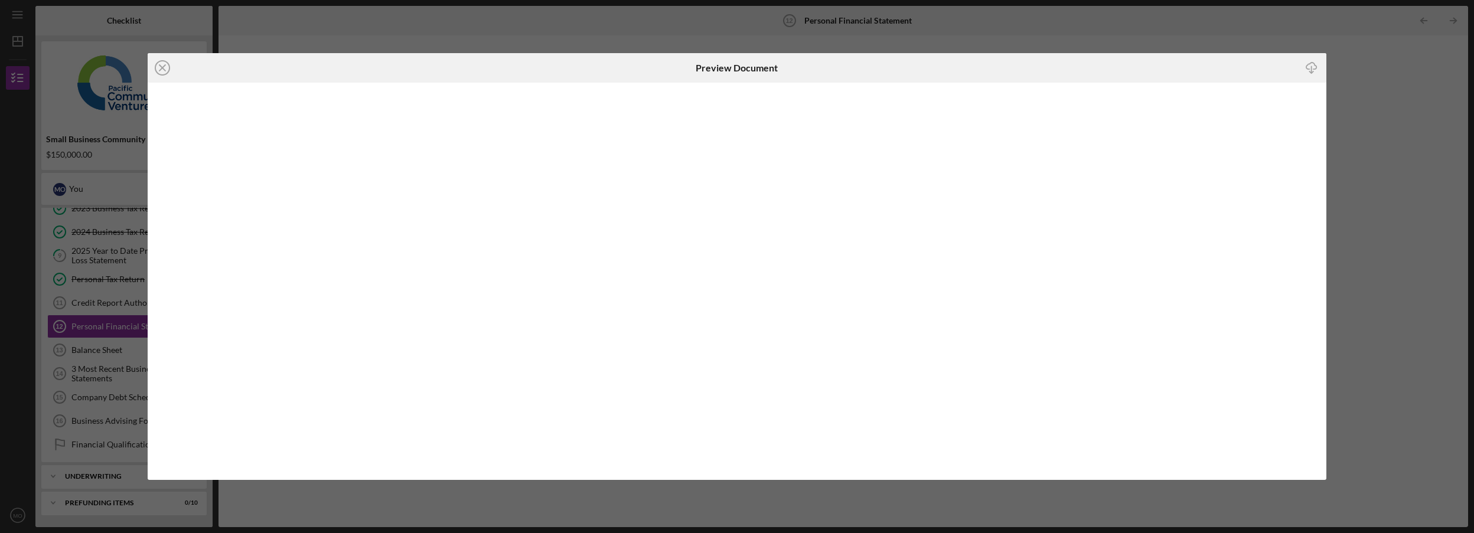
click at [957, 64] on icon "Icon/Download" at bounding box center [1312, 68] width 27 height 27
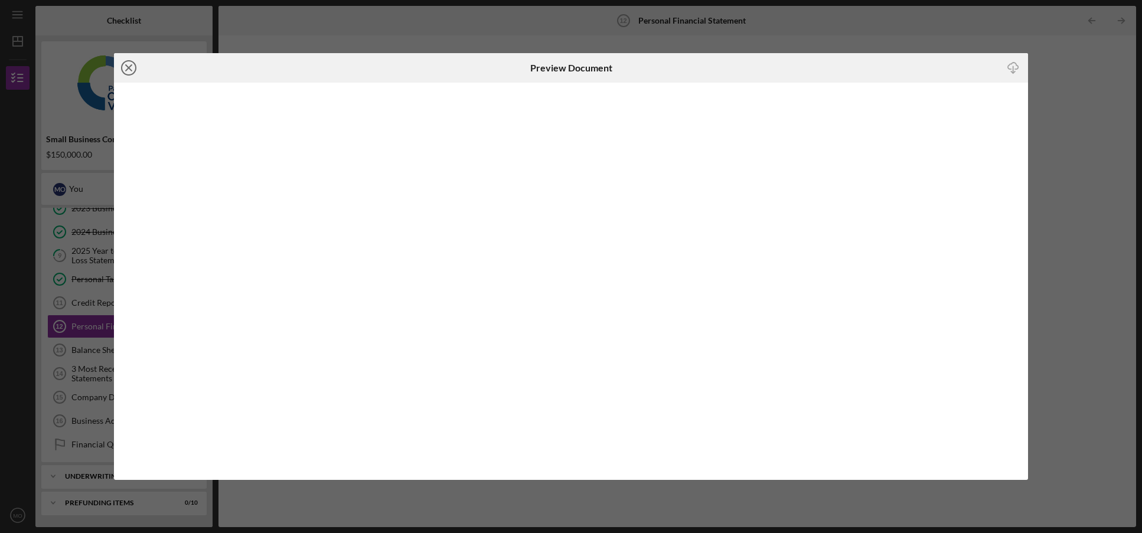
click at [133, 69] on icon "Icon/Close" at bounding box center [129, 68] width 30 height 30
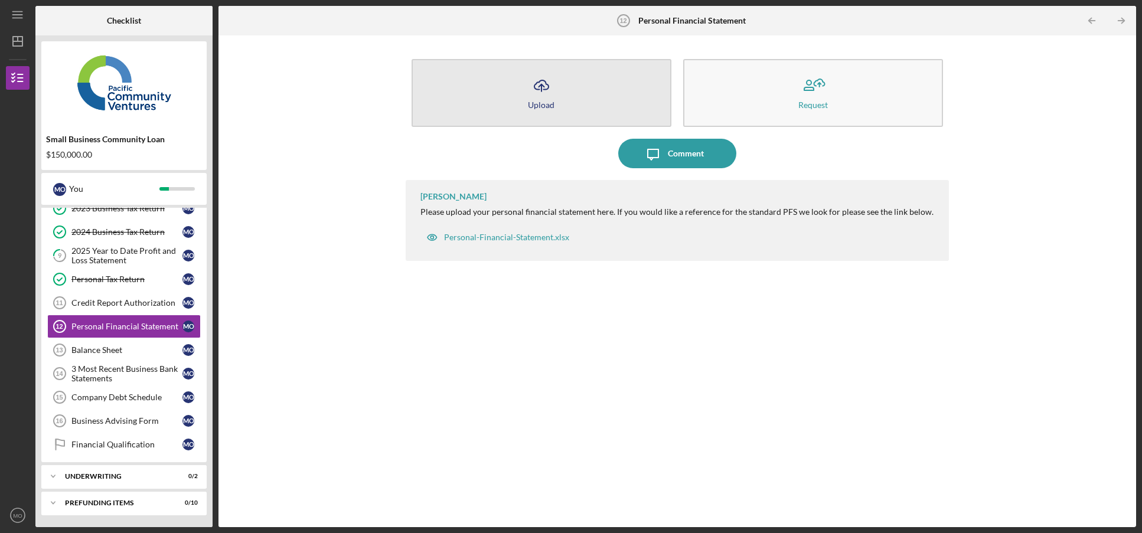
click at [546, 92] on icon "Icon/Upload" at bounding box center [542, 86] width 30 height 30
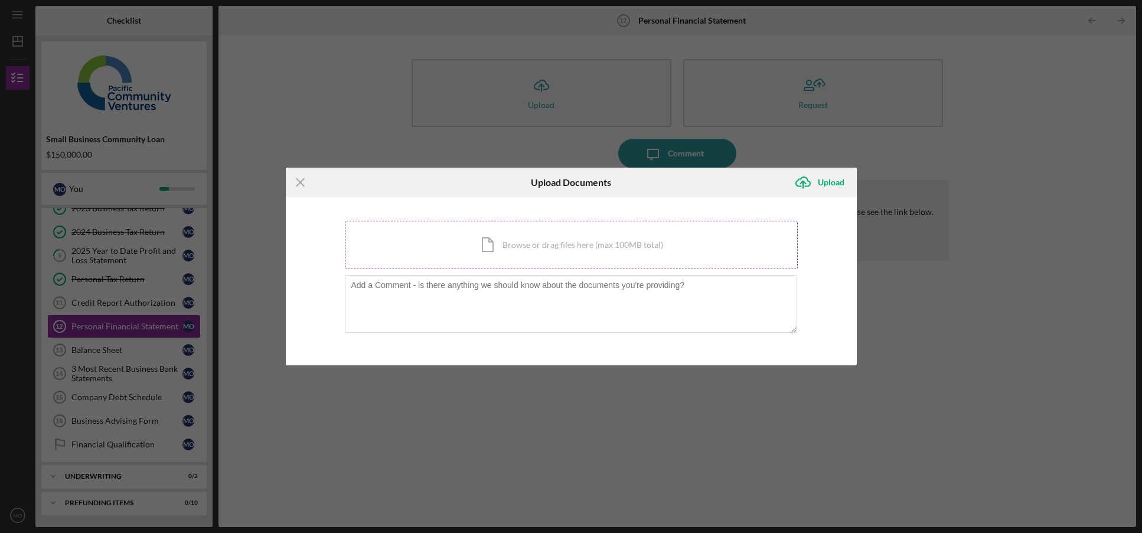
click at [512, 238] on div "Icon/Document Browse or drag files here (max 100MB total) Tap to choose files o…" at bounding box center [571, 245] width 453 height 48
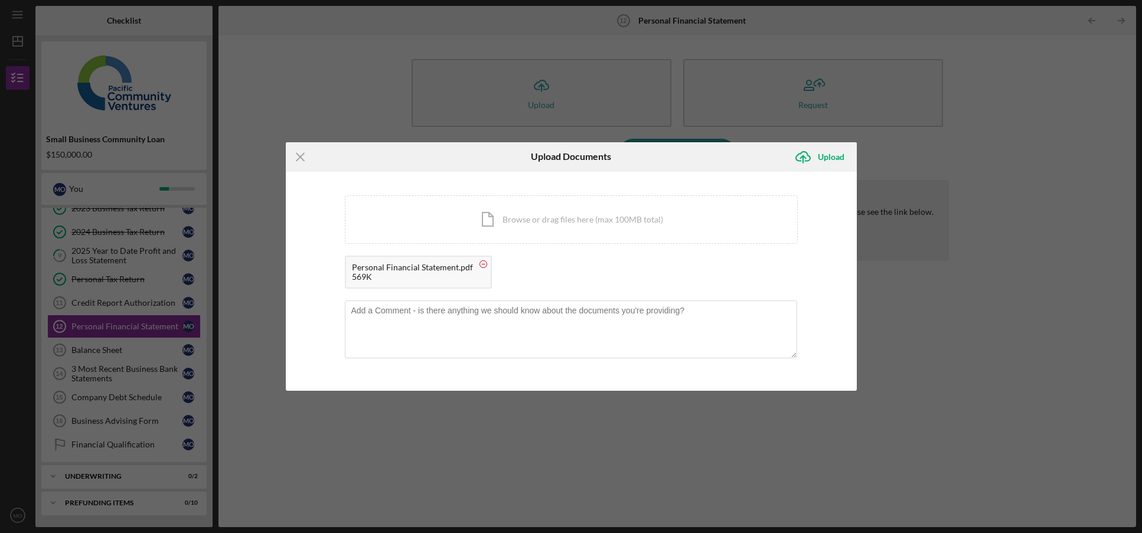
click at [480, 264] on circle at bounding box center [483, 264] width 7 height 7
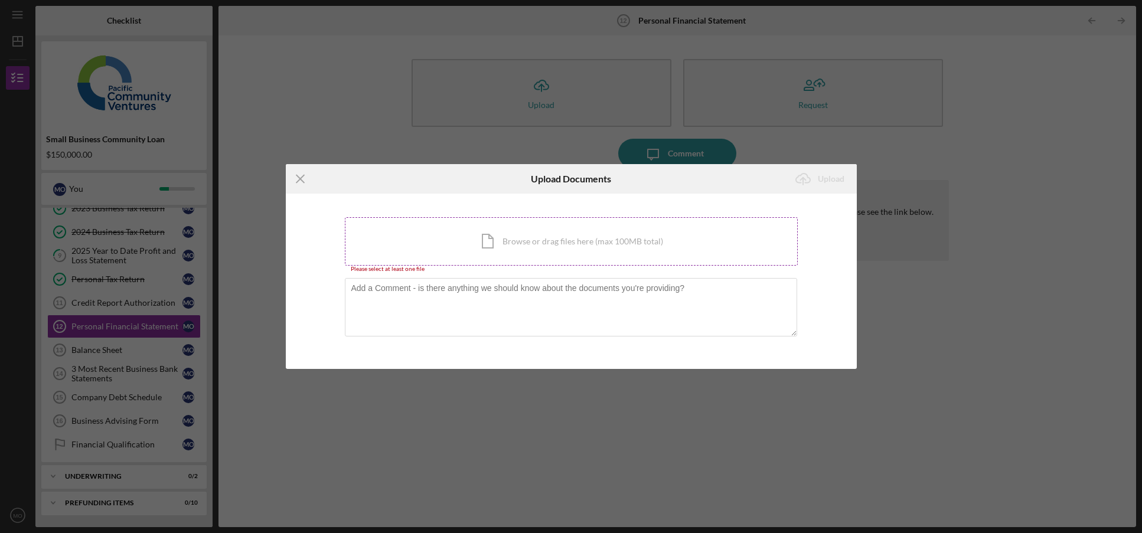
click at [512, 238] on div "Icon/Document Browse or drag files here (max 100MB total) Tap to choose files o…" at bounding box center [571, 241] width 453 height 48
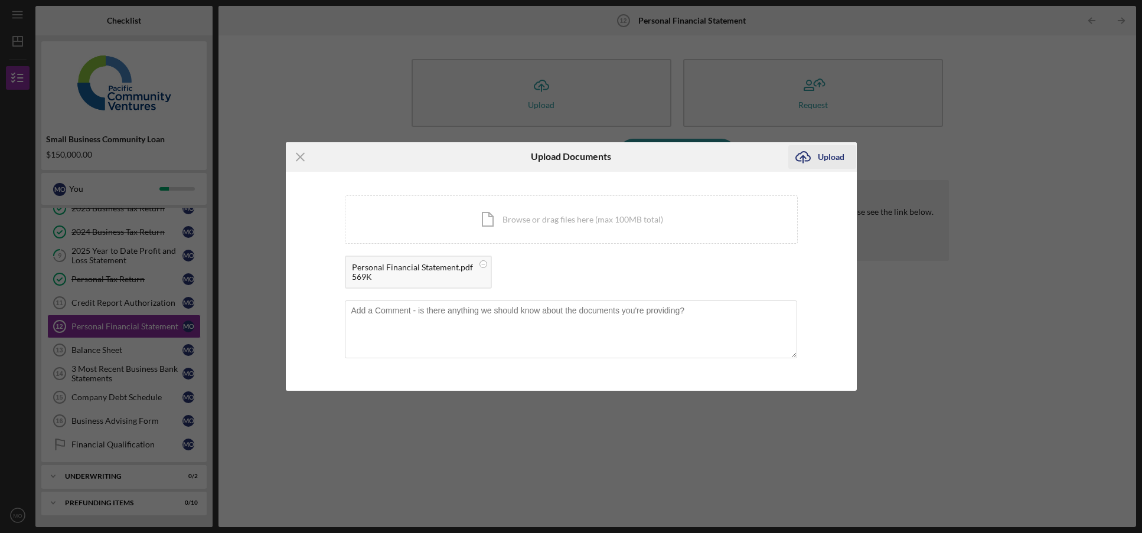
click at [828, 158] on div "Upload" at bounding box center [831, 157] width 27 height 24
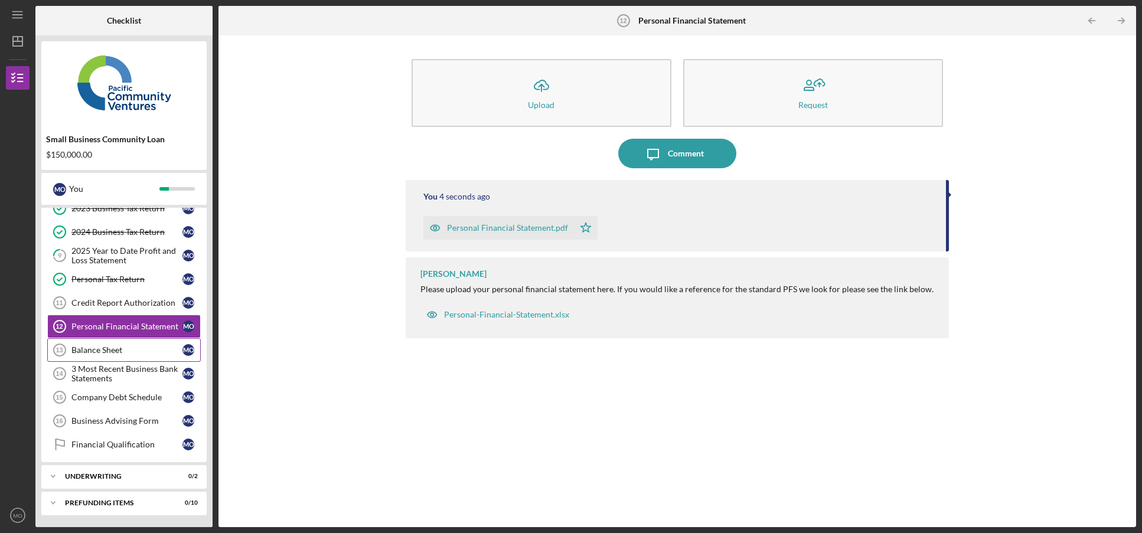
click at [102, 350] on div "Balance Sheet" at bounding box center [126, 350] width 111 height 9
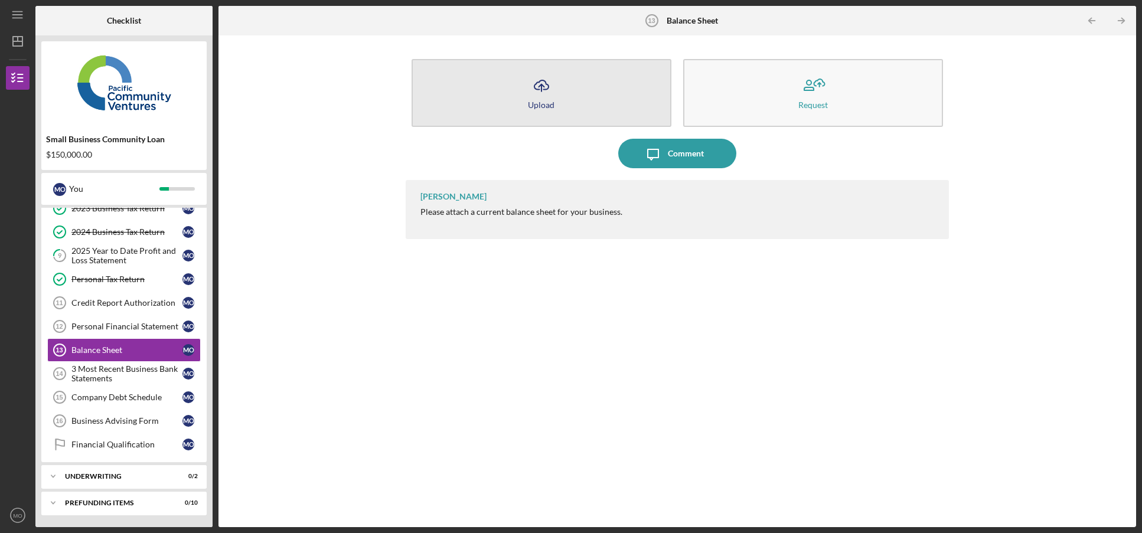
click at [513, 99] on button "Icon/Upload Upload" at bounding box center [542, 93] width 260 height 68
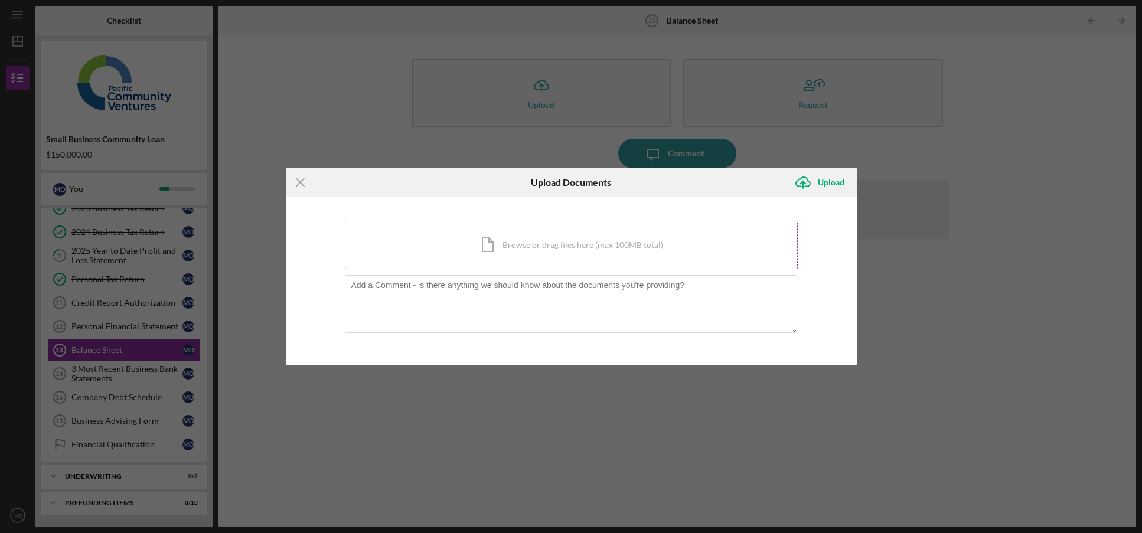
click at [504, 248] on div "Icon/Document Browse or drag files here (max 100MB total) Tap to choose files o…" at bounding box center [571, 245] width 453 height 48
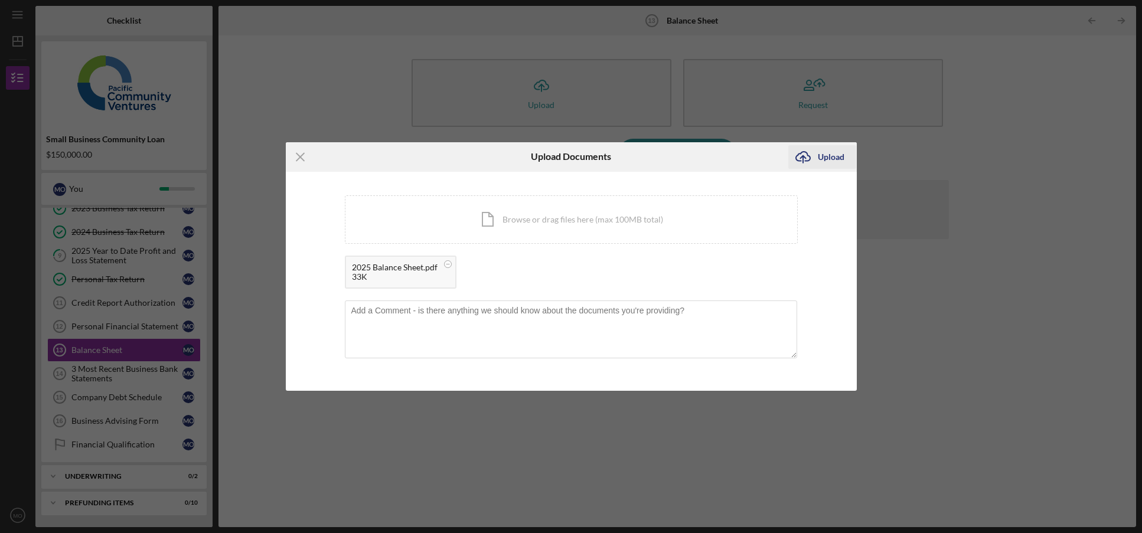
click at [822, 159] on div "Upload" at bounding box center [831, 157] width 27 height 24
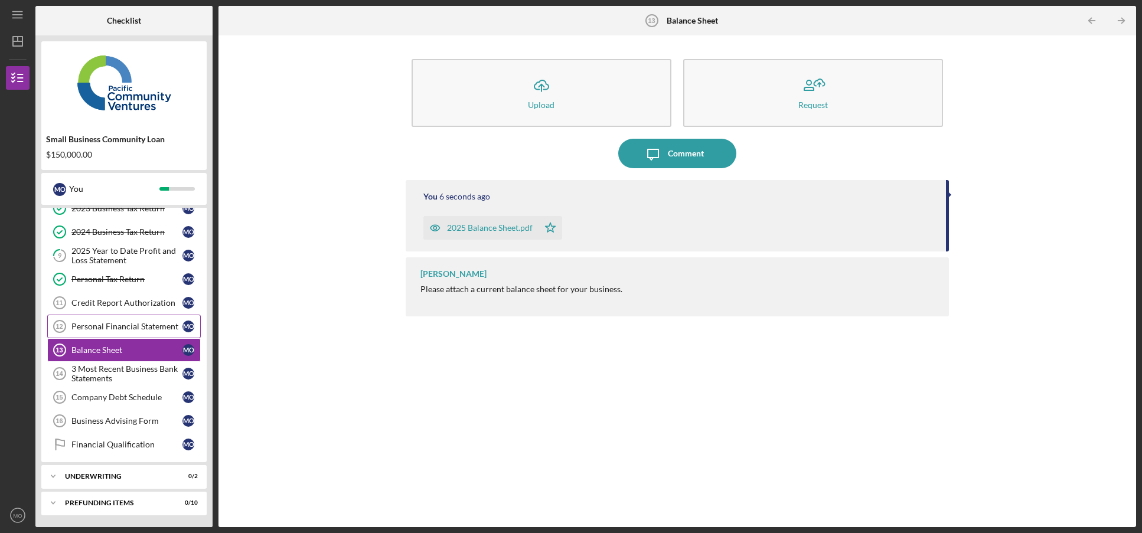
click at [99, 320] on link "Personal Financial Statement 12 Personal Financial Statement M O" at bounding box center [124, 327] width 154 height 24
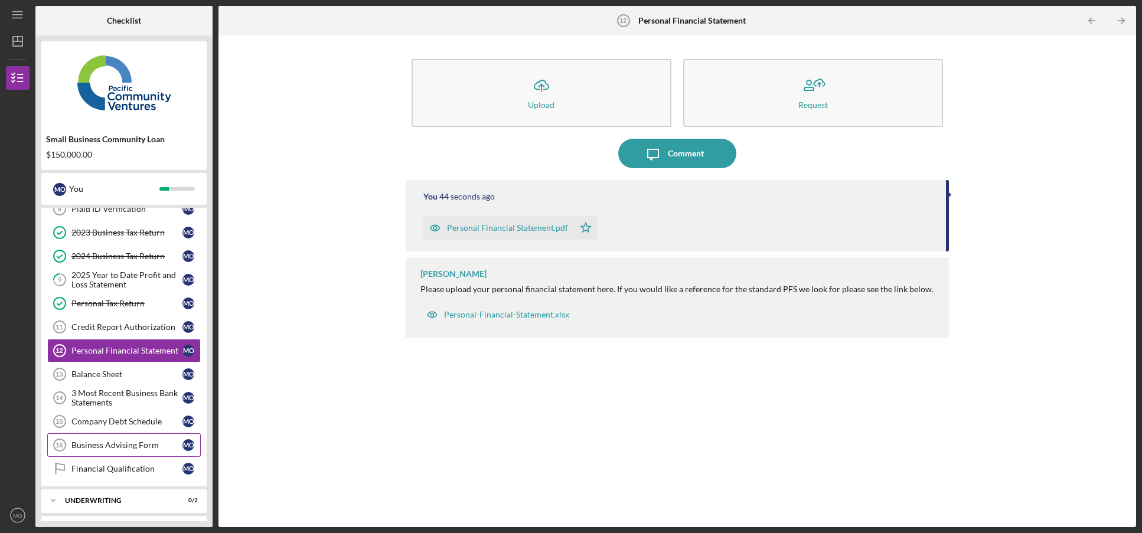
scroll to position [109, 0]
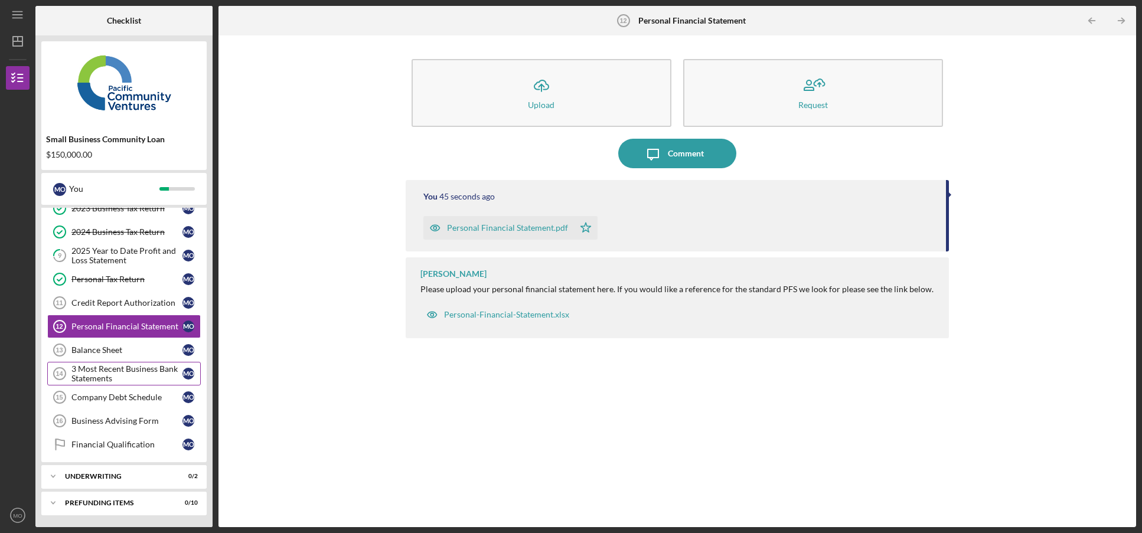
click at [98, 374] on div "3 Most Recent Business Bank Statements" at bounding box center [126, 373] width 111 height 19
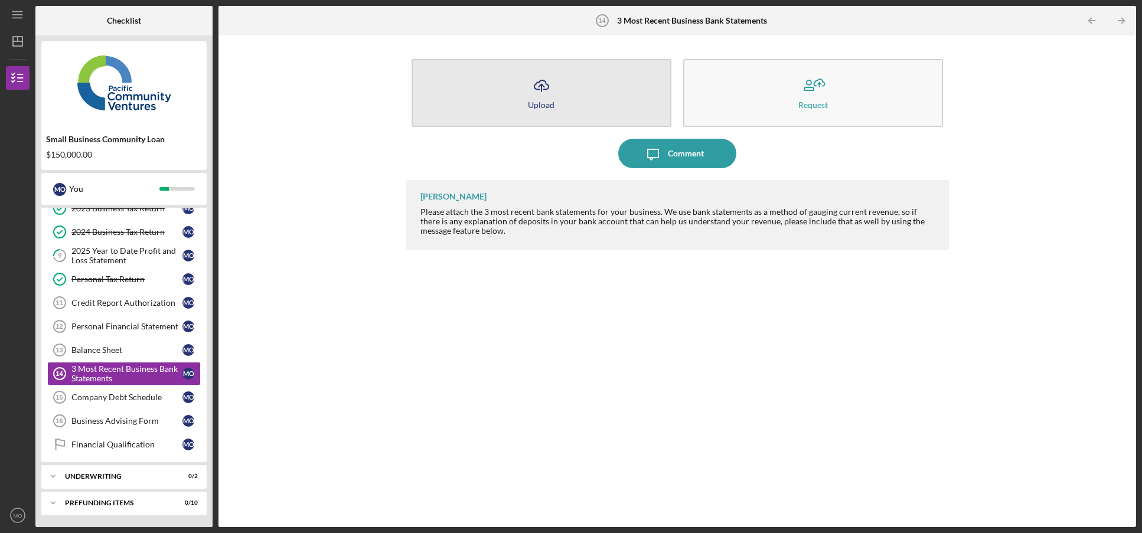
click at [545, 102] on div "Upload" at bounding box center [541, 104] width 27 height 9
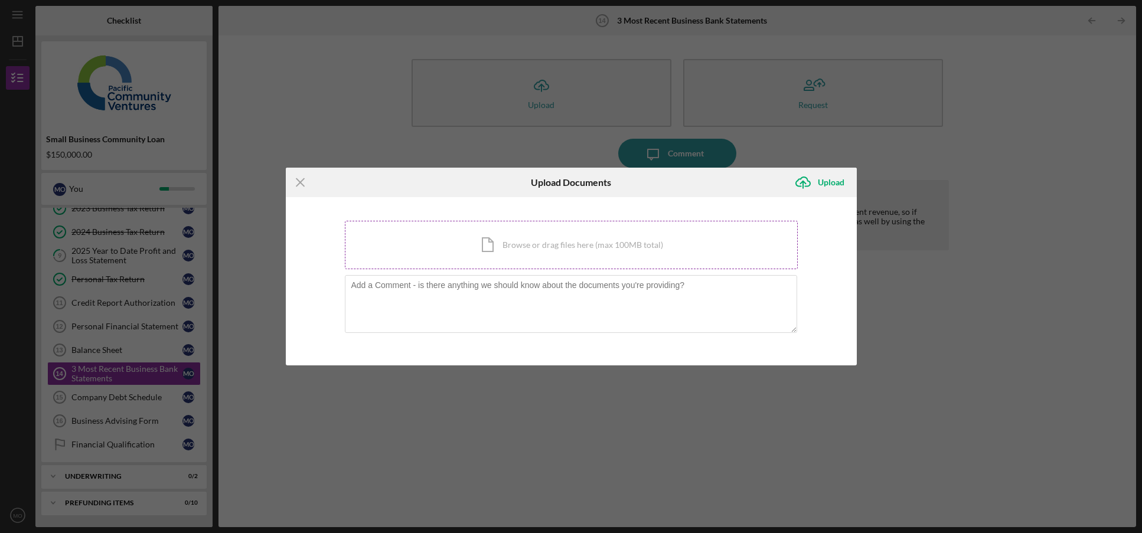
click at [509, 226] on div "Icon/Document Browse or drag files here (max 100MB total) Tap to choose files o…" at bounding box center [571, 245] width 453 height 48
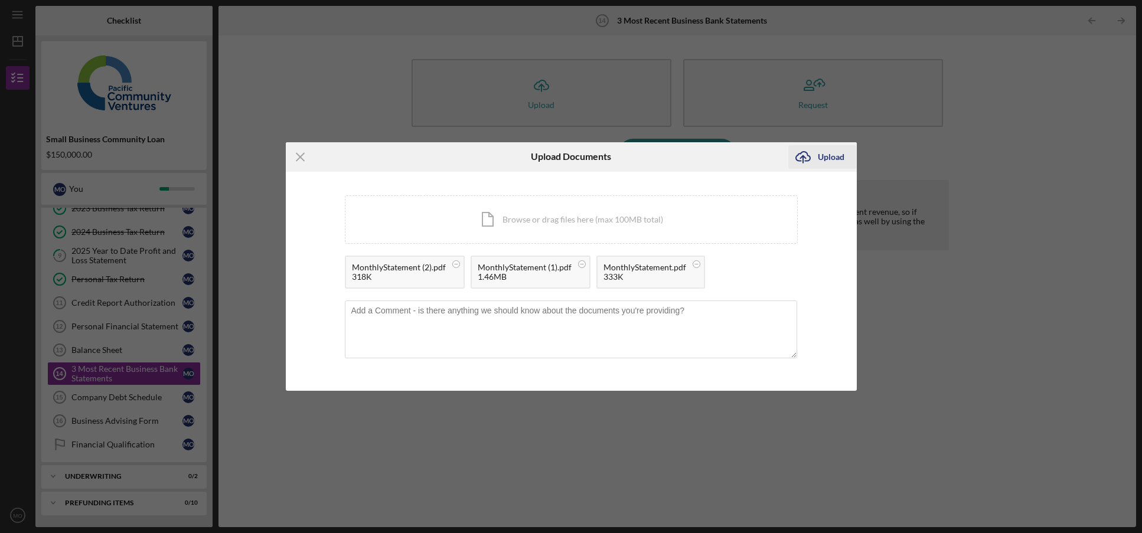
click at [822, 157] on div "Upload" at bounding box center [831, 157] width 27 height 24
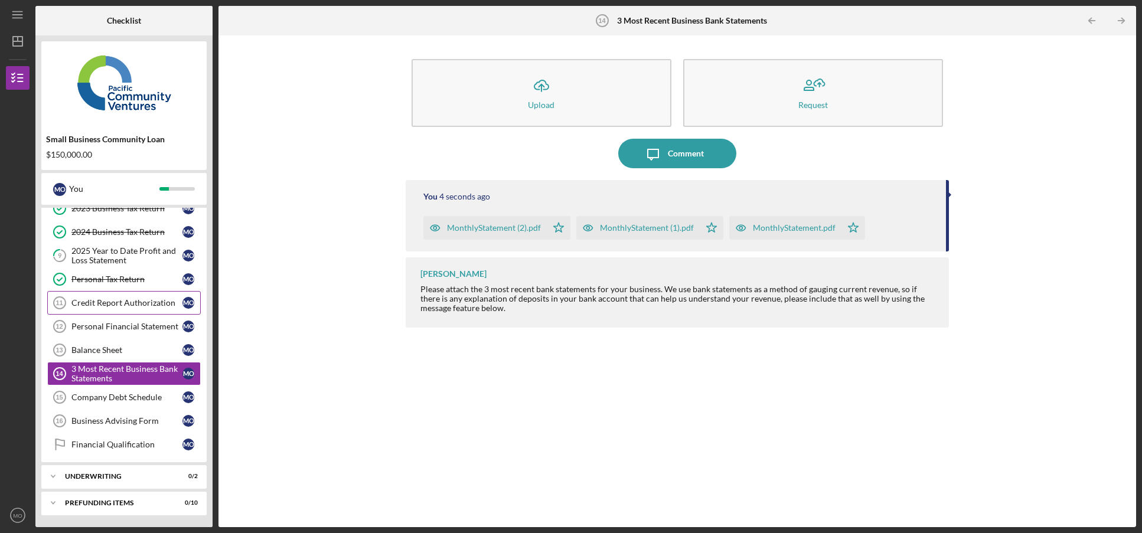
click at [115, 302] on div "Credit Report Authorization" at bounding box center [126, 302] width 111 height 9
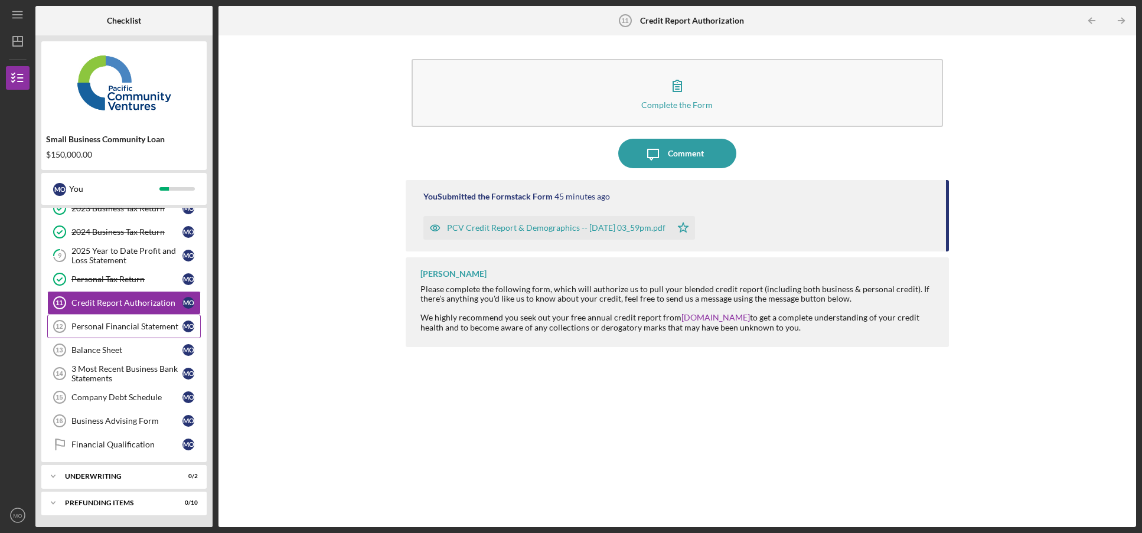
click at [112, 325] on div "Personal Financial Statement" at bounding box center [126, 326] width 111 height 9
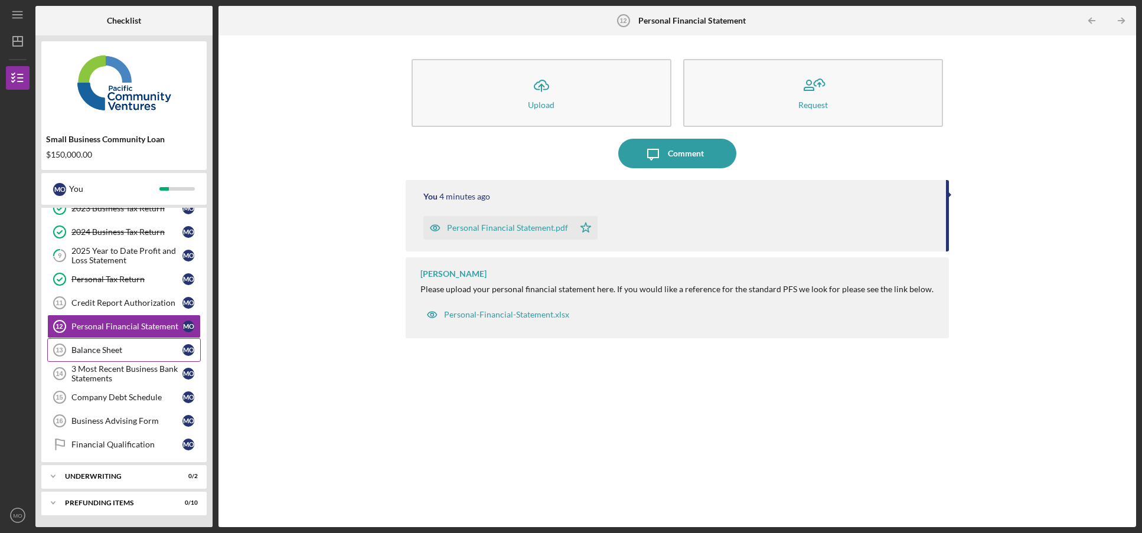
click at [109, 345] on link "Balance Sheet 13 Balance Sheet M O" at bounding box center [124, 350] width 154 height 24
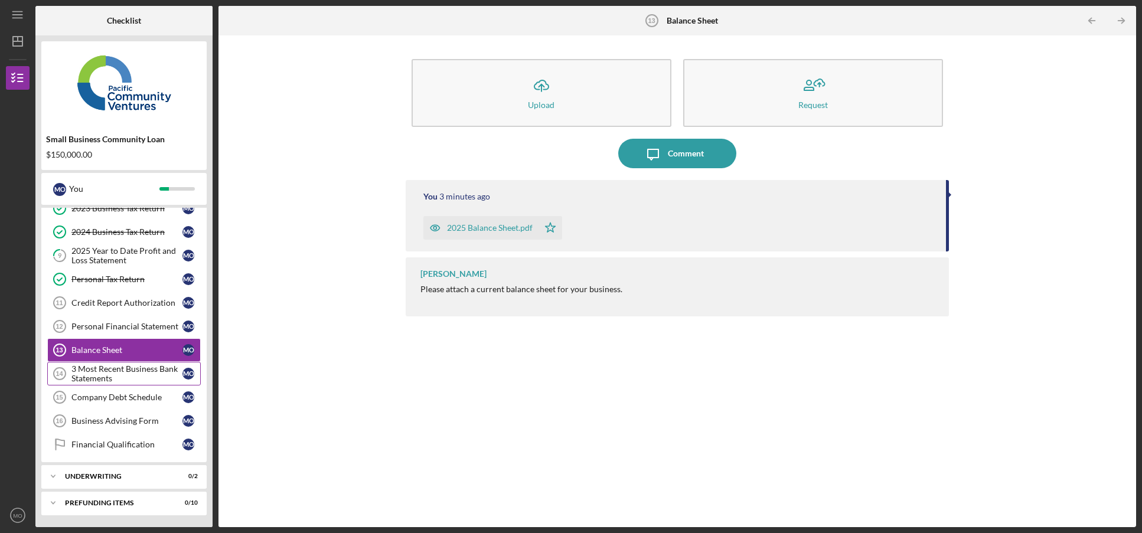
click at [109, 376] on div "3 Most Recent Business Bank Statements" at bounding box center [126, 373] width 111 height 19
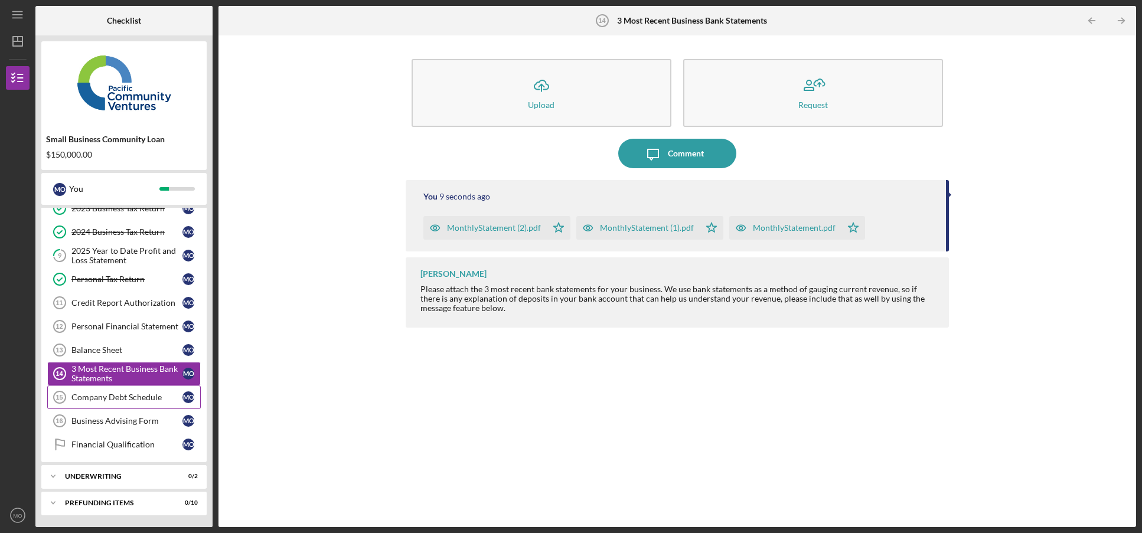
click at [101, 400] on div "Company Debt Schedule" at bounding box center [126, 397] width 111 height 9
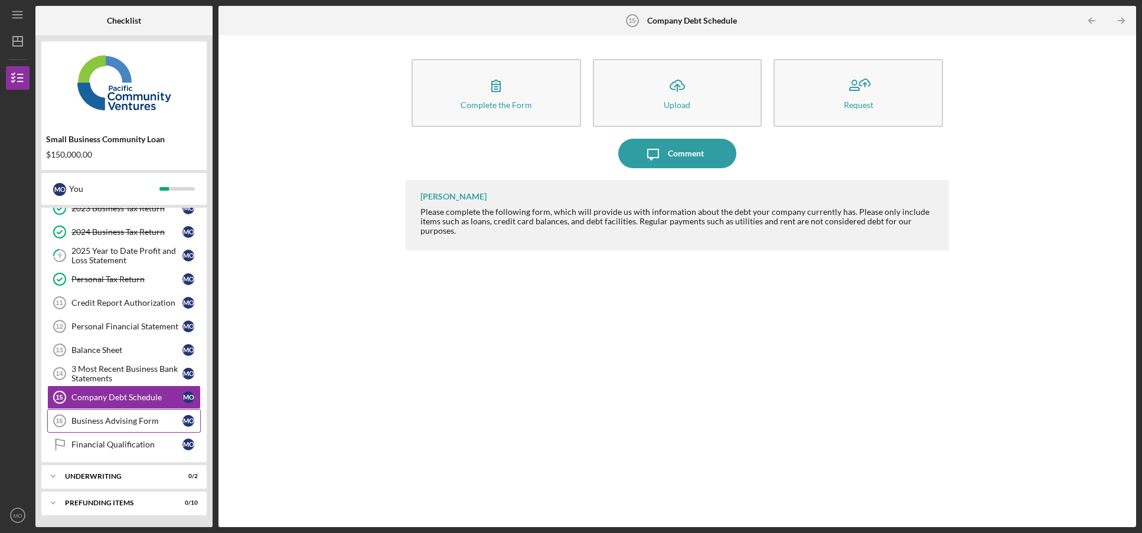
click at [112, 419] on div "Business Advising Form" at bounding box center [126, 420] width 111 height 9
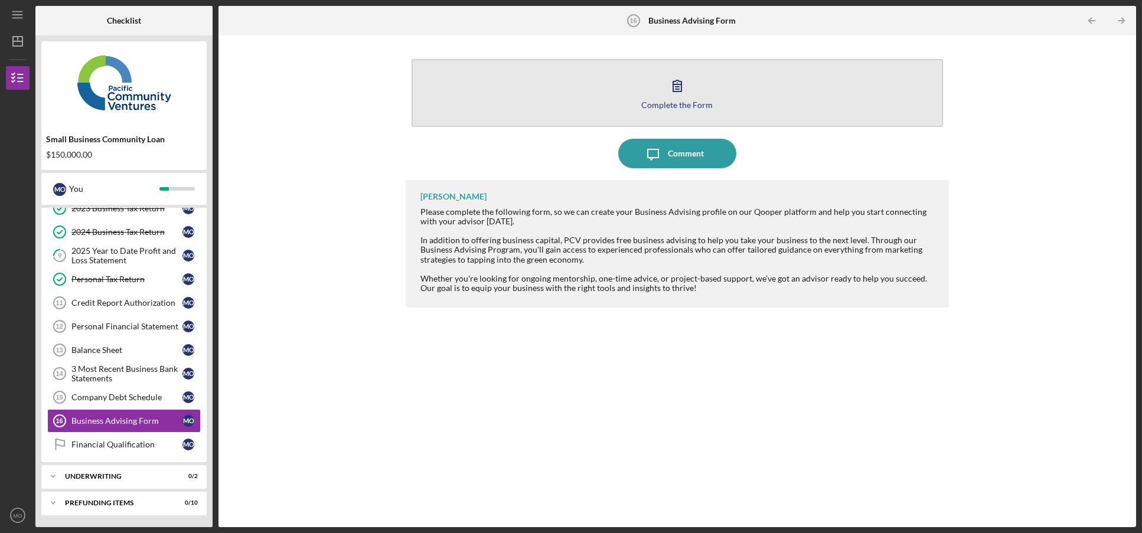
click at [665, 97] on icon "button" at bounding box center [678, 86] width 30 height 30
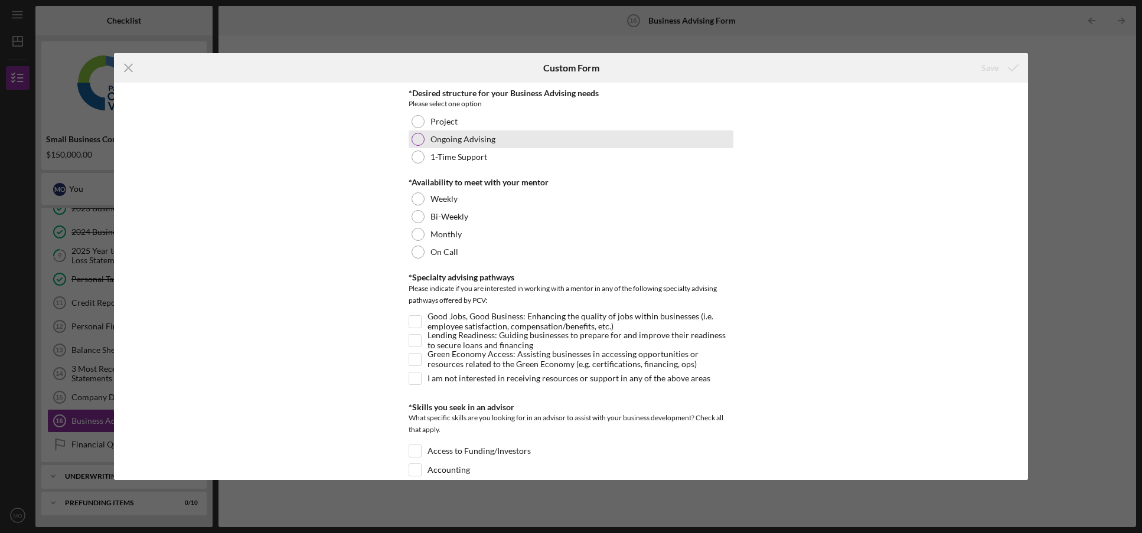
click at [415, 138] on div at bounding box center [418, 139] width 13 height 13
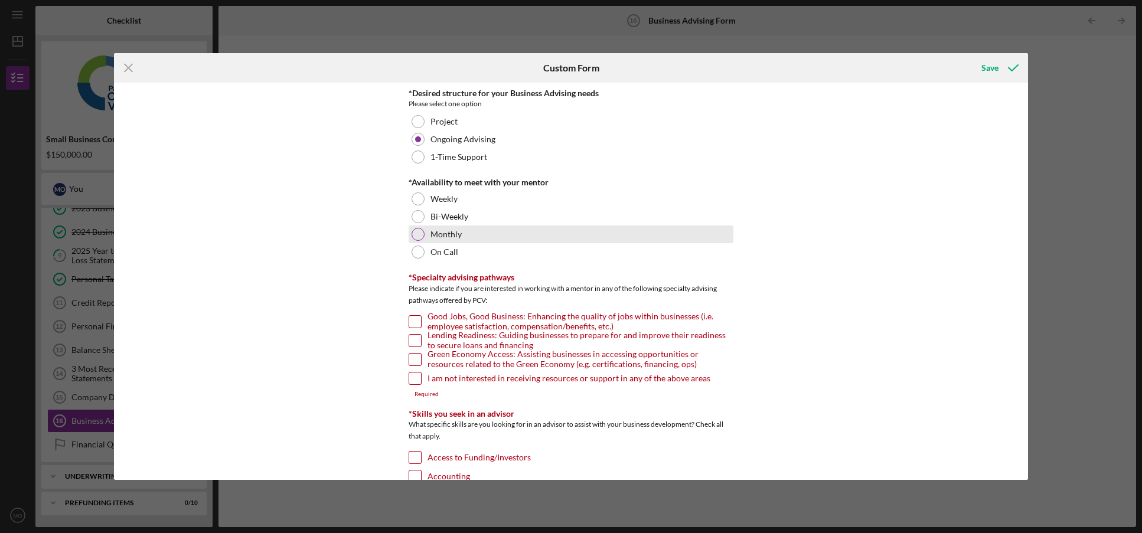
click at [418, 236] on div at bounding box center [418, 234] width 13 height 13
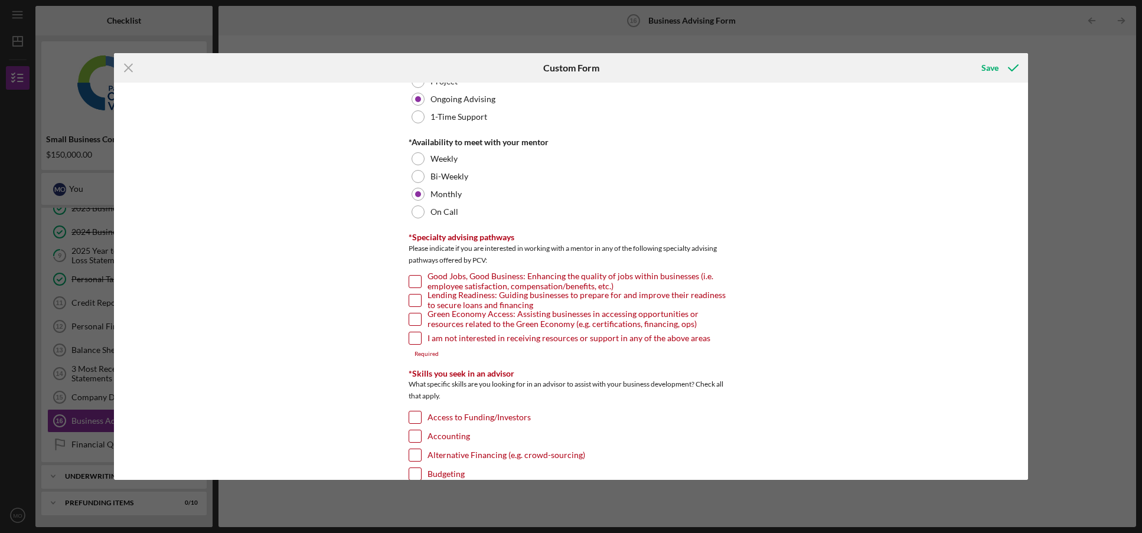
scroll to position [59, 0]
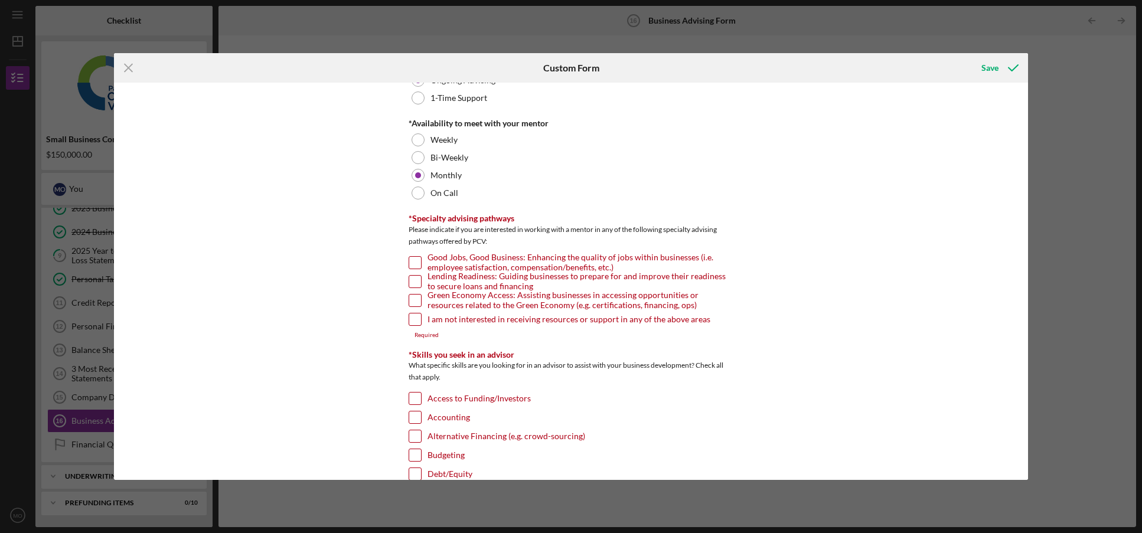
click at [414, 281] on input "Lending Readiness: Guiding businesses to prepare for and improve their readines…" at bounding box center [415, 282] width 12 height 12
checkbox input "true"
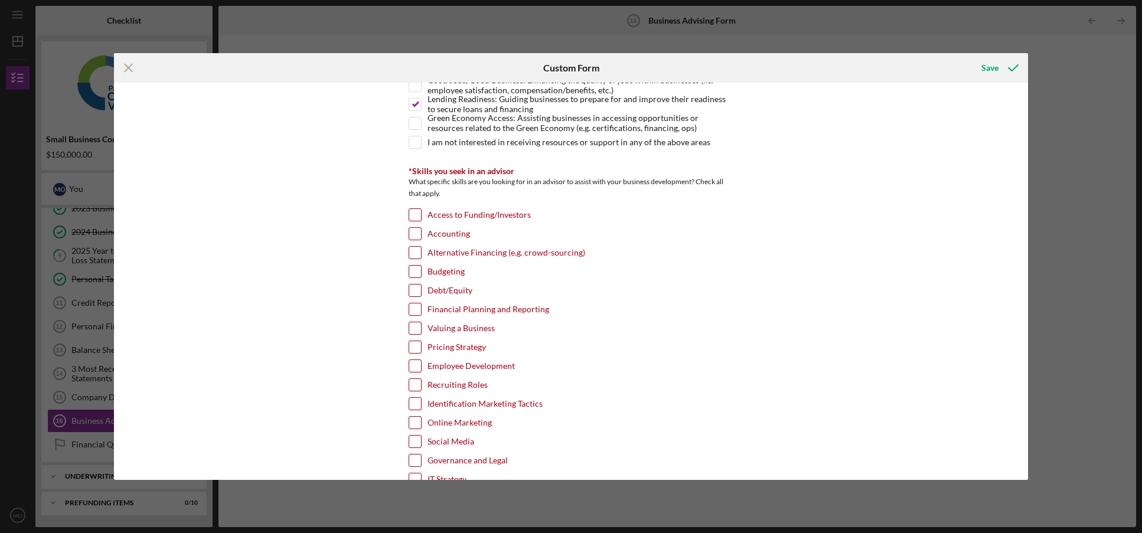
scroll to position [295, 0]
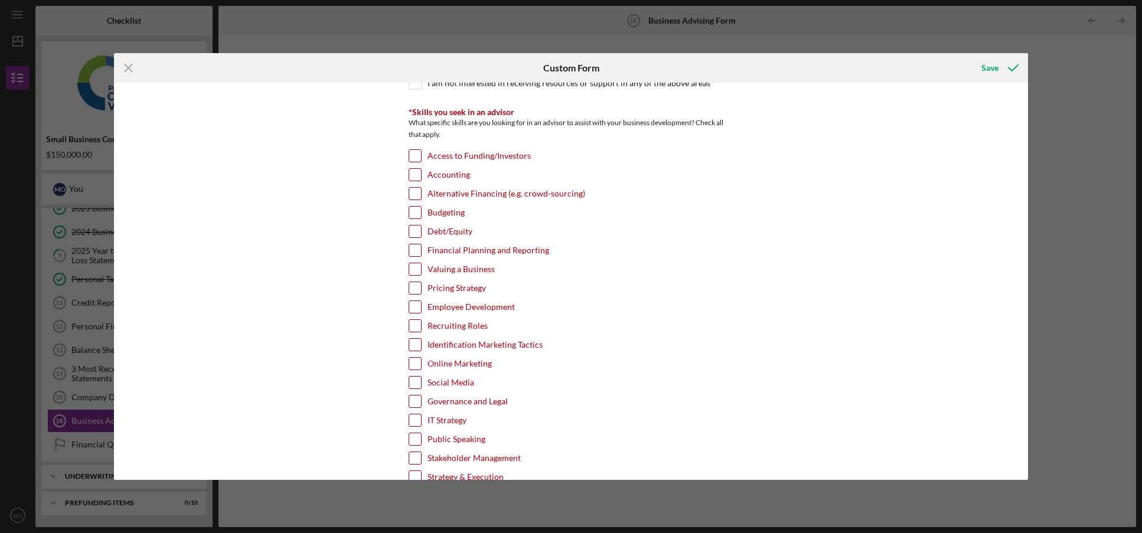
click at [410, 156] on input "Access to Funding/Investors" at bounding box center [415, 156] width 12 height 12
checkbox input "true"
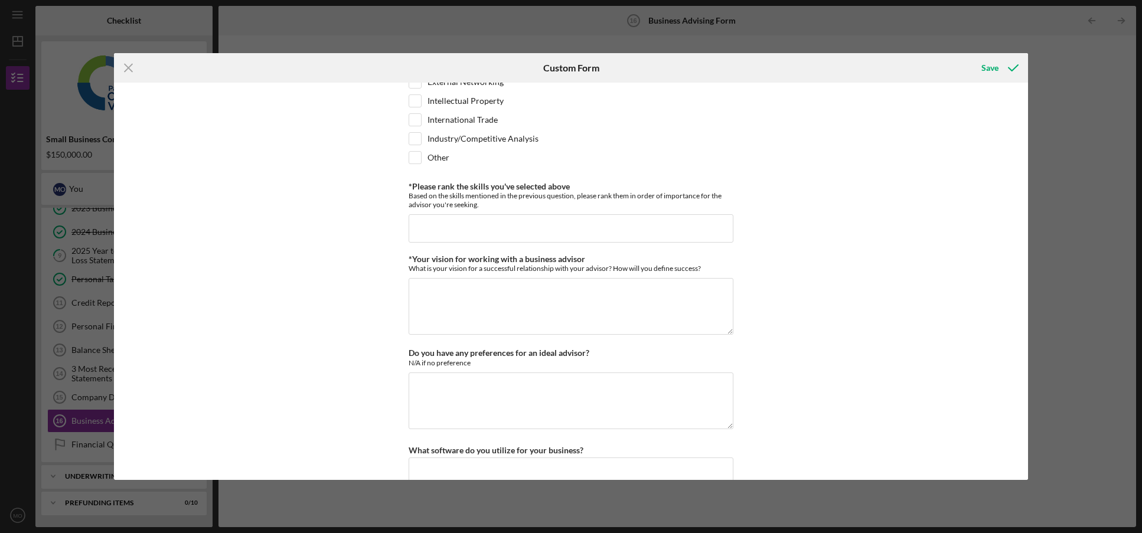
scroll to position [945, 0]
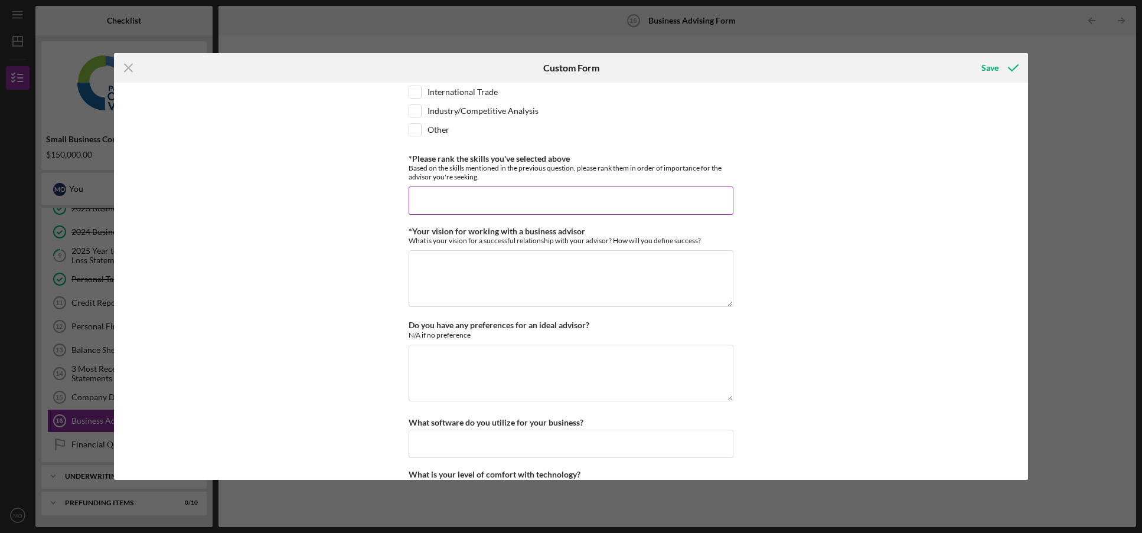
click at [446, 196] on input "*Please rank the skills you've selected above" at bounding box center [571, 201] width 325 height 28
type input "I am not sure."
click at [454, 262] on textarea "*Your vision for working with a business advisor" at bounding box center [571, 278] width 325 height 57
type textarea "I am curious to know what I can gain from the advisor."
click at [442, 366] on textarea "Do you have any preferences for an ideal advisor?" at bounding box center [571, 373] width 325 height 57
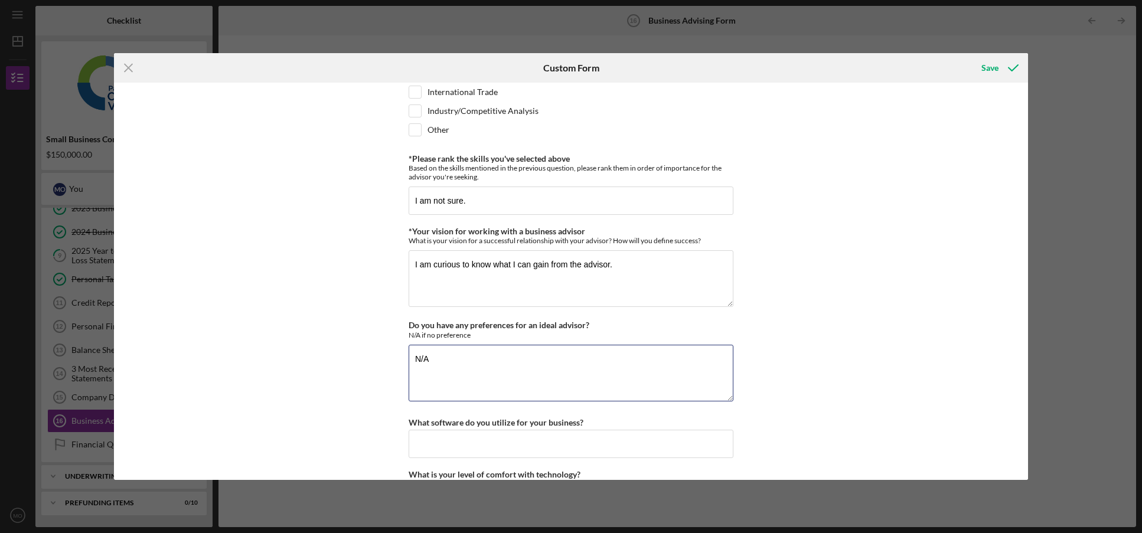
type textarea "N/A"
click at [294, 373] on div "*Desired structure for your Business Advising needs Please select one option Pr…" at bounding box center [571, 281] width 914 height 397
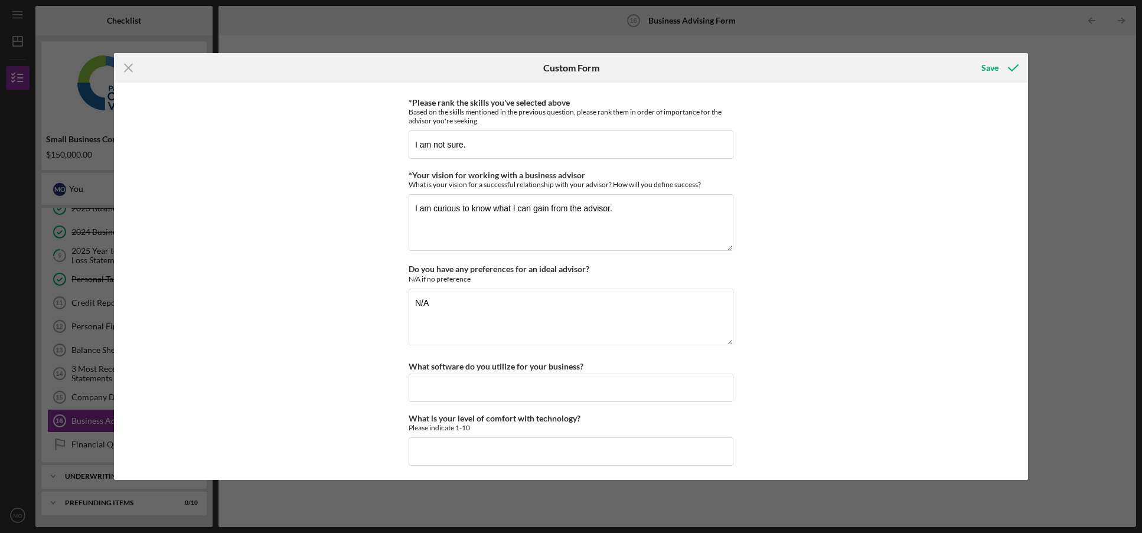
scroll to position [1005, 0]
click at [447, 454] on input "What is your level of comfort with technology?" at bounding box center [571, 448] width 325 height 28
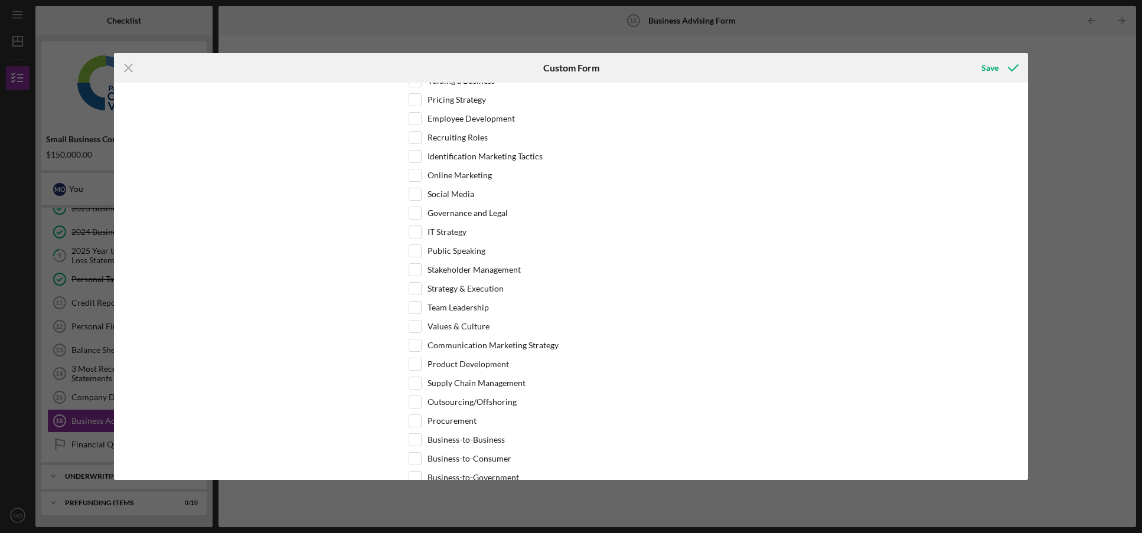
scroll to position [355, 0]
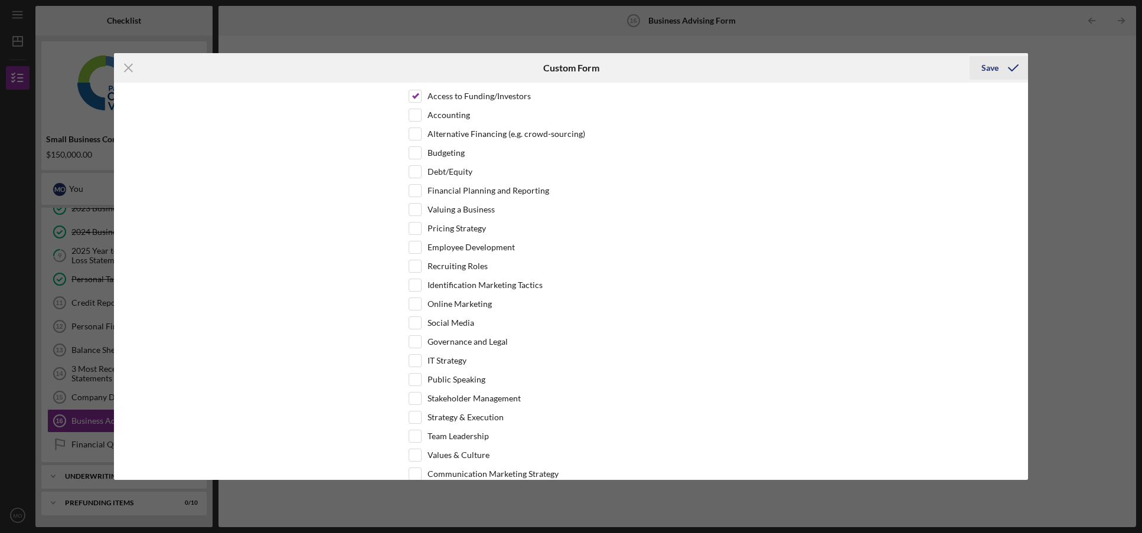
type input "2"
click at [957, 70] on button "Save" at bounding box center [999, 68] width 58 height 24
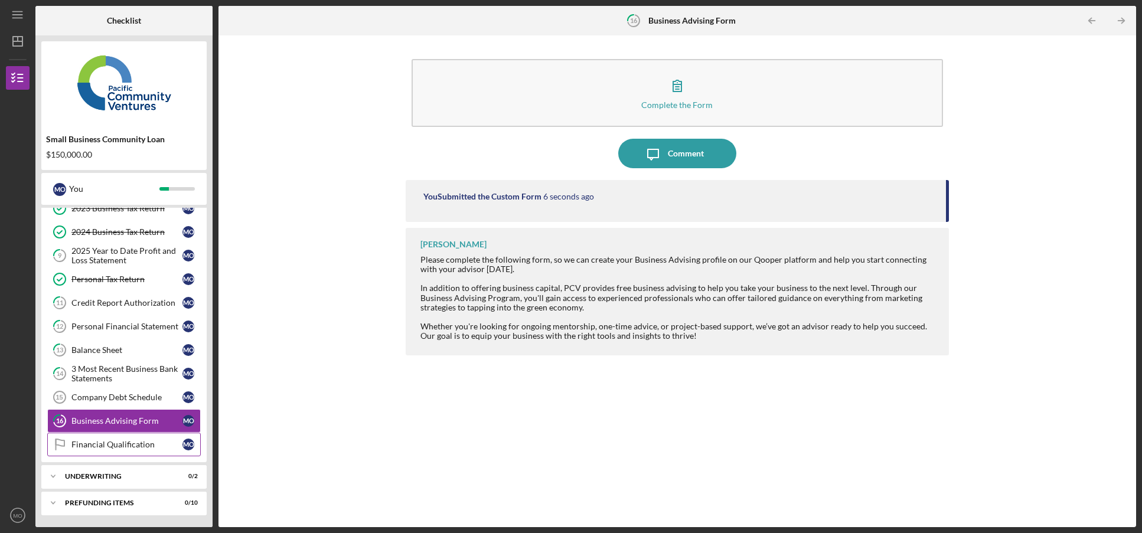
click at [103, 445] on div "Financial Qualification" at bounding box center [126, 444] width 111 height 9
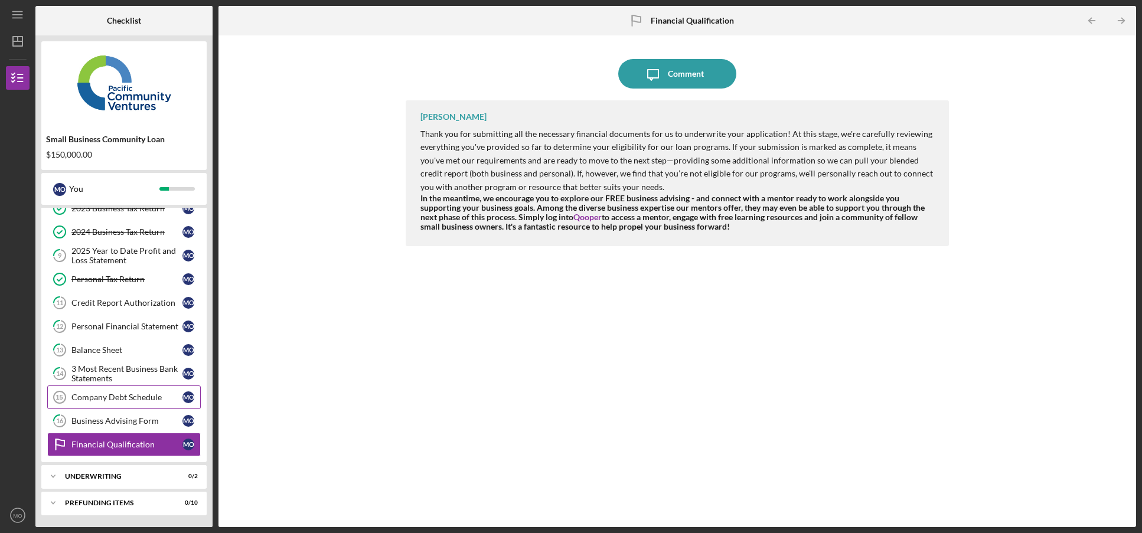
click at [99, 401] on div "Company Debt Schedule" at bounding box center [126, 397] width 111 height 9
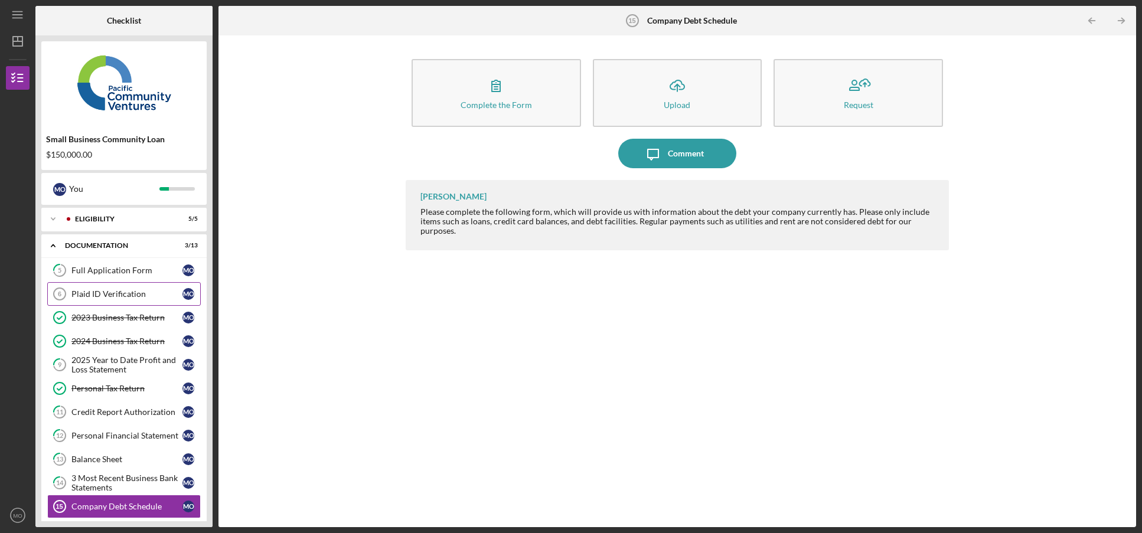
click at [103, 294] on div "Plaid ID Verification" at bounding box center [126, 293] width 111 height 9
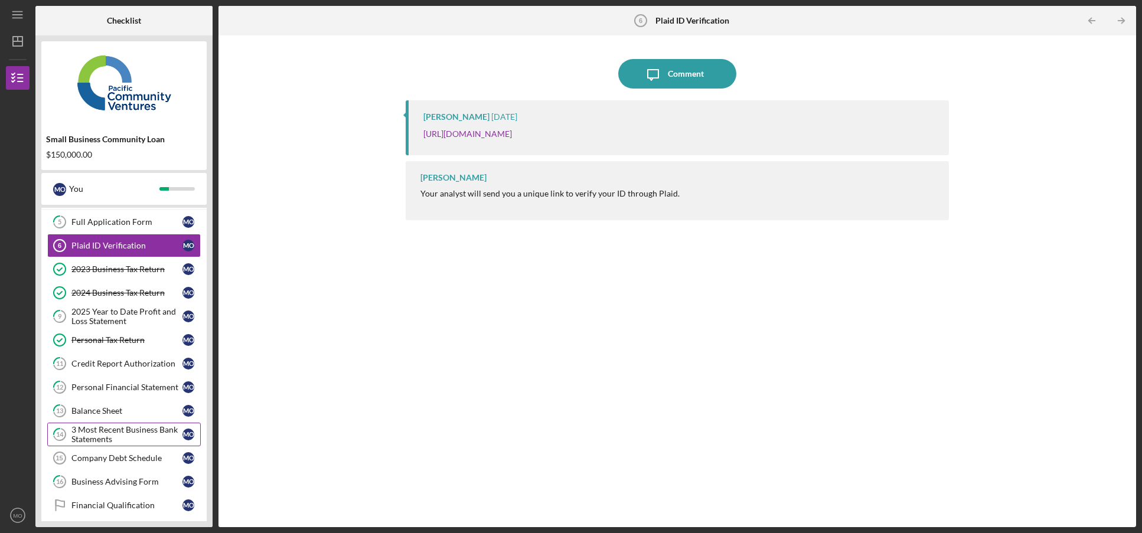
scroll to position [109, 0]
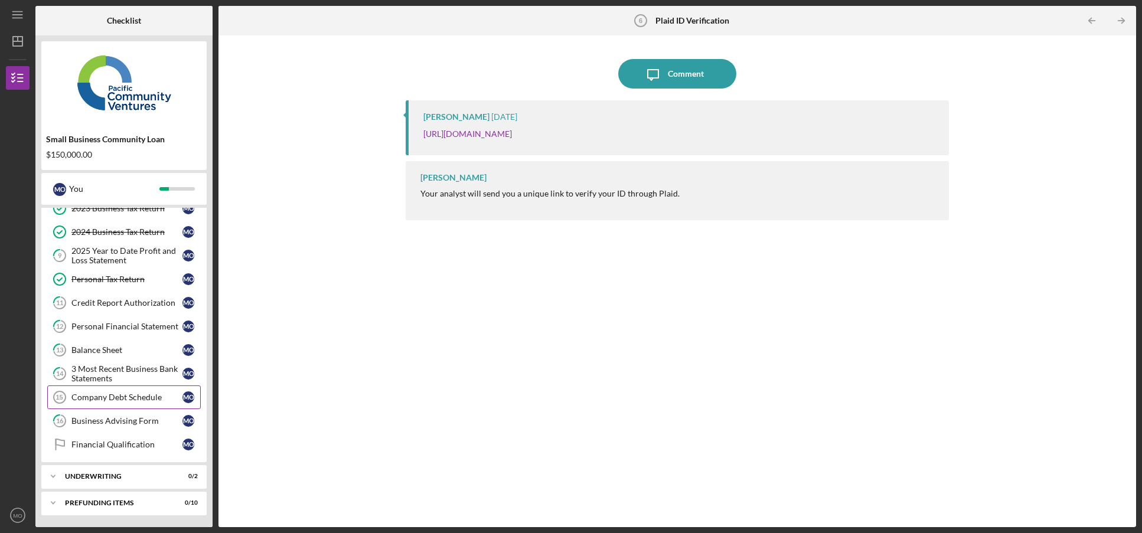
click at [109, 397] on div "Company Debt Schedule" at bounding box center [126, 397] width 111 height 9
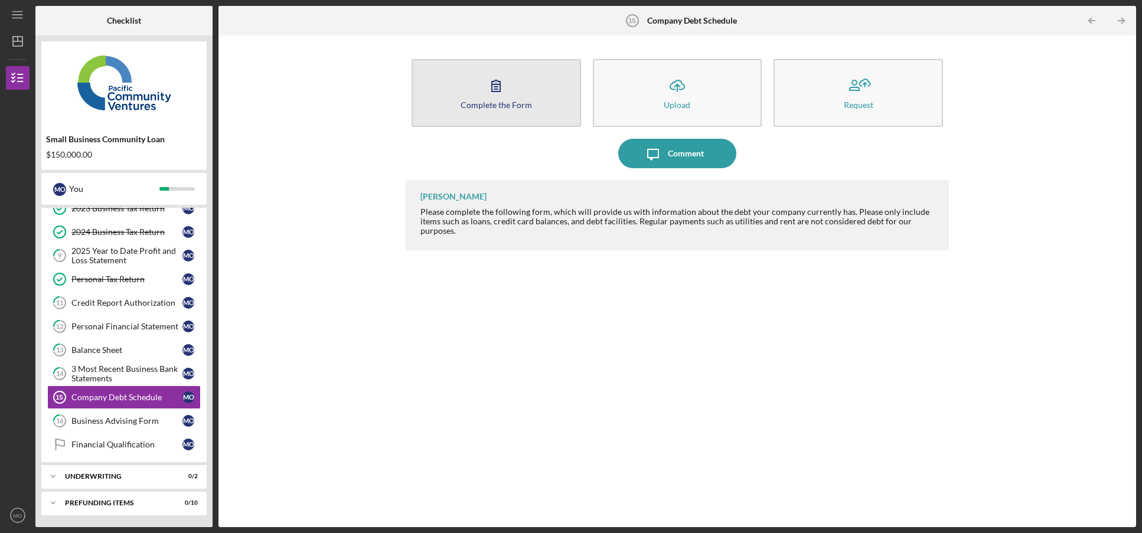
click at [504, 90] on icon "button" at bounding box center [496, 86] width 30 height 30
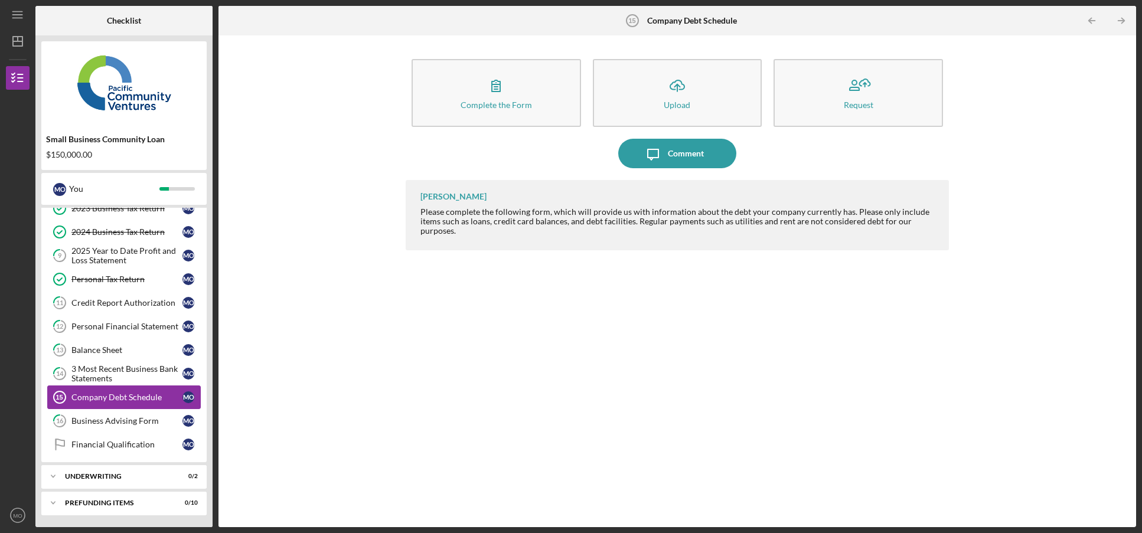
click at [88, 398] on div "Company Debt Schedule" at bounding box center [126, 397] width 111 height 9
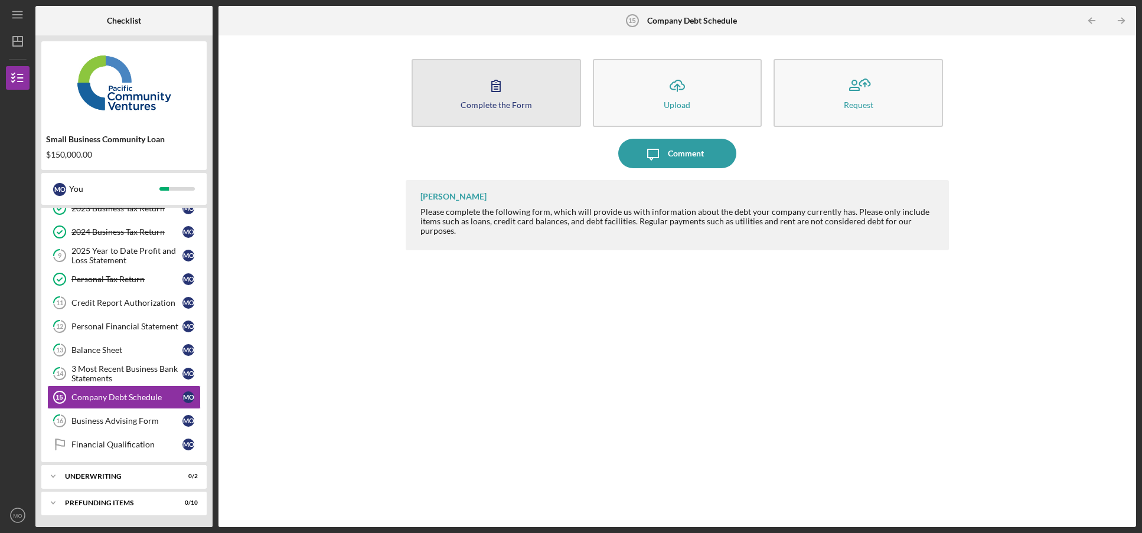
click at [493, 95] on icon "button" at bounding box center [496, 86] width 30 height 30
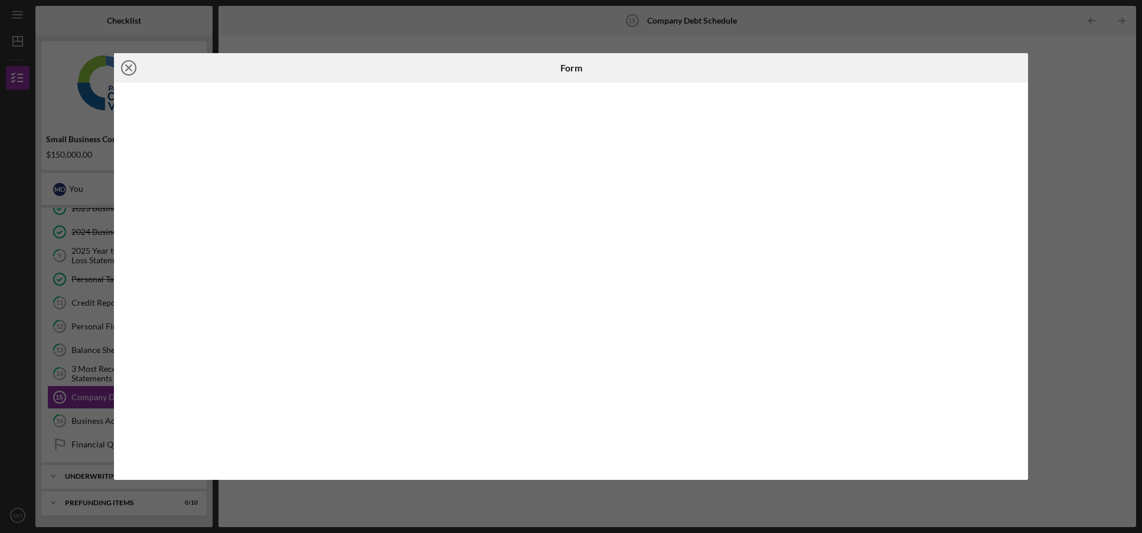
click at [129, 69] on line at bounding box center [129, 68] width 6 height 6
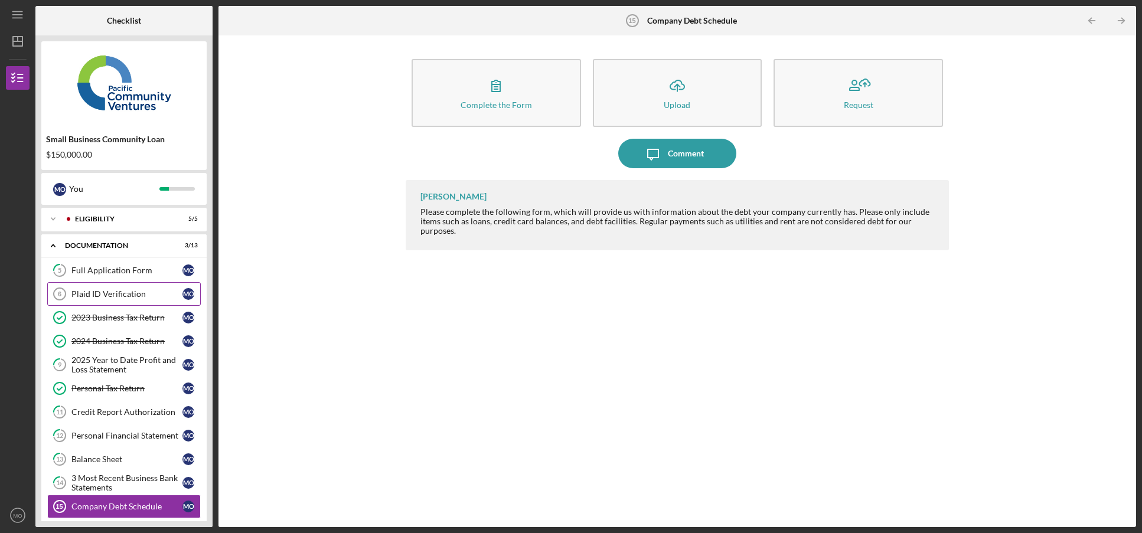
click at [105, 298] on div "Plaid ID Verification" at bounding box center [126, 293] width 111 height 9
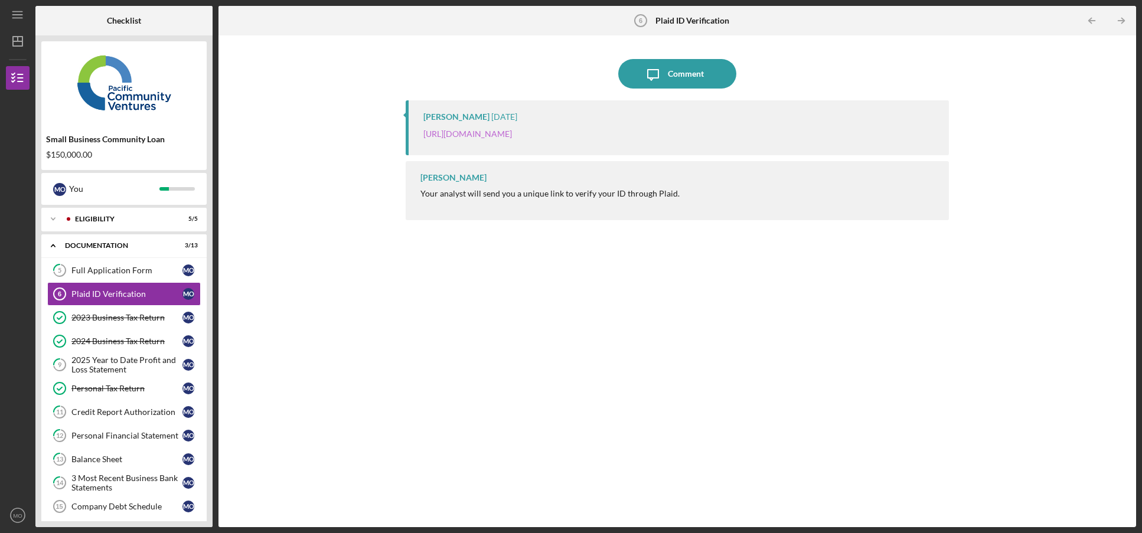
click at [512, 135] on link "[URL][DOMAIN_NAME]" at bounding box center [468, 134] width 89 height 10
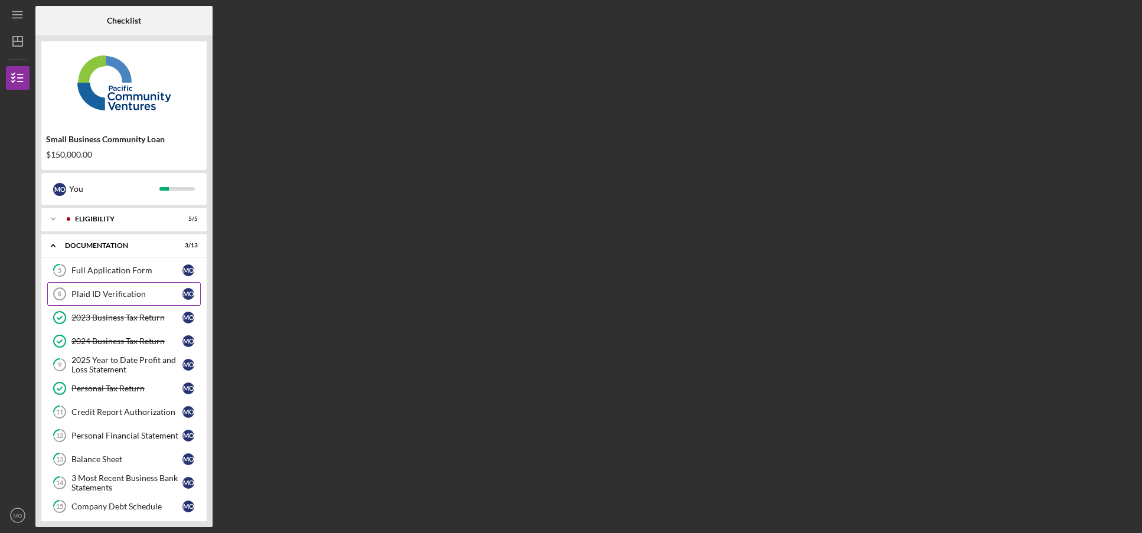
click at [104, 291] on div "Plaid ID Verification" at bounding box center [126, 293] width 111 height 9
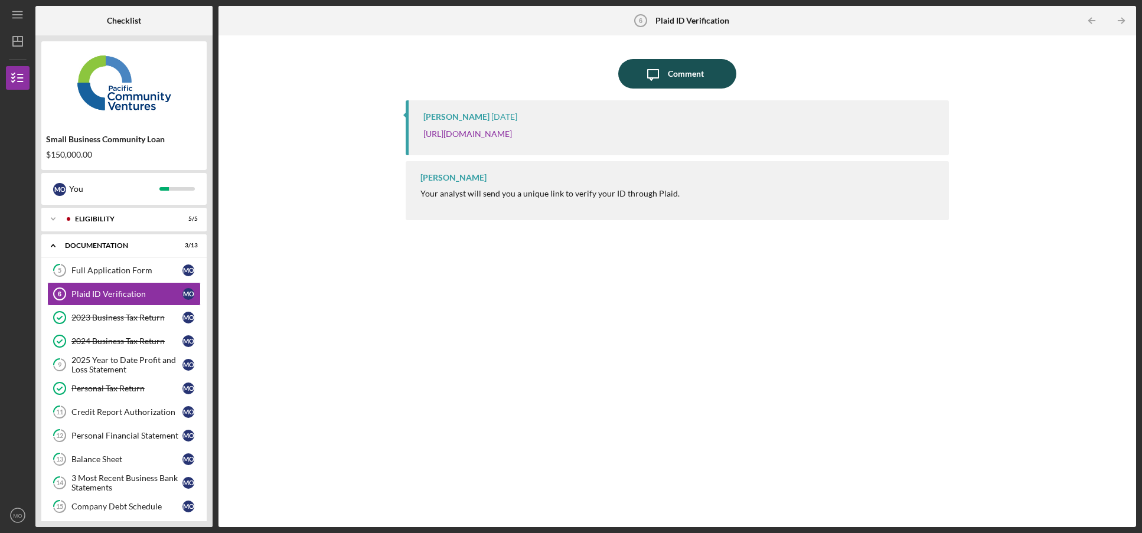
click at [683, 77] on div "Comment" at bounding box center [686, 74] width 36 height 30
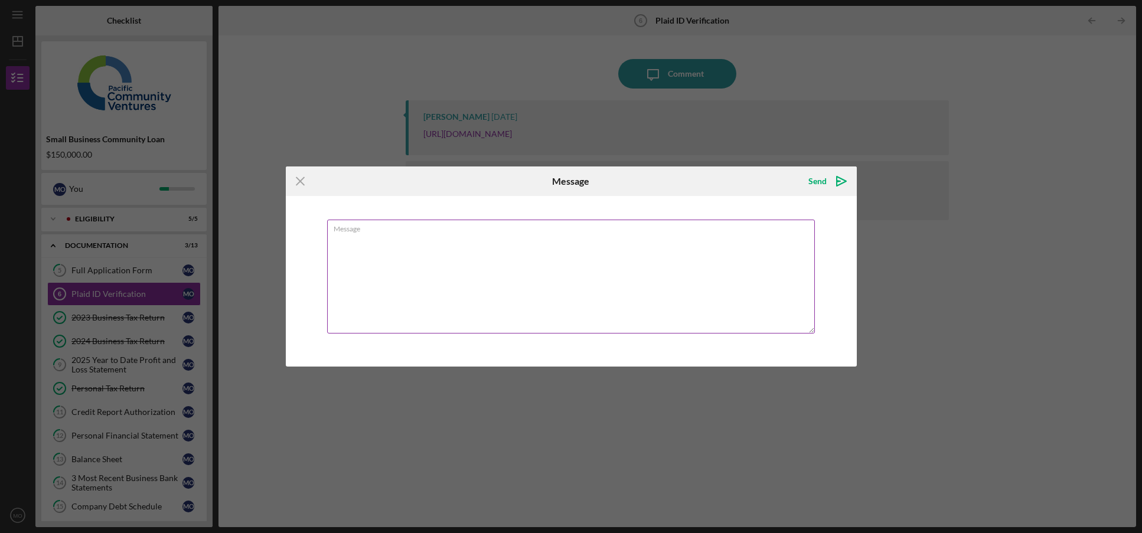
click at [377, 262] on textarea "Message" at bounding box center [571, 277] width 488 height 114
type textarea "I just received the confirmation page this was submitted."
click at [831, 184] on icon "Icon/icon-invite-send" at bounding box center [842, 182] width 30 height 30
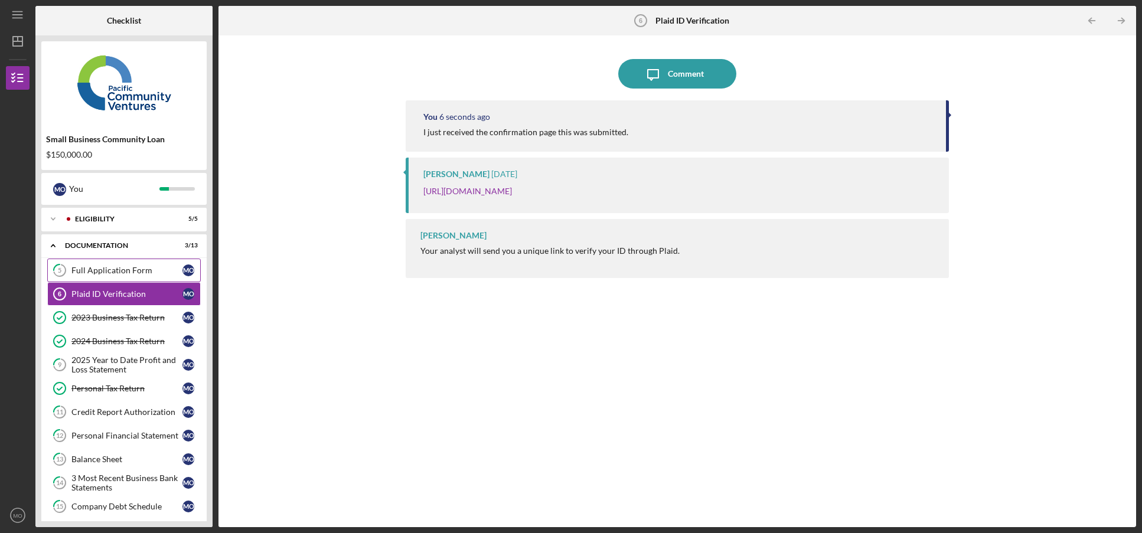
click at [110, 279] on link "5 Full Application Form M O" at bounding box center [124, 271] width 154 height 24
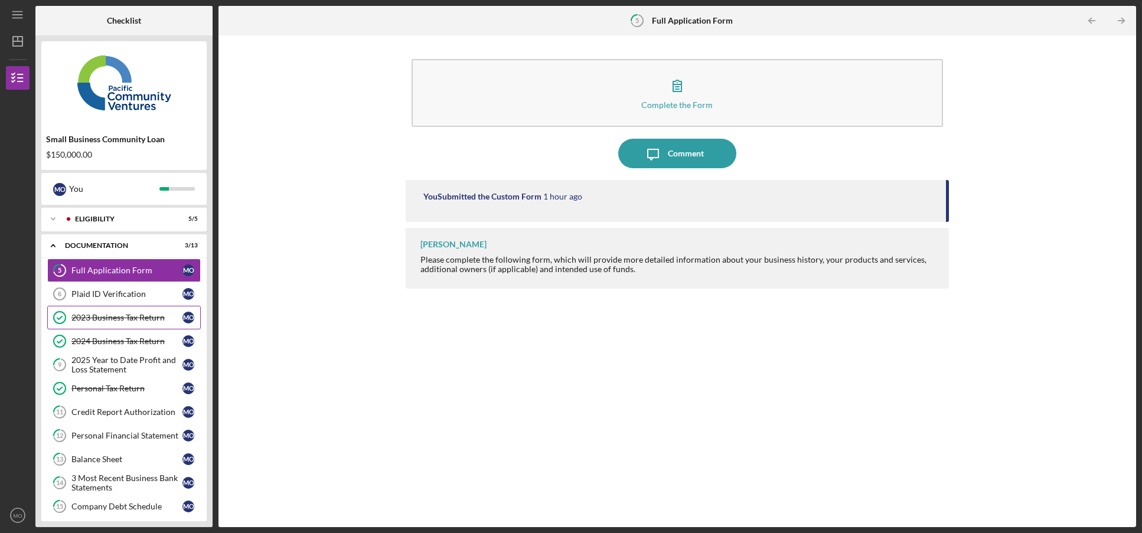
click at [93, 315] on div "2023 Business Tax Return" at bounding box center [126, 317] width 111 height 9
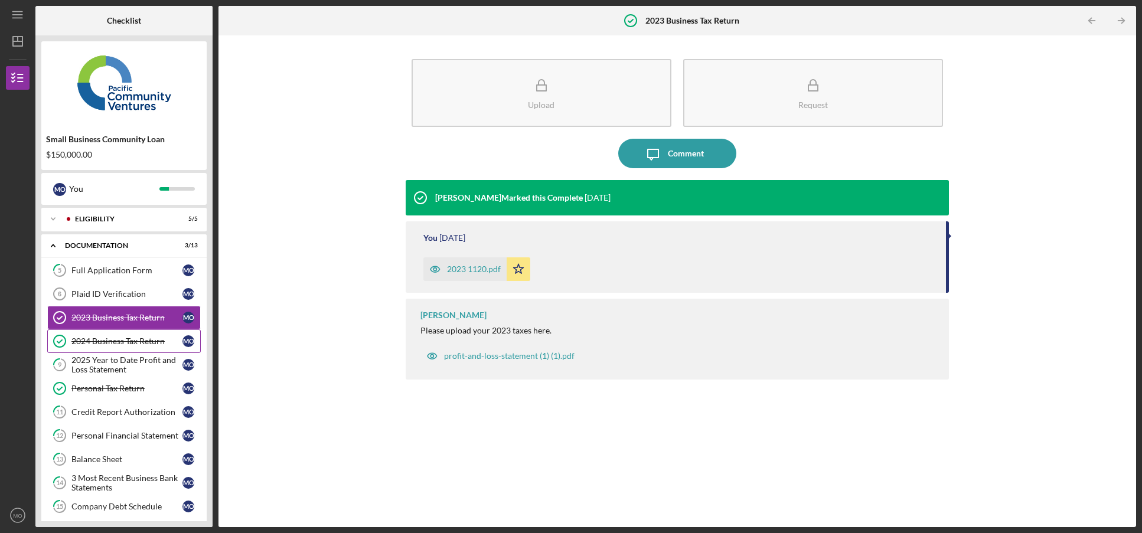
click at [90, 342] on div "2024 Business Tax Return" at bounding box center [126, 341] width 111 height 9
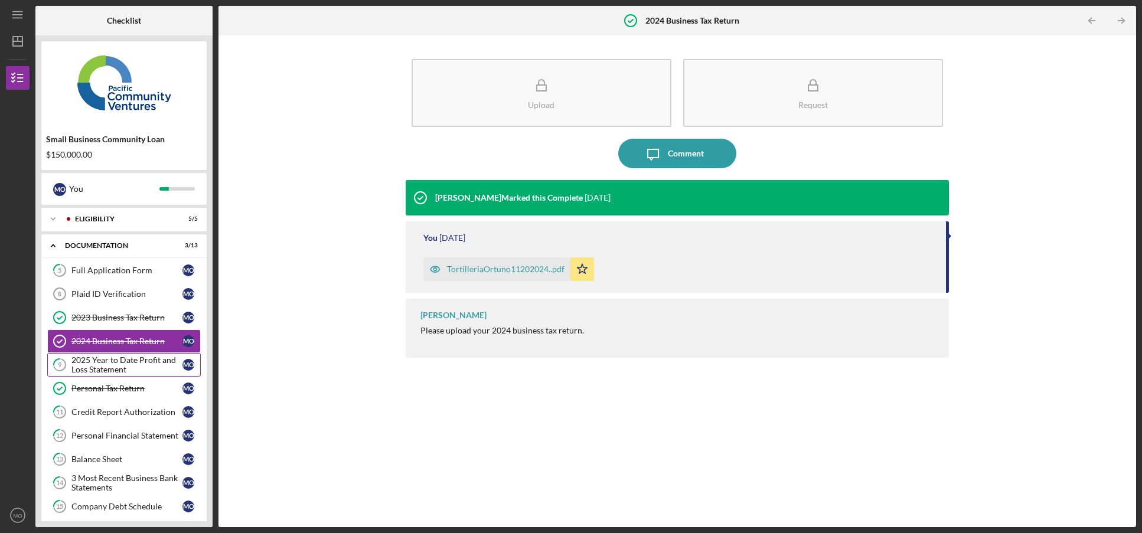
click at [92, 364] on div "2025 Year to Date Profit and Loss Statement" at bounding box center [126, 365] width 111 height 19
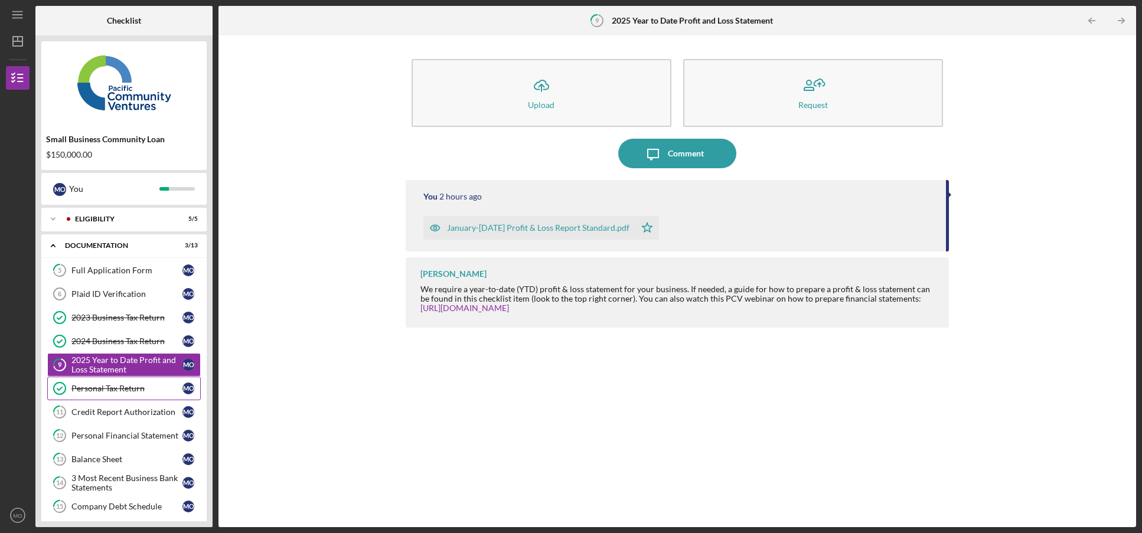
click at [99, 393] on div "Personal Tax Return" at bounding box center [126, 388] width 111 height 9
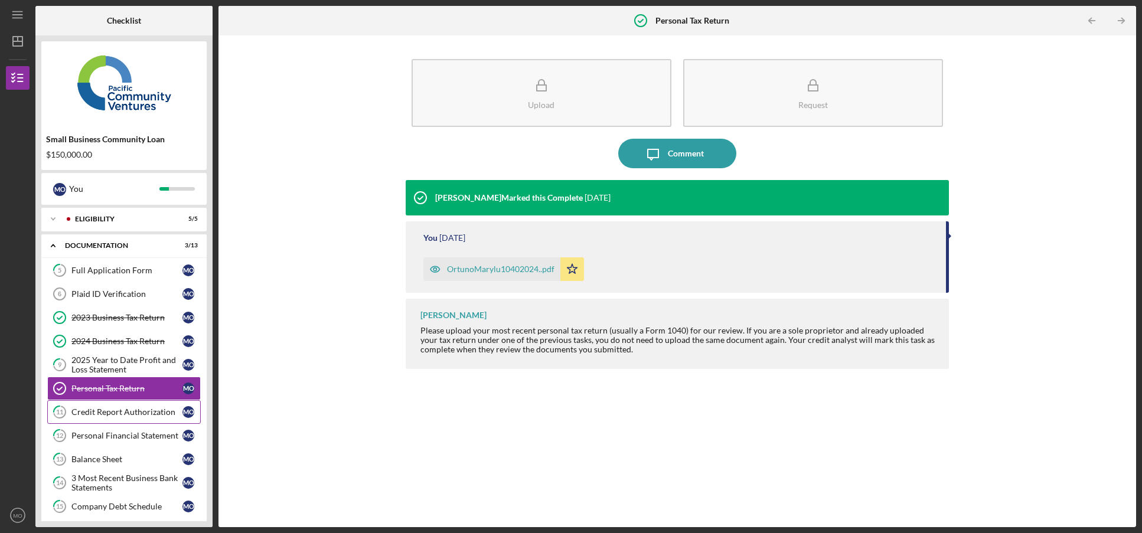
click at [97, 409] on div "Credit Report Authorization" at bounding box center [126, 412] width 111 height 9
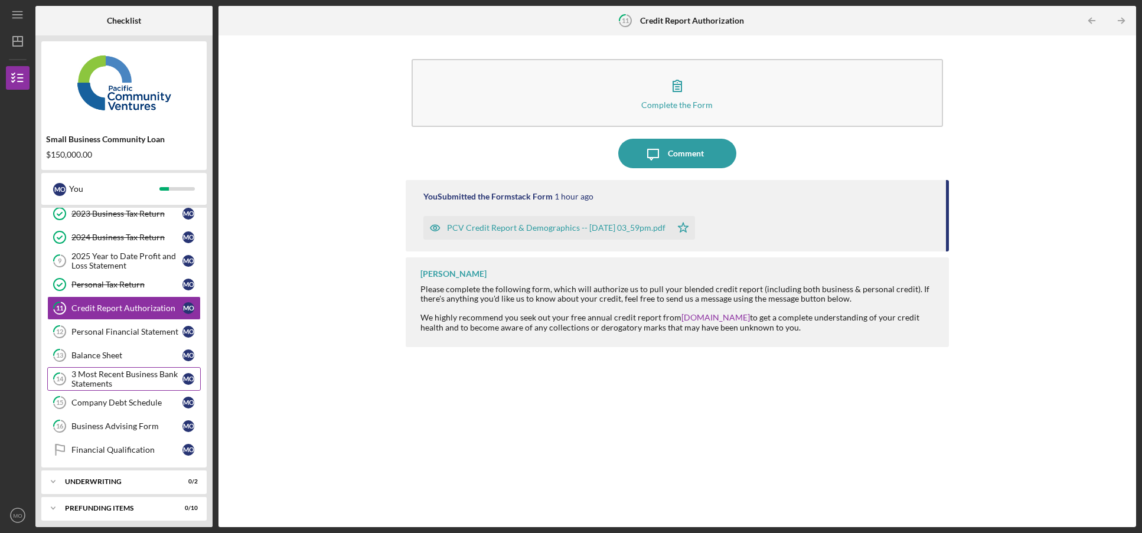
scroll to position [109, 0]
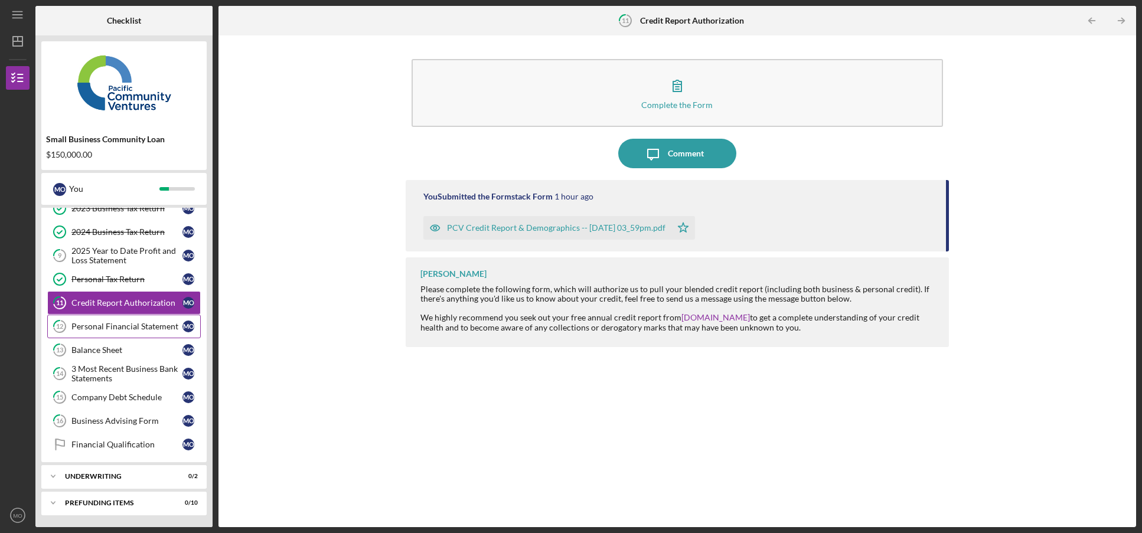
click at [102, 331] on div "Personal Financial Statement" at bounding box center [126, 326] width 111 height 9
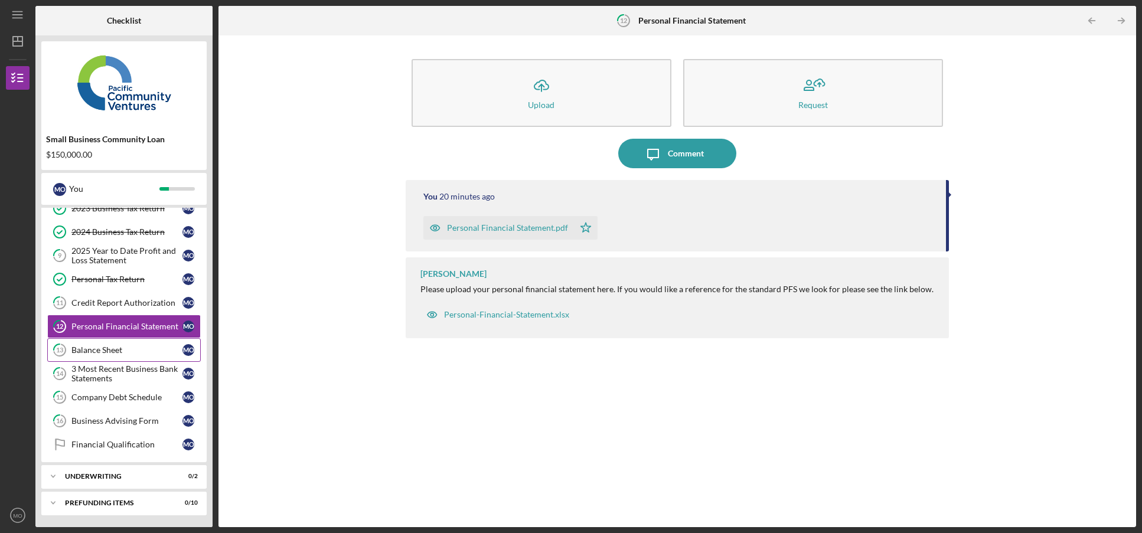
click at [97, 350] on div "Balance Sheet" at bounding box center [126, 350] width 111 height 9
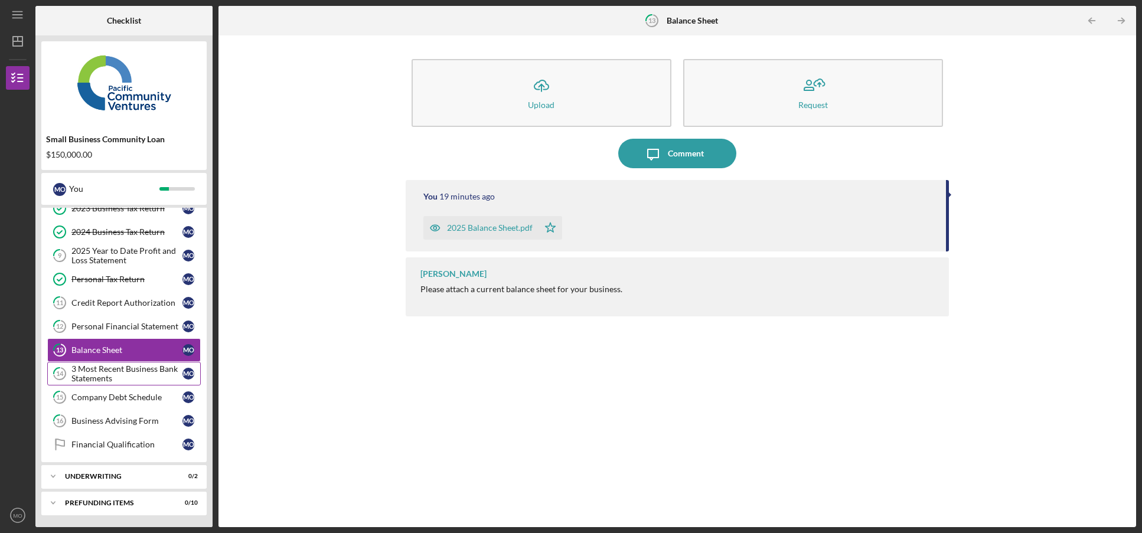
click at [98, 373] on div "3 Most Recent Business Bank Statements" at bounding box center [126, 373] width 111 height 19
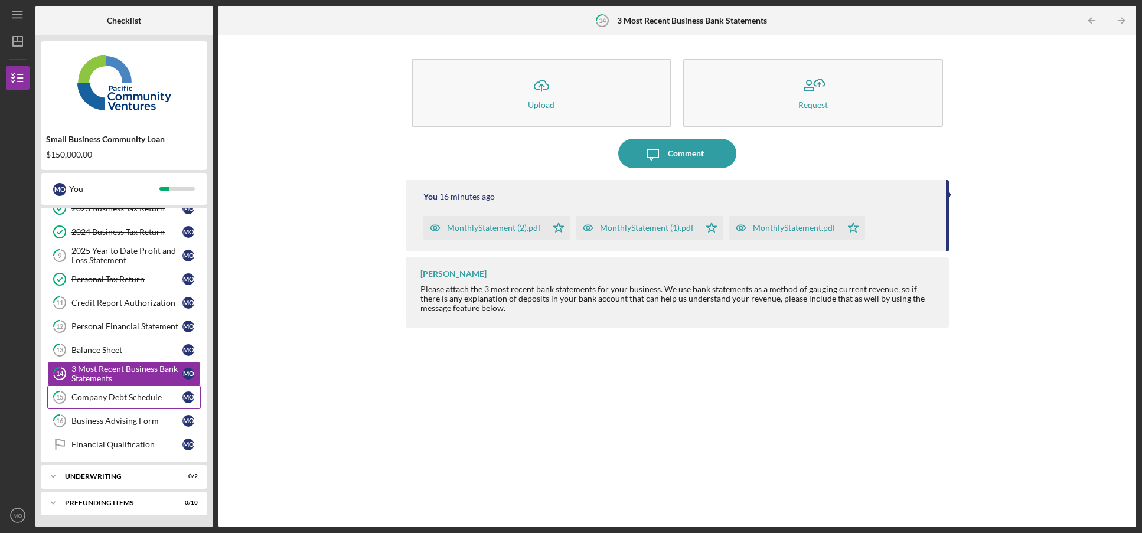
click at [98, 393] on div "Company Debt Schedule" at bounding box center [126, 397] width 111 height 9
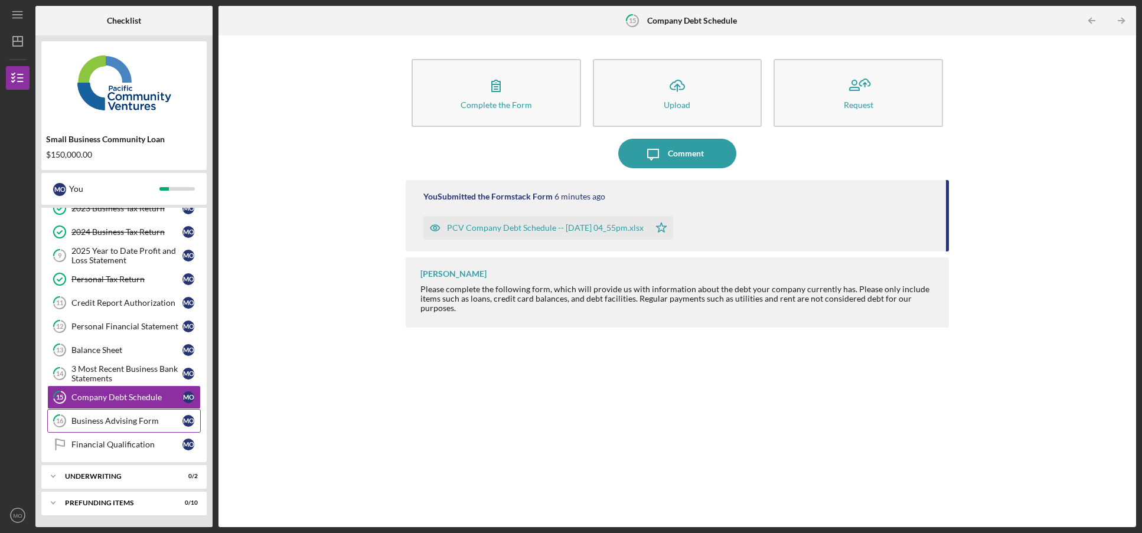
click at [108, 416] on div "Business Advising Form" at bounding box center [126, 420] width 111 height 9
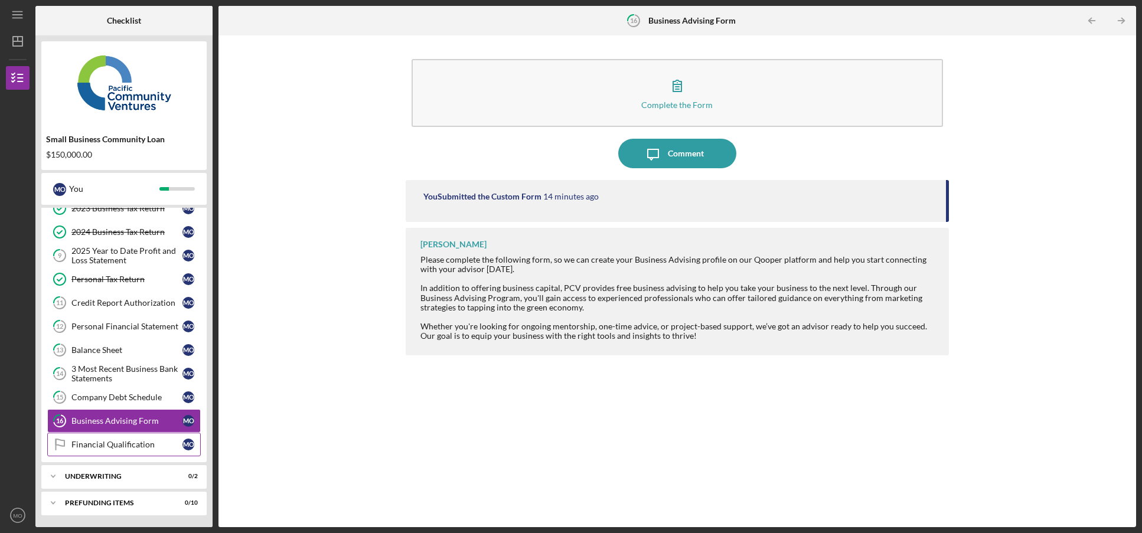
click at [109, 442] on div "Financial Qualification" at bounding box center [126, 444] width 111 height 9
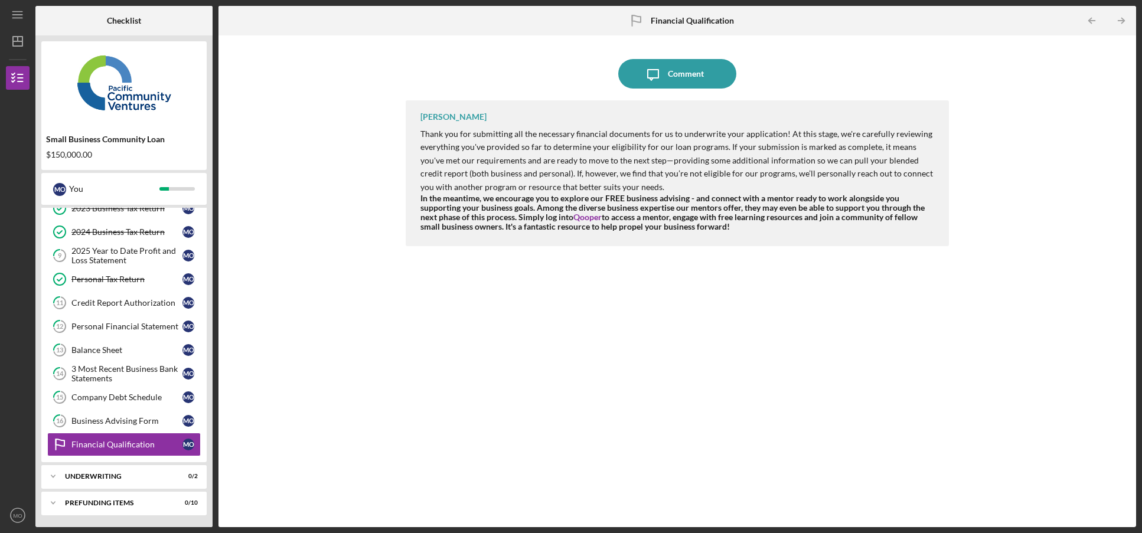
drag, startPoint x: 740, startPoint y: 227, endPoint x: 502, endPoint y: 177, distance: 243.8
click at [502, 177] on div "Thank you for submitting all the necessary financial documents for us to underw…" at bounding box center [679, 180] width 517 height 104
click at [392, 165] on div "Icon/Message Comment Alberto Enriquez Thank you for submitting all the necessar…" at bounding box center [677, 281] width 906 height 480
click at [109, 476] on div "Underwriting" at bounding box center [128, 476] width 127 height 7
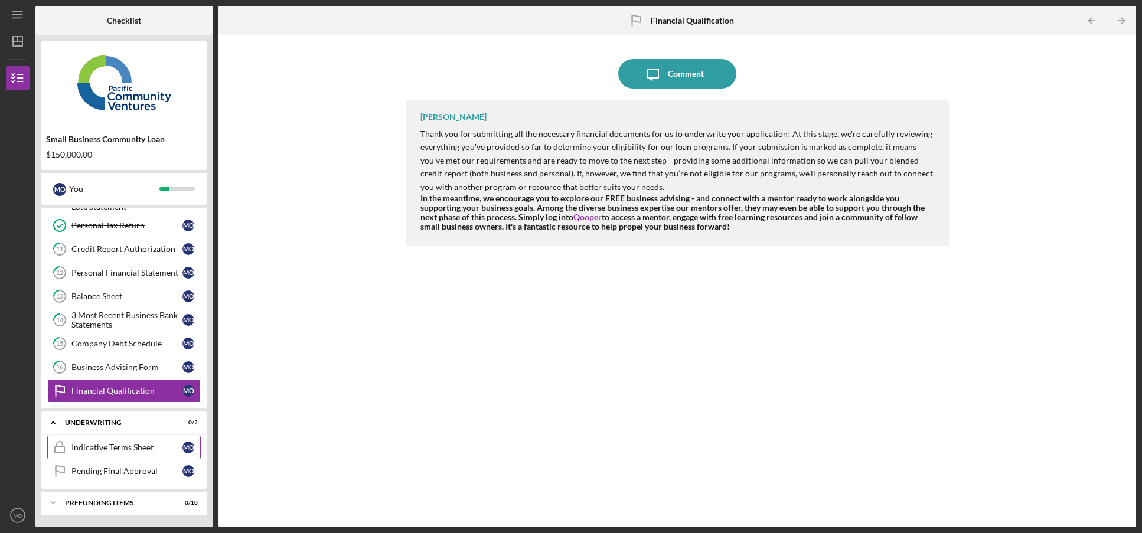
click at [115, 453] on div "Indicative Terms Sheet" at bounding box center [126, 447] width 111 height 9
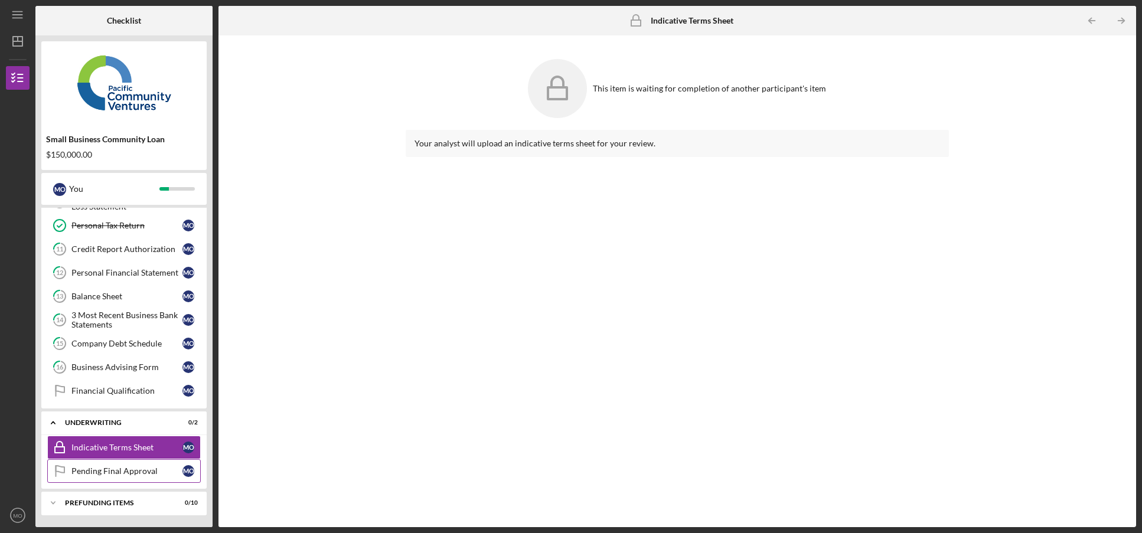
click at [115, 481] on link "Pending Final Approval Pending Final Approval M O" at bounding box center [124, 472] width 154 height 24
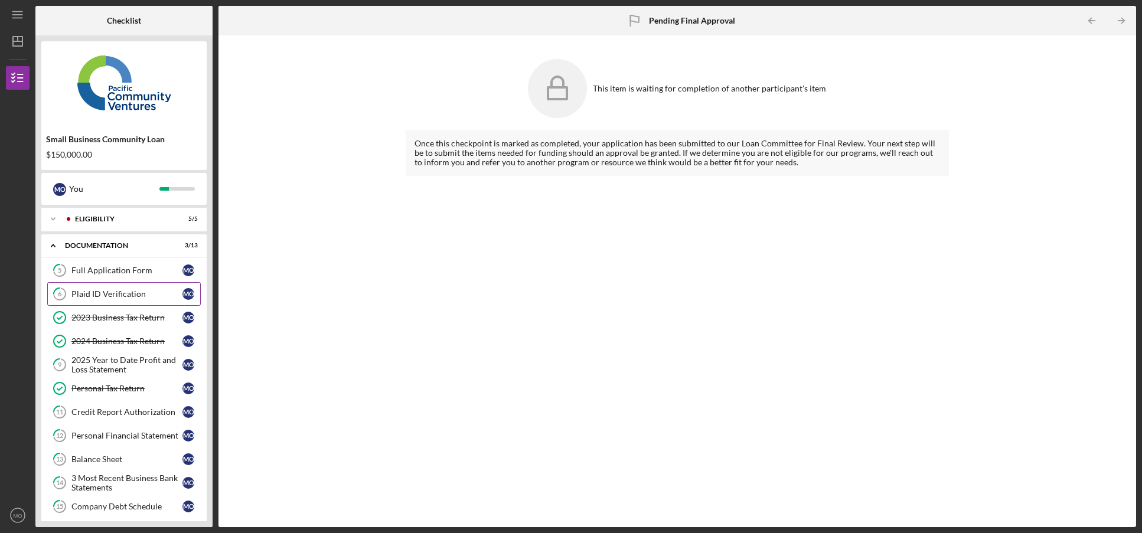
click at [107, 288] on link "6 Plaid ID Verification M O" at bounding box center [124, 294] width 154 height 24
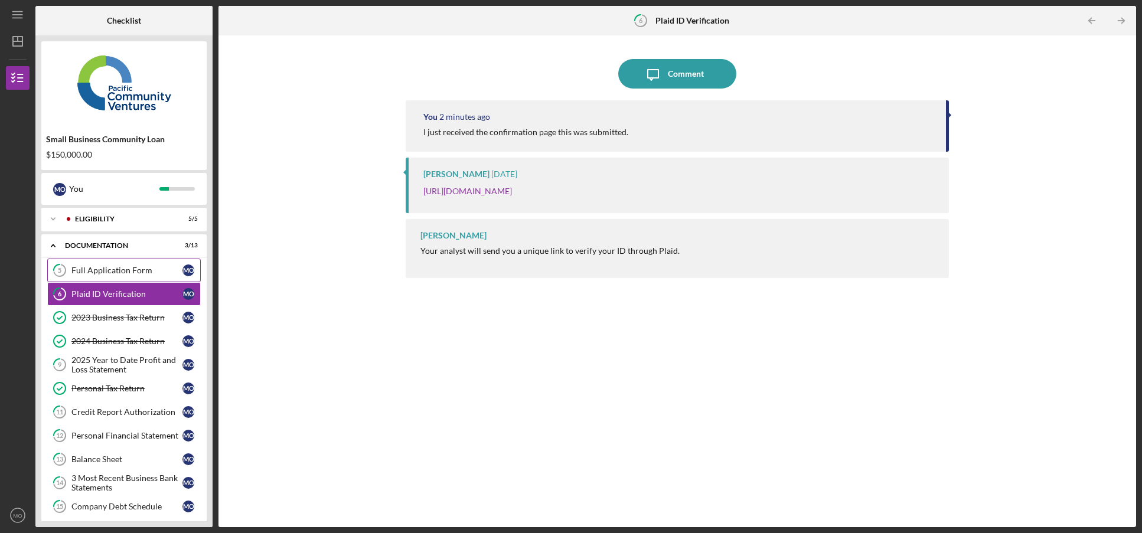
click at [102, 262] on link "5 Full Application Form M O" at bounding box center [124, 271] width 154 height 24
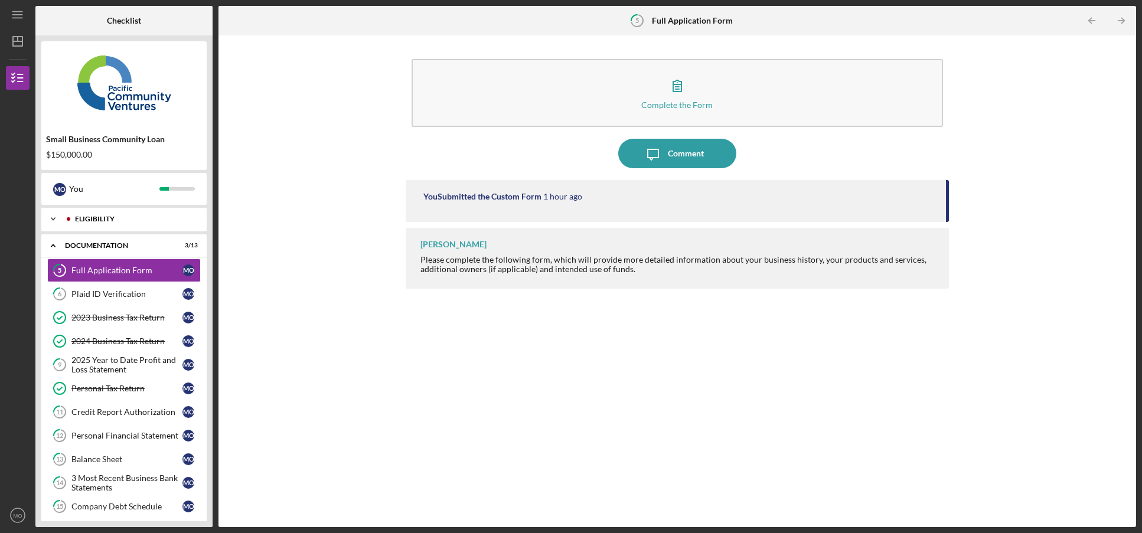
click at [108, 213] on div "Icon/Expander Eligibility 5 / 5" at bounding box center [123, 219] width 165 height 24
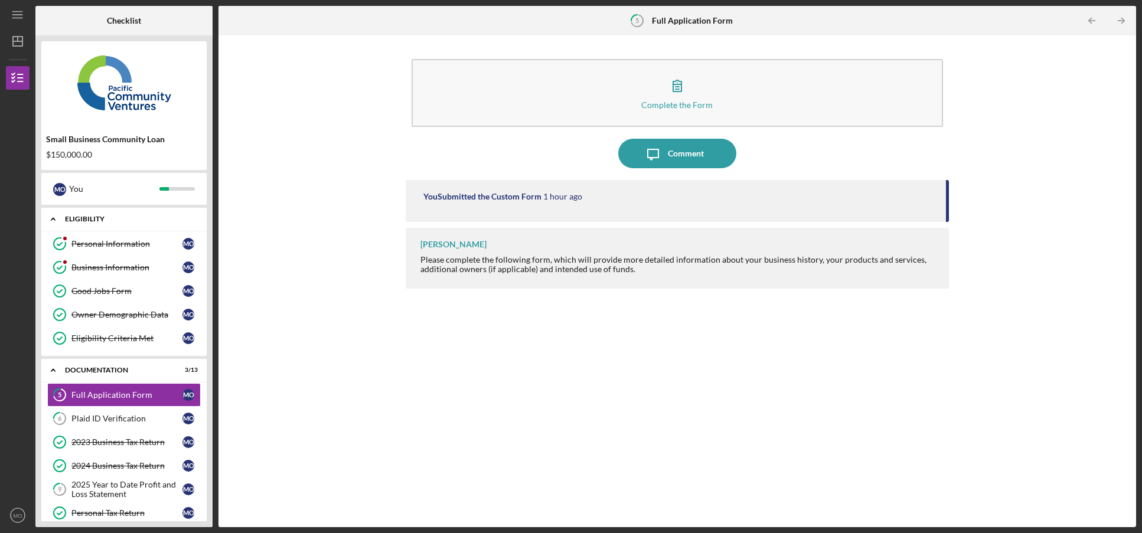
click at [108, 213] on div "Icon/Expander Eligibility 5 / 5" at bounding box center [123, 219] width 165 height 24
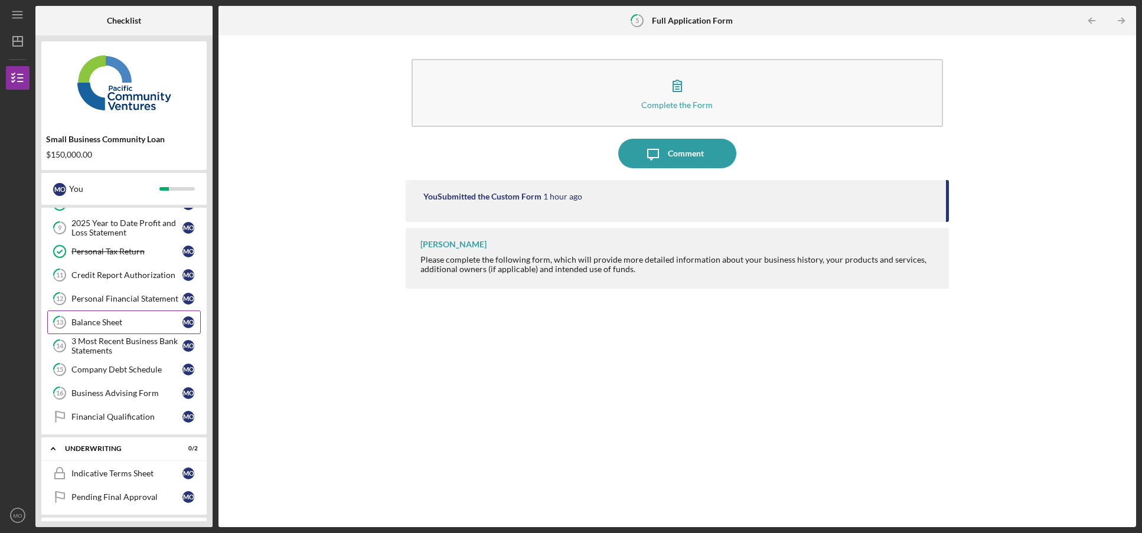
scroll to position [163, 0]
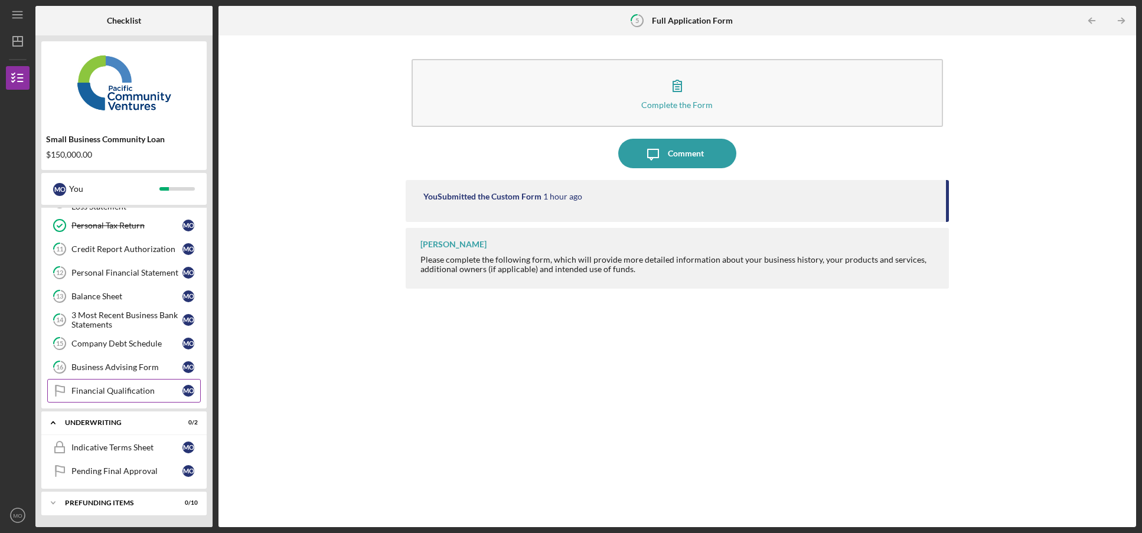
click at [107, 394] on div "Financial Qualification" at bounding box center [126, 390] width 111 height 9
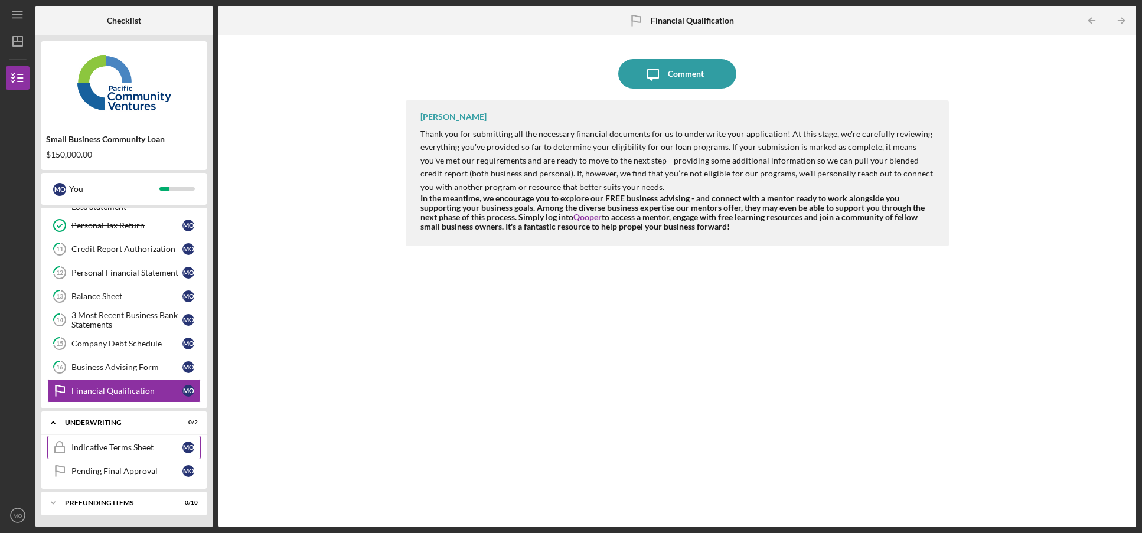
click at [102, 445] on div "Indicative Terms Sheet" at bounding box center [126, 447] width 111 height 9
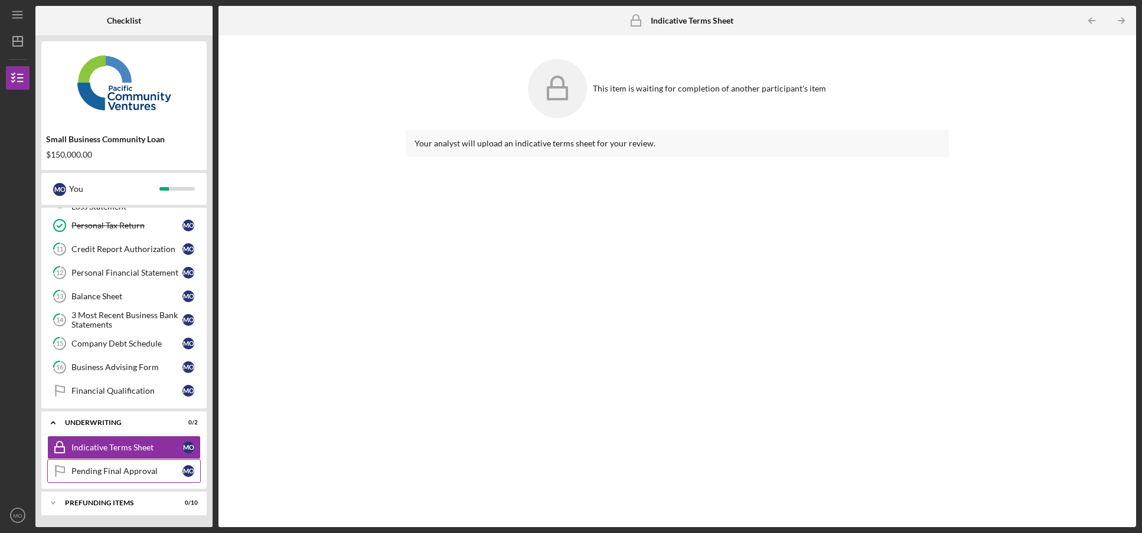
click at [111, 475] on div "Pending Final Approval" at bounding box center [126, 471] width 111 height 9
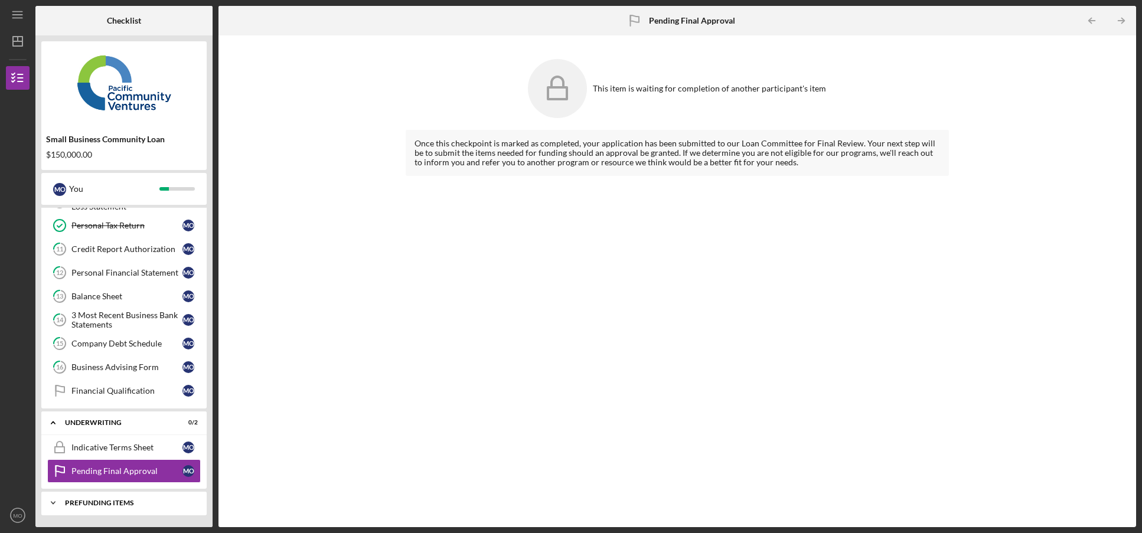
click at [104, 494] on div "Icon/Expander Prefunding Items 0 / 10" at bounding box center [123, 503] width 165 height 24
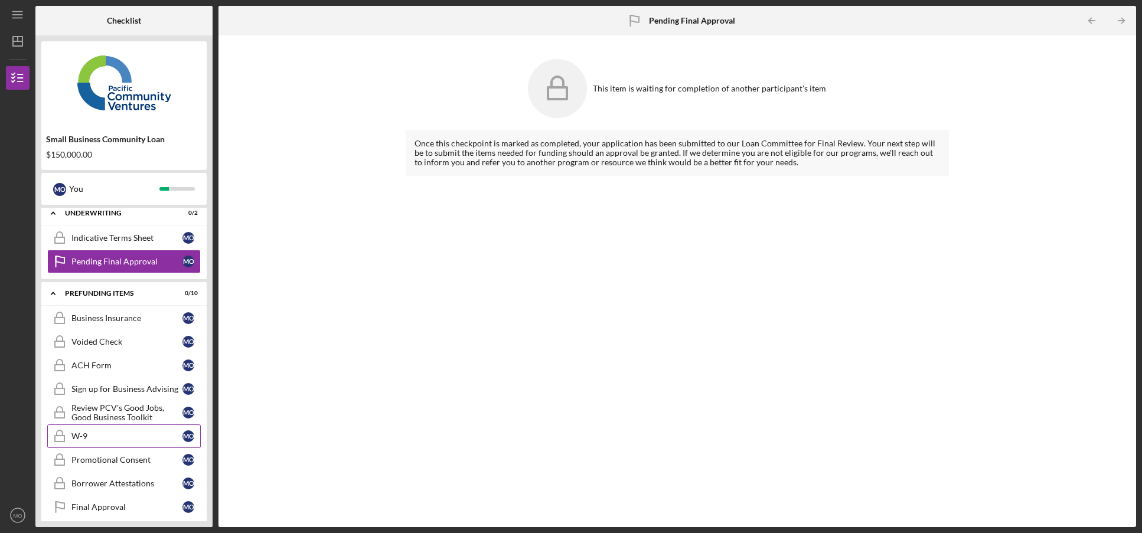
scroll to position [406, 0]
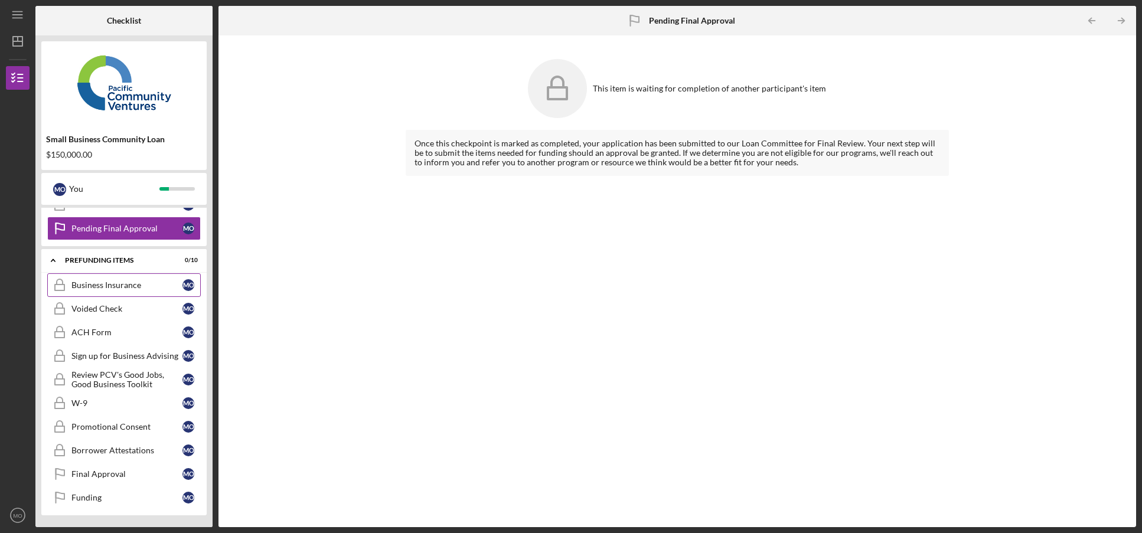
click at [106, 284] on div "Business Insurance" at bounding box center [126, 285] width 111 height 9
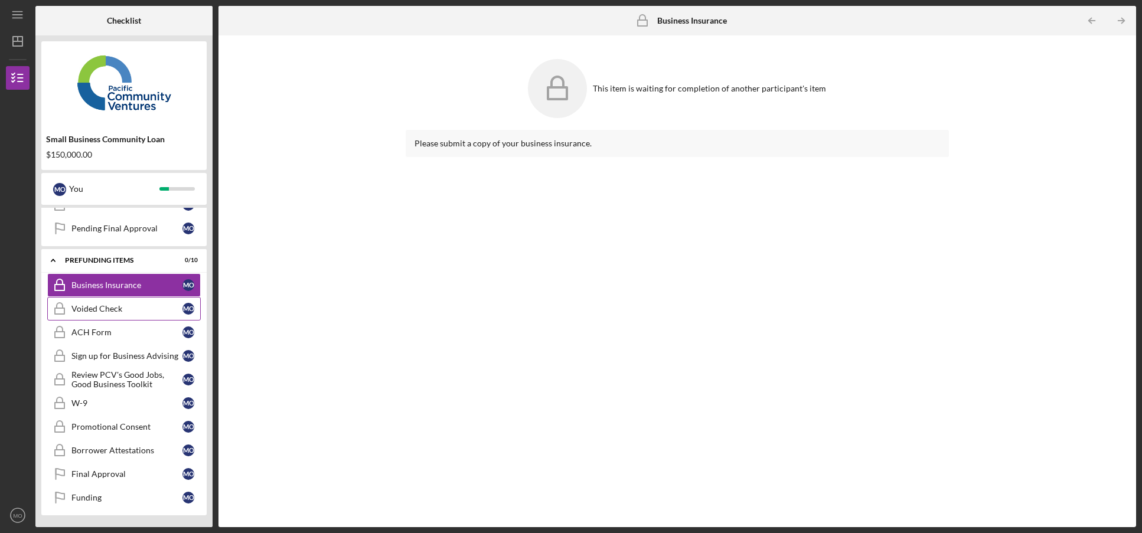
click at [98, 314] on link "Voided Check Voided Check M O" at bounding box center [124, 309] width 154 height 24
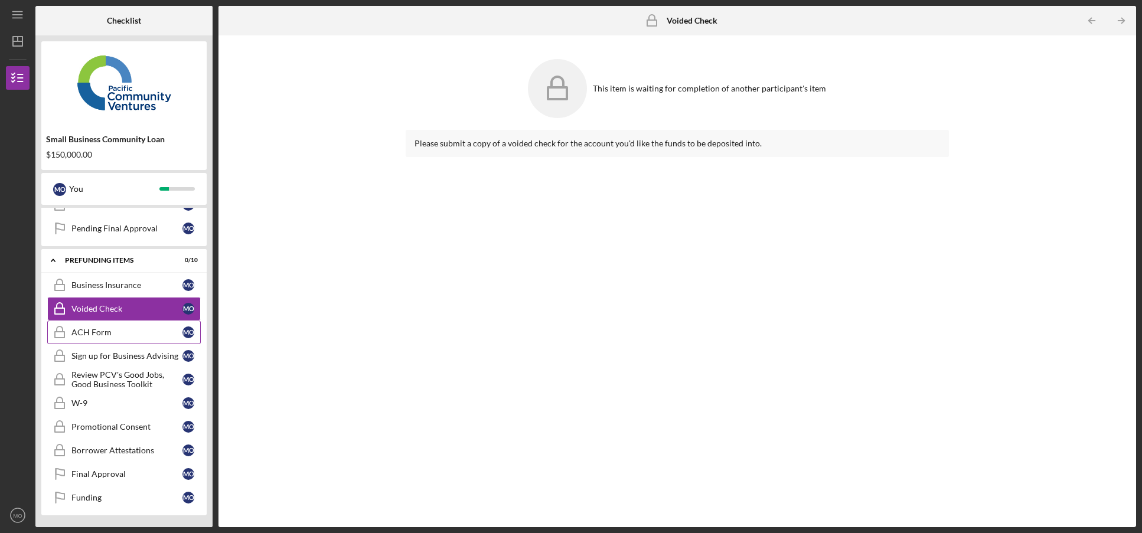
click at [102, 332] on div "ACH Form" at bounding box center [126, 332] width 111 height 9
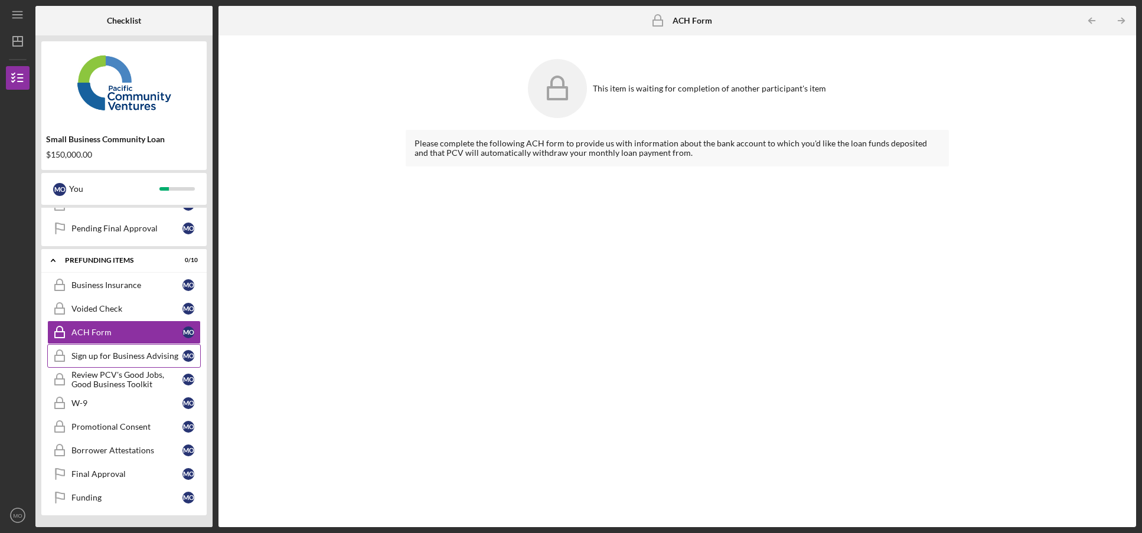
click at [102, 354] on div "Sign up for Business Advising" at bounding box center [126, 355] width 111 height 9
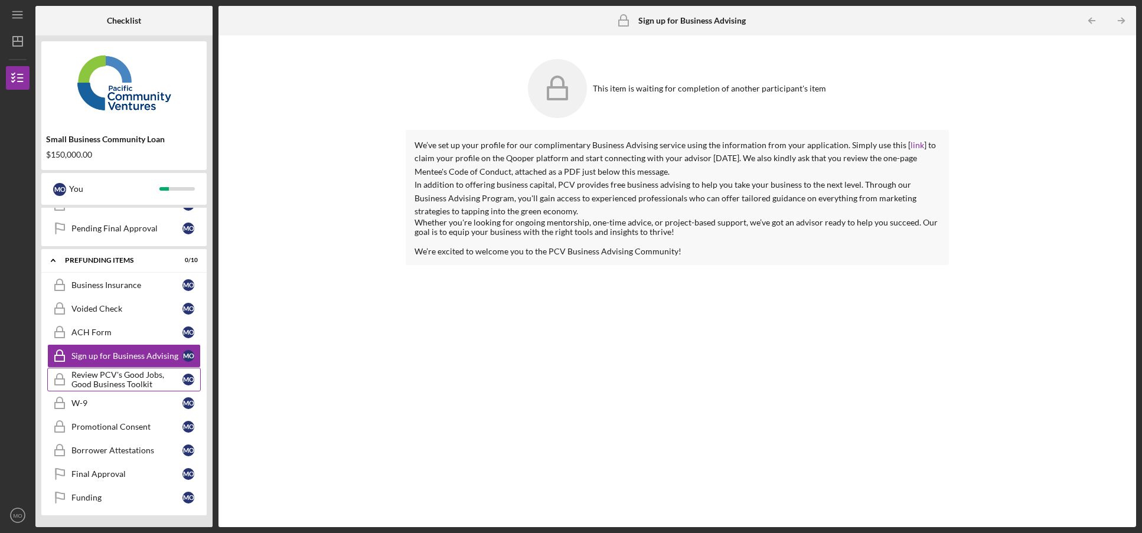
click at [102, 379] on div "Review PCV's Good Jobs, Good Business Toolkit" at bounding box center [126, 379] width 111 height 19
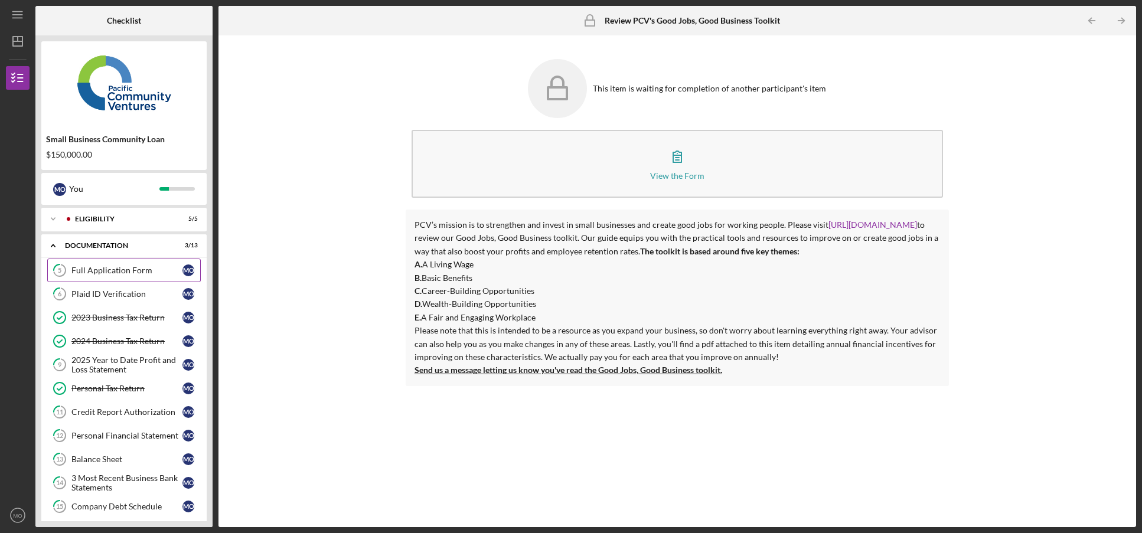
click at [93, 277] on link "5 Full Application Form M O" at bounding box center [124, 271] width 154 height 24
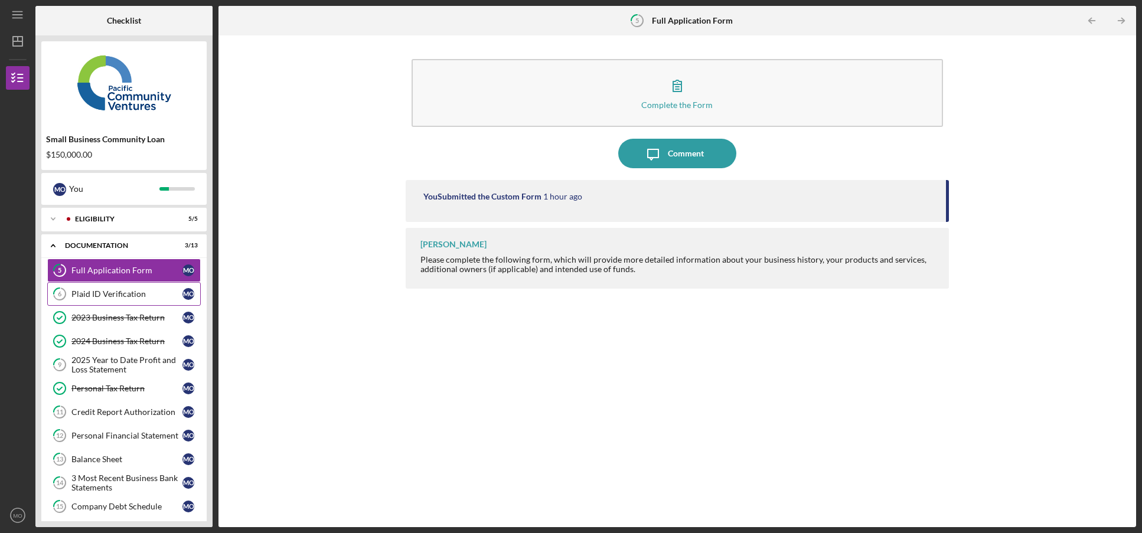
click at [97, 291] on div "Plaid ID Verification" at bounding box center [126, 293] width 111 height 9
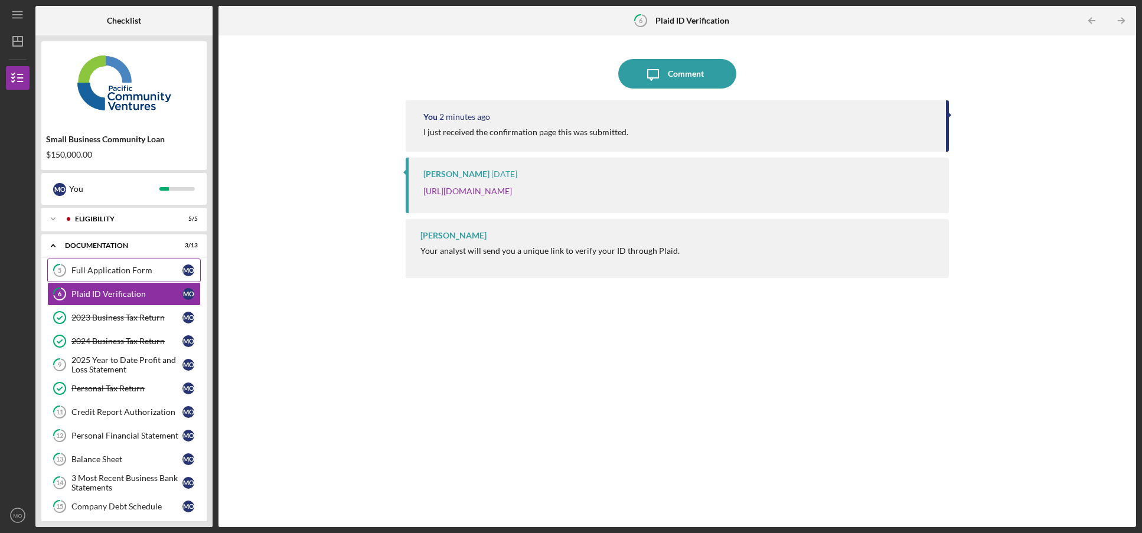
click at [115, 269] on div "Full Application Form" at bounding box center [126, 270] width 111 height 9
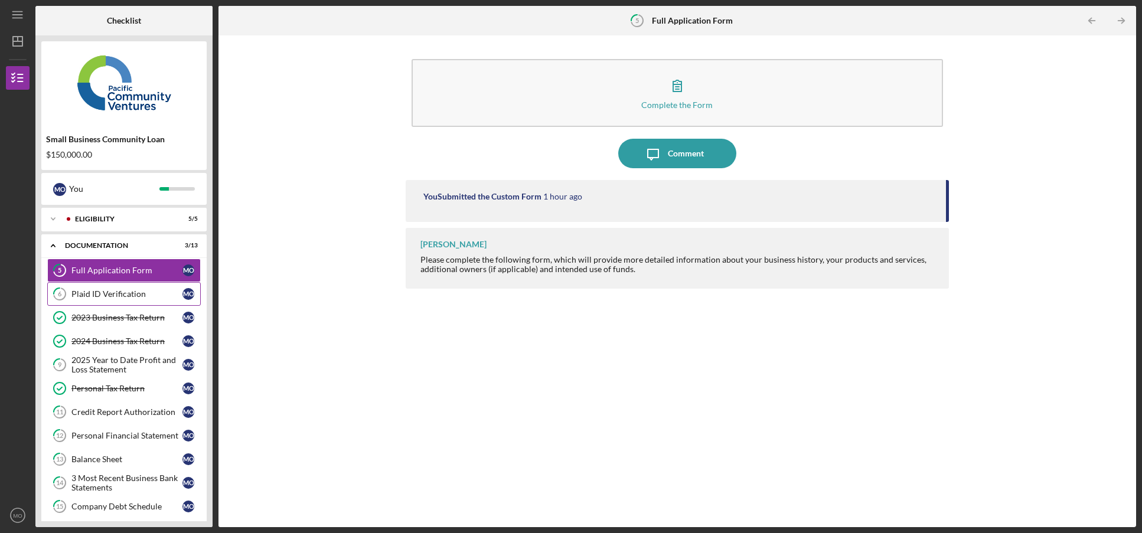
click at [106, 284] on link "6 Plaid ID Verification M O" at bounding box center [124, 294] width 154 height 24
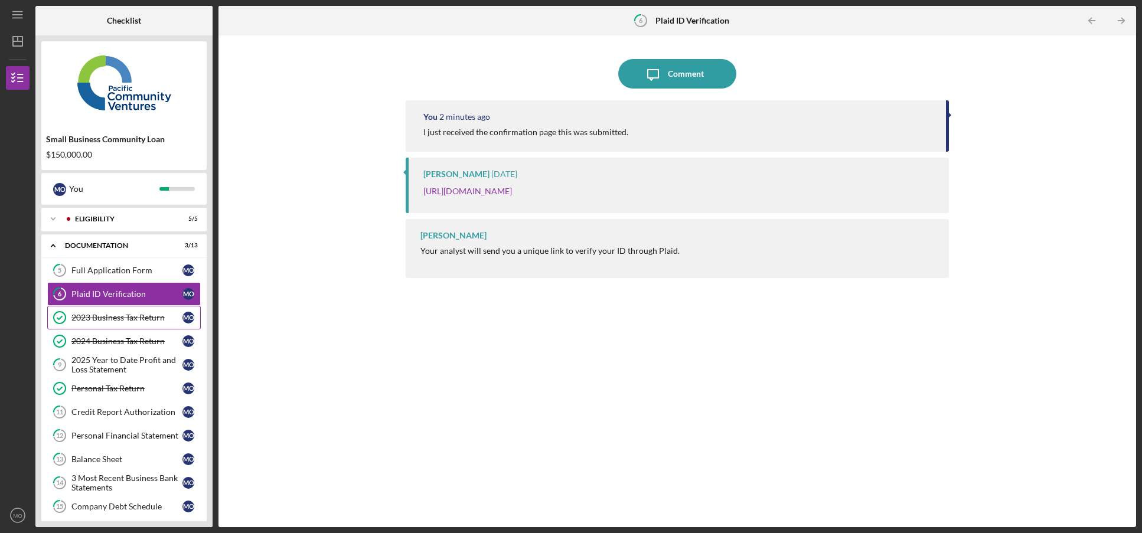
click at [97, 321] on div "2023 Business Tax Return" at bounding box center [126, 317] width 111 height 9
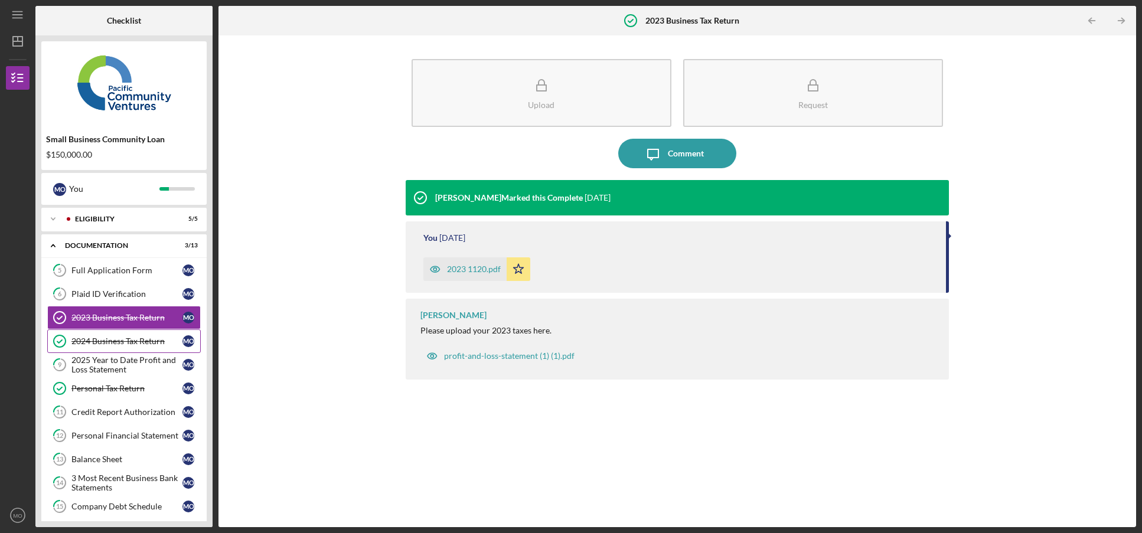
click at [98, 349] on link "2024 Business Tax Return 2024 Business Tax Return M O" at bounding box center [124, 342] width 154 height 24
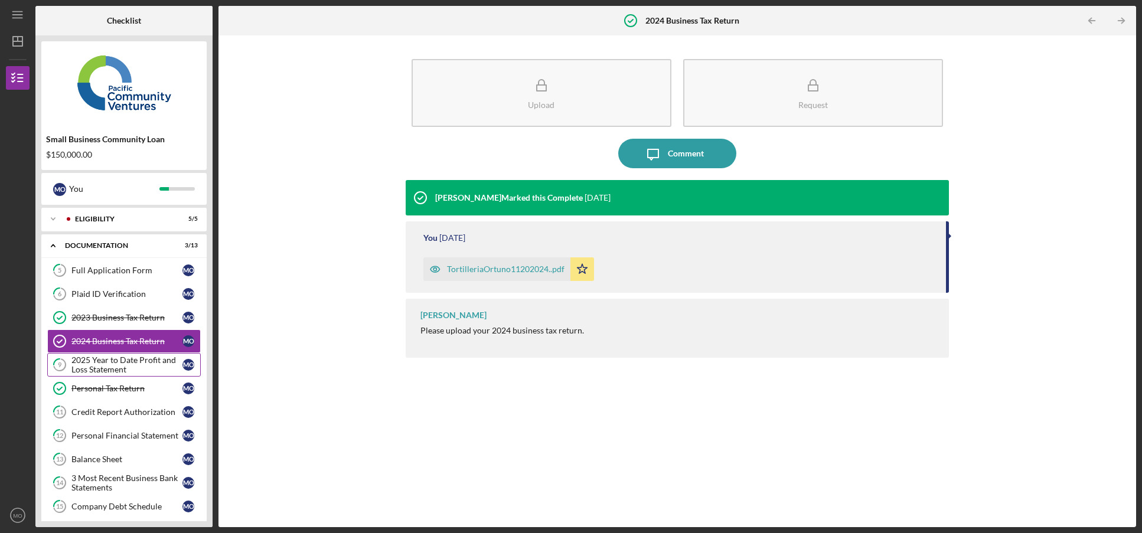
click at [99, 359] on div "2025 Year to Date Profit and Loss Statement" at bounding box center [126, 365] width 111 height 19
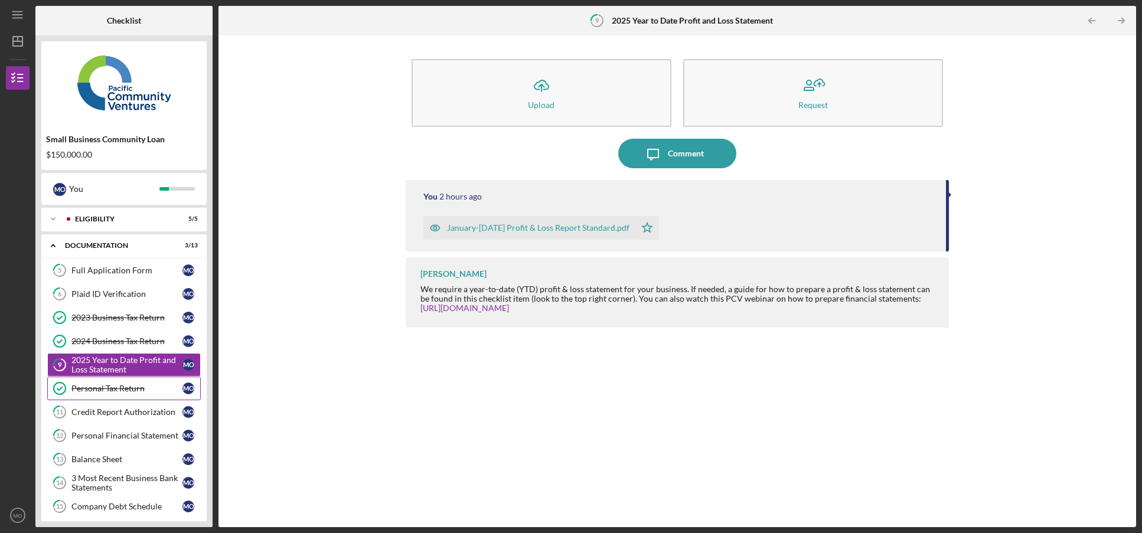
click at [99, 381] on link "Personal Tax Return Personal Tax Return M O" at bounding box center [124, 389] width 154 height 24
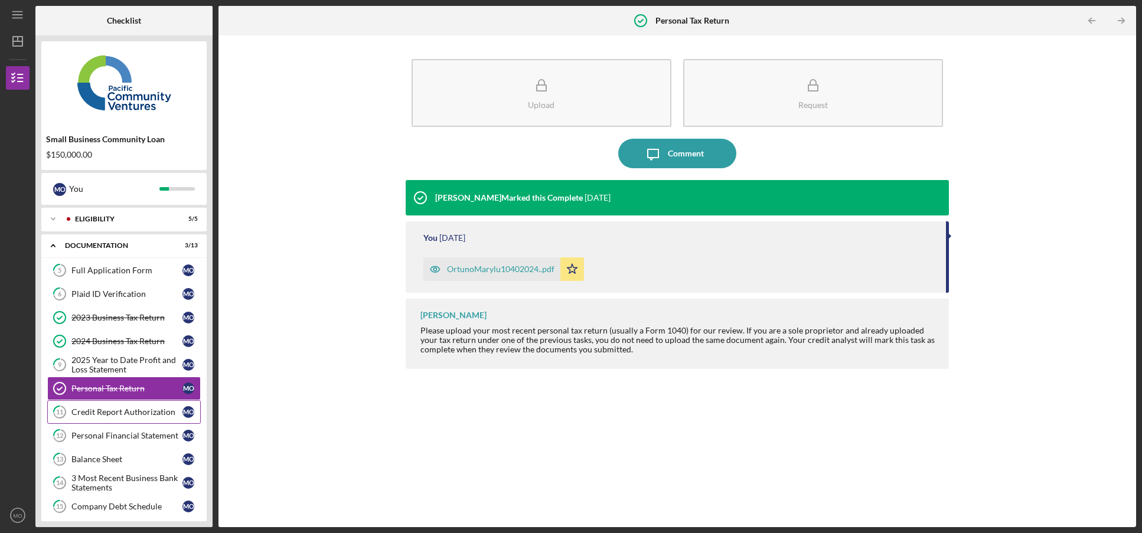
click at [104, 415] on div "Credit Report Authorization" at bounding box center [126, 412] width 111 height 9
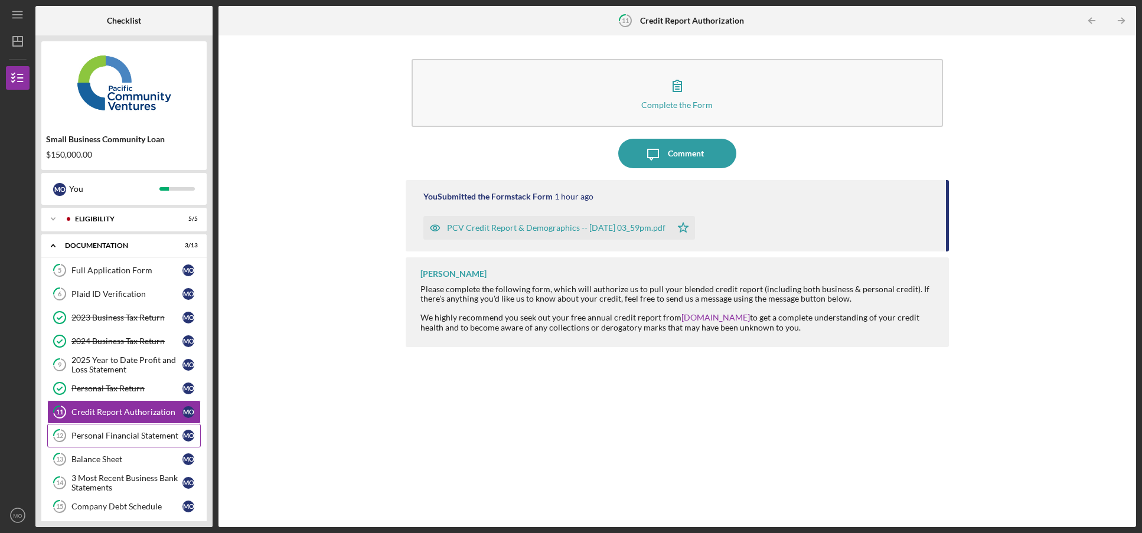
click at [102, 431] on link "12 Personal Financial Statement M O" at bounding box center [124, 436] width 154 height 24
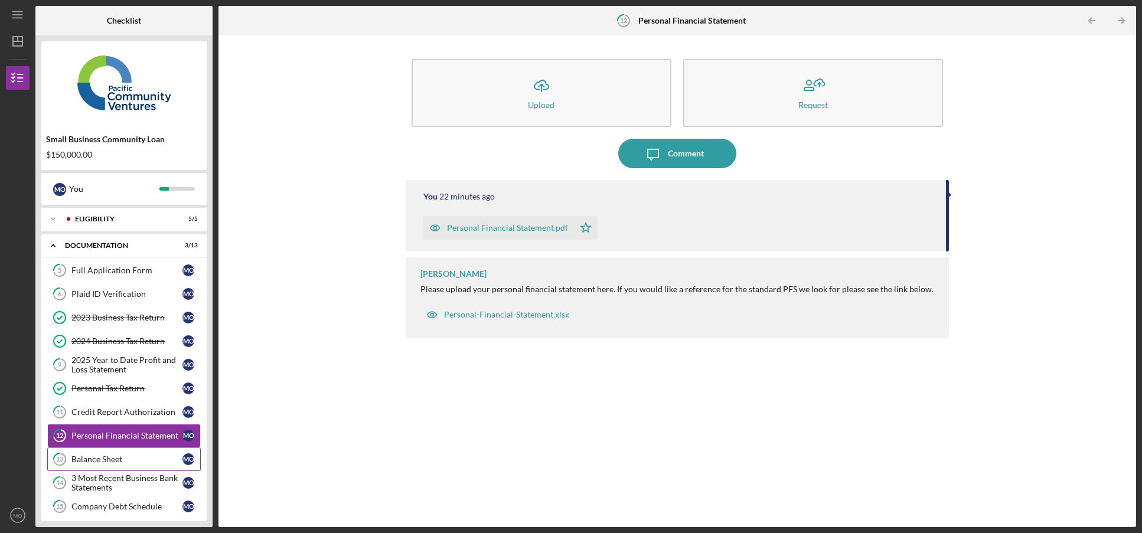
click at [96, 465] on link "13 Balance Sheet M O" at bounding box center [124, 460] width 154 height 24
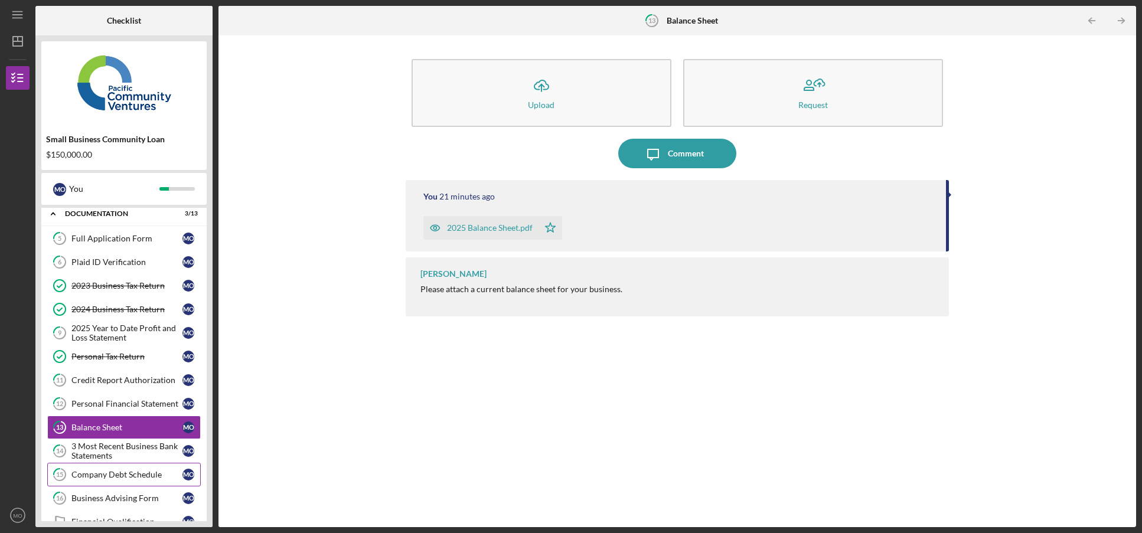
scroll to position [59, 0]
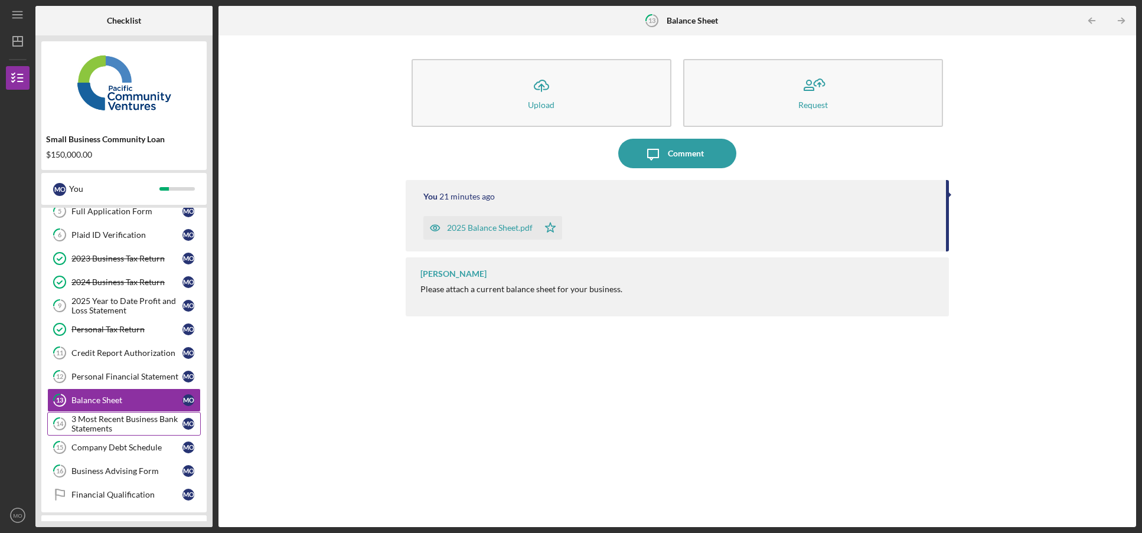
click at [86, 424] on div "3 Most Recent Business Bank Statements" at bounding box center [126, 424] width 111 height 19
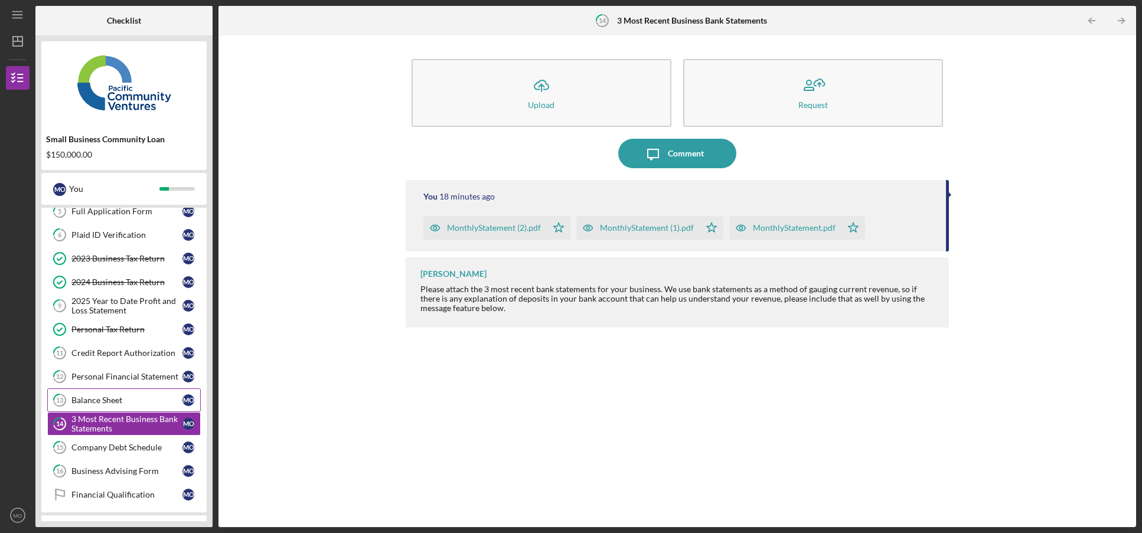
click at [98, 403] on div "Balance Sheet" at bounding box center [126, 400] width 111 height 9
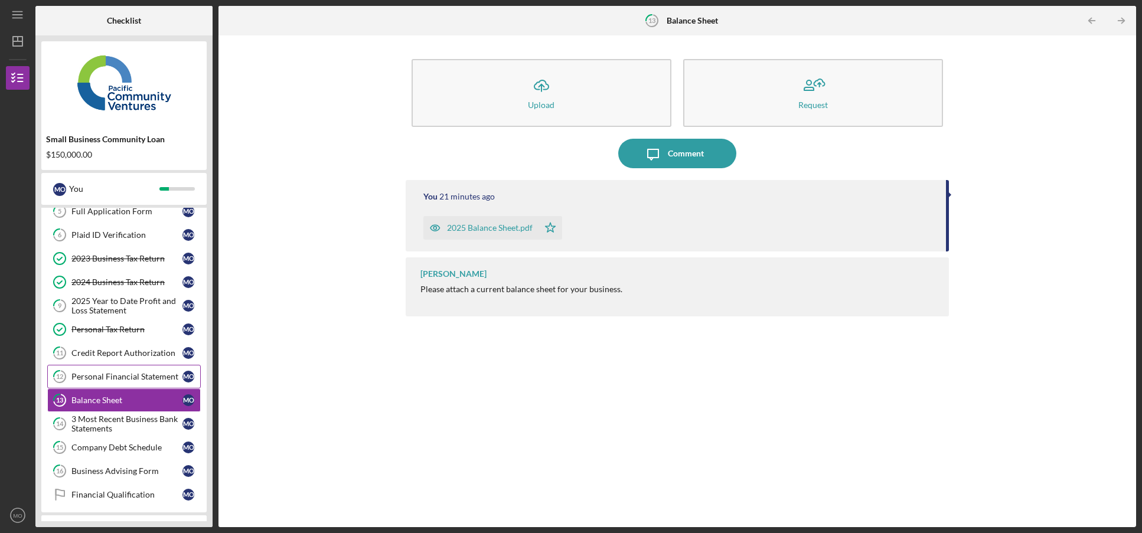
click at [108, 383] on link "12 Personal Financial Statement M O" at bounding box center [124, 377] width 154 height 24
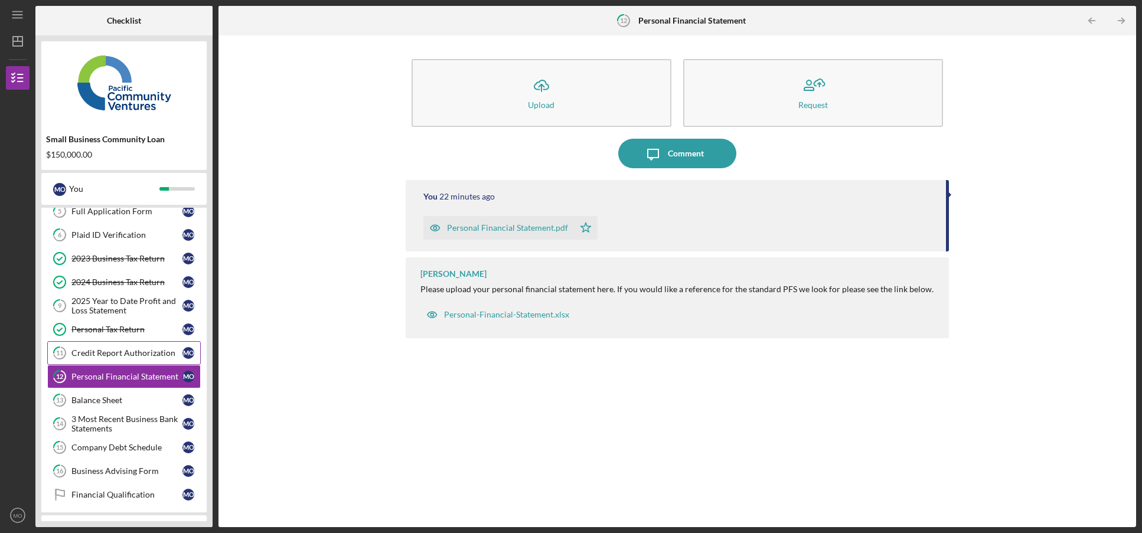
click at [108, 354] on div "Credit Report Authorization" at bounding box center [126, 353] width 111 height 9
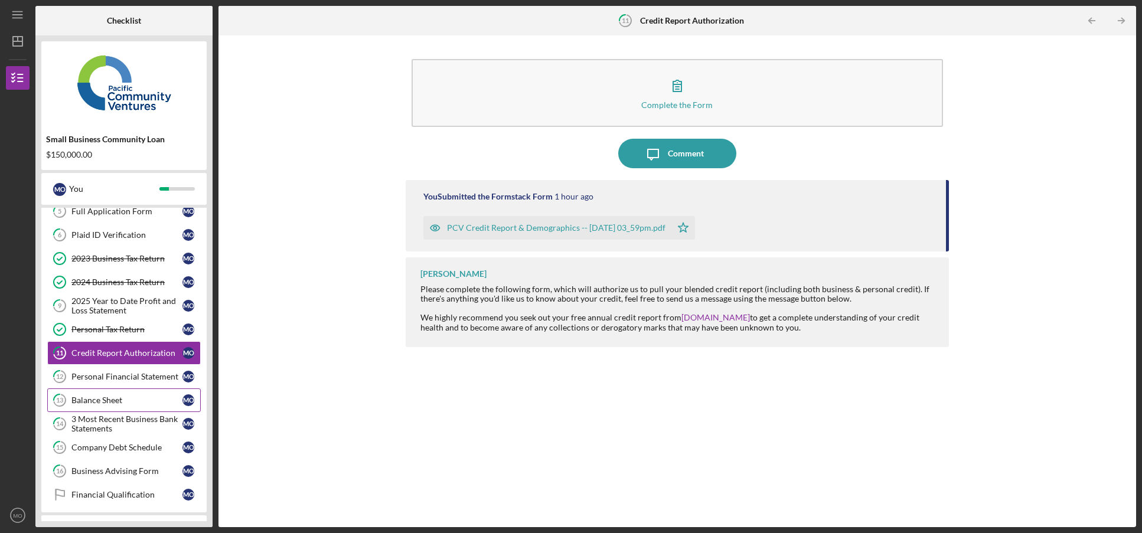
click at [96, 391] on link "13 Balance Sheet M O" at bounding box center [124, 401] width 154 height 24
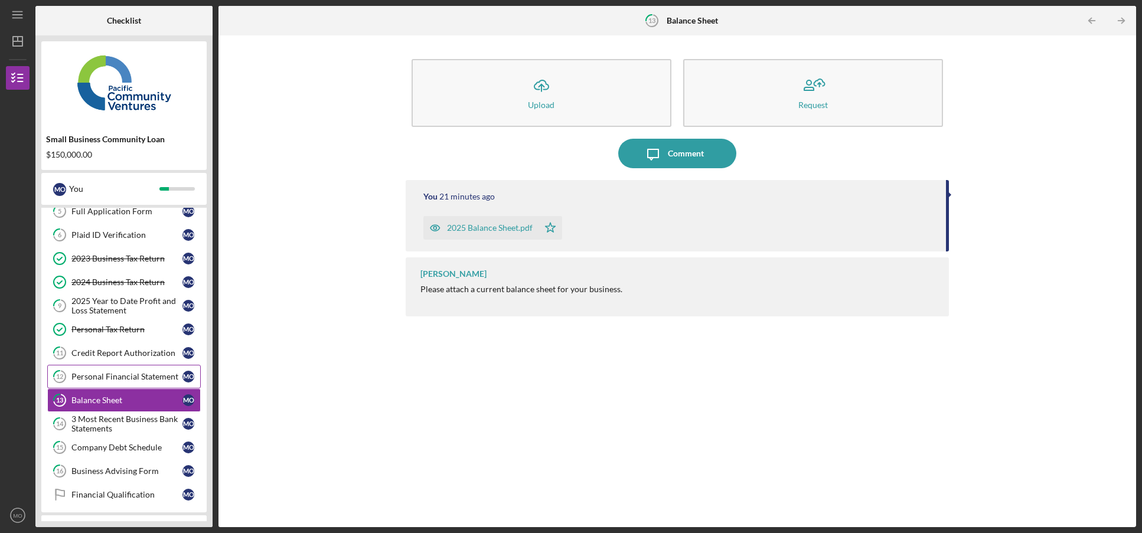
drag, startPoint x: 94, startPoint y: 374, endPoint x: 92, endPoint y: 396, distance: 22.0
click at [94, 375] on div "Personal Financial Statement" at bounding box center [126, 376] width 111 height 9
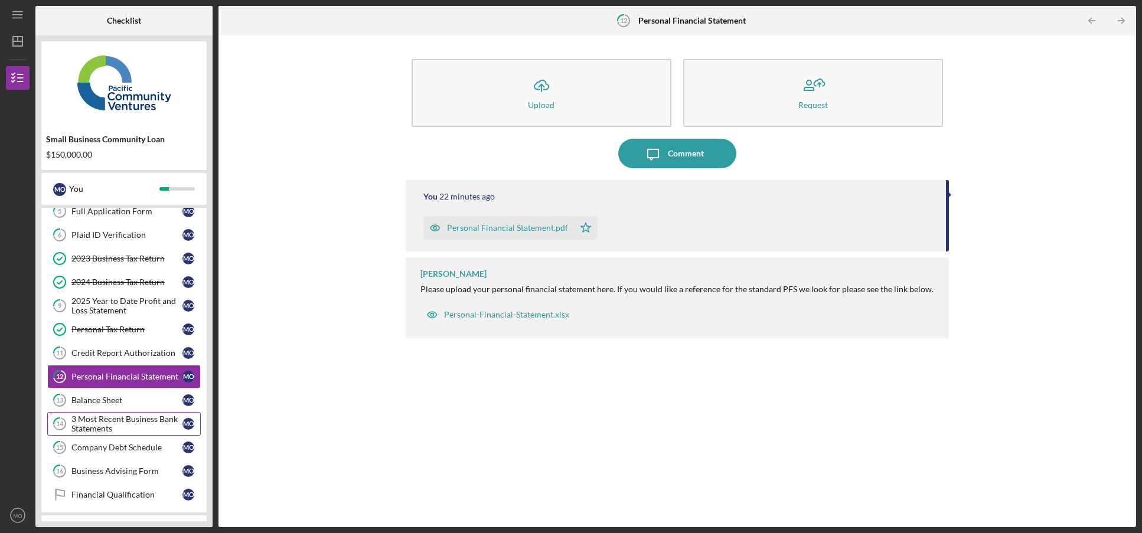
click at [101, 412] on link "14 3 Most Recent Business Bank Statements M O" at bounding box center [124, 424] width 154 height 24
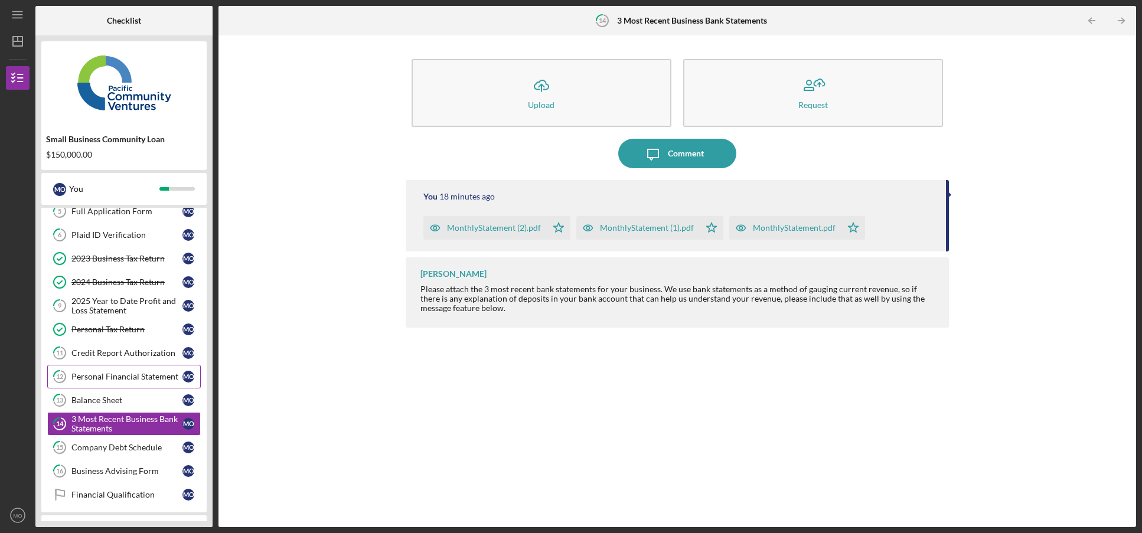
click at [106, 382] on link "12 Personal Financial Statement M O" at bounding box center [124, 377] width 154 height 24
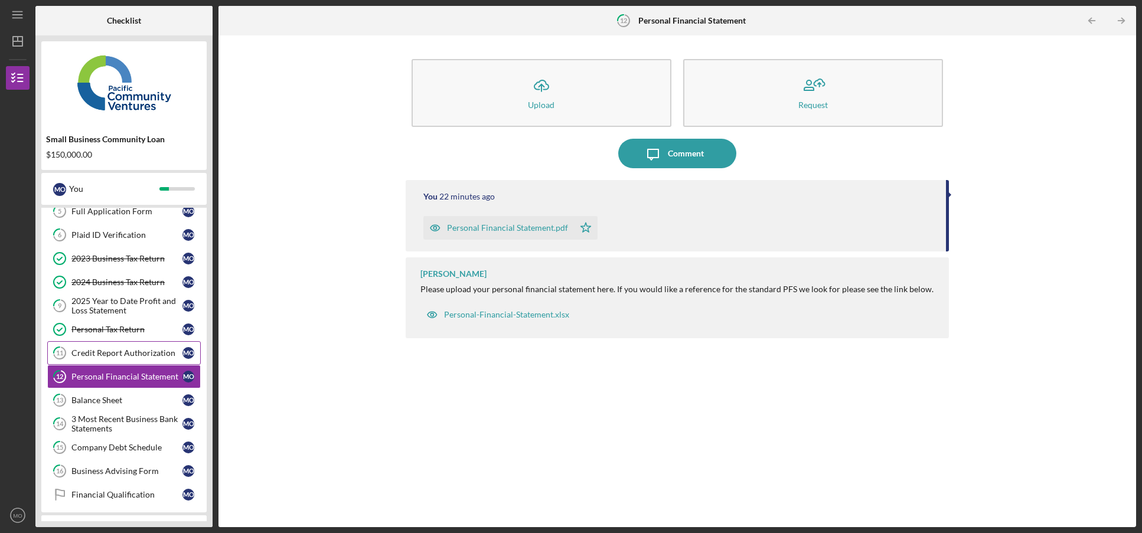
click at [106, 357] on div "Credit Report Authorization" at bounding box center [126, 353] width 111 height 9
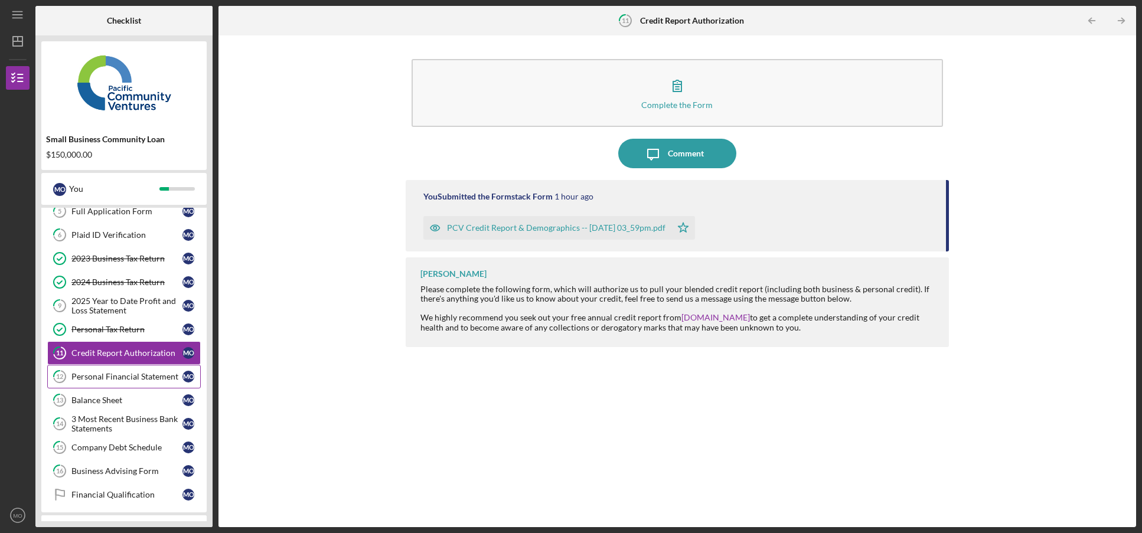
click at [99, 387] on link "12 Personal Financial Statement M O" at bounding box center [124, 377] width 154 height 24
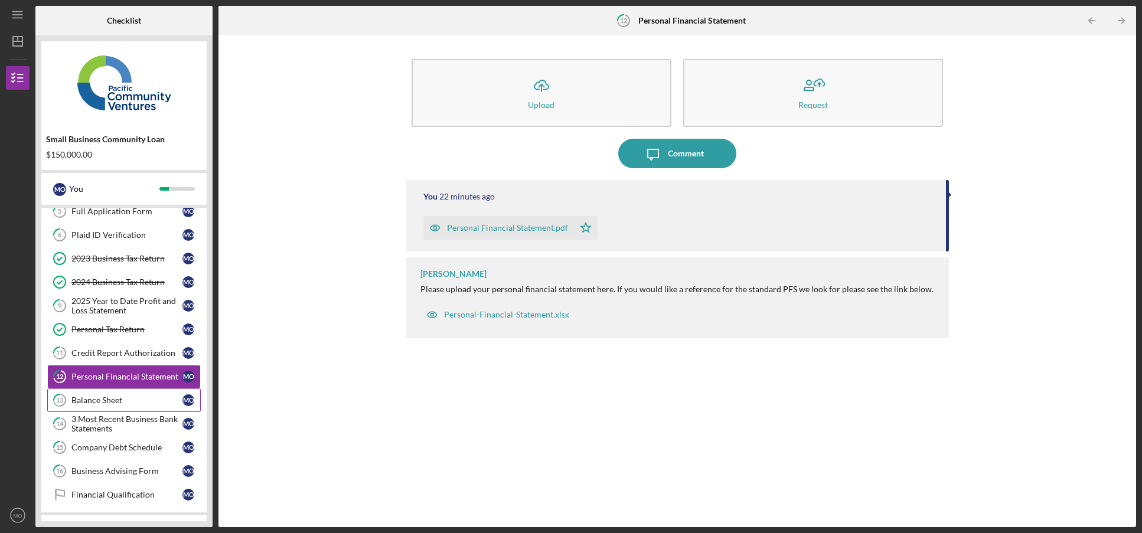
click at [97, 406] on link "13 Balance Sheet M O" at bounding box center [124, 401] width 154 height 24
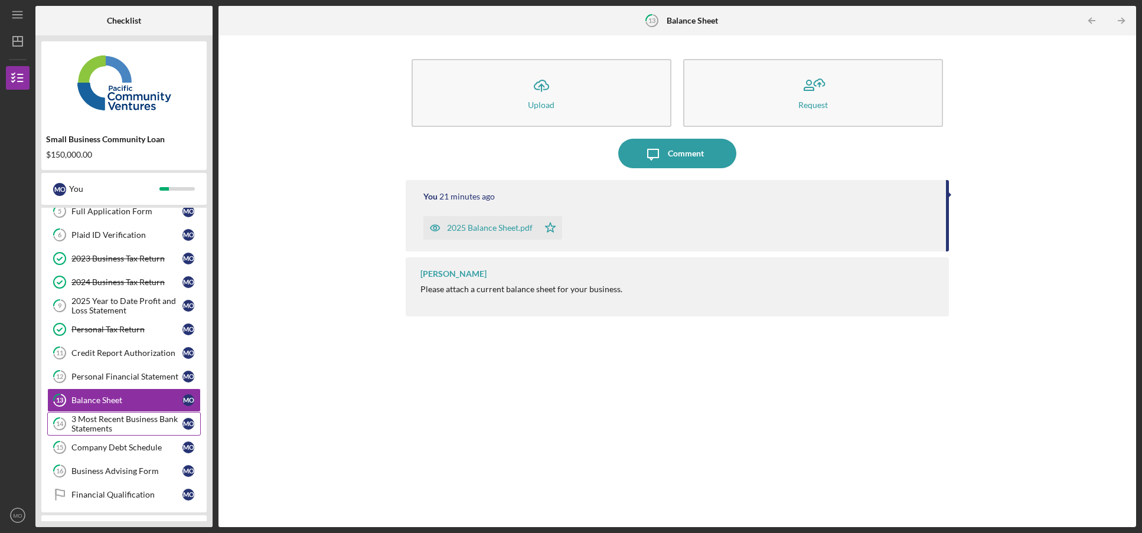
click at [119, 422] on div "3 Most Recent Business Bank Statements" at bounding box center [126, 424] width 111 height 19
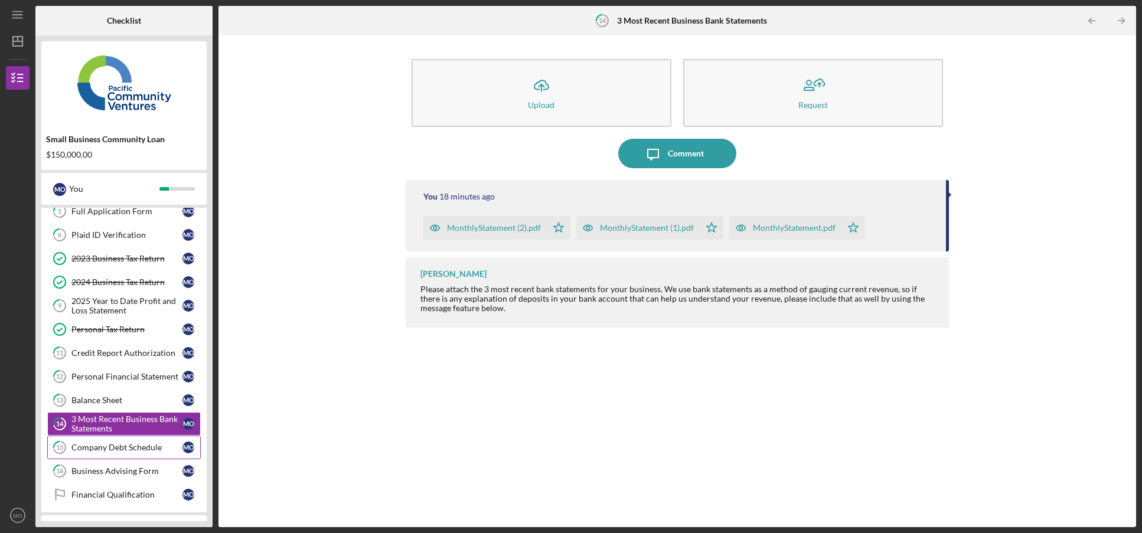
click at [114, 457] on link "15 Company Debt Schedule M O" at bounding box center [124, 448] width 154 height 24
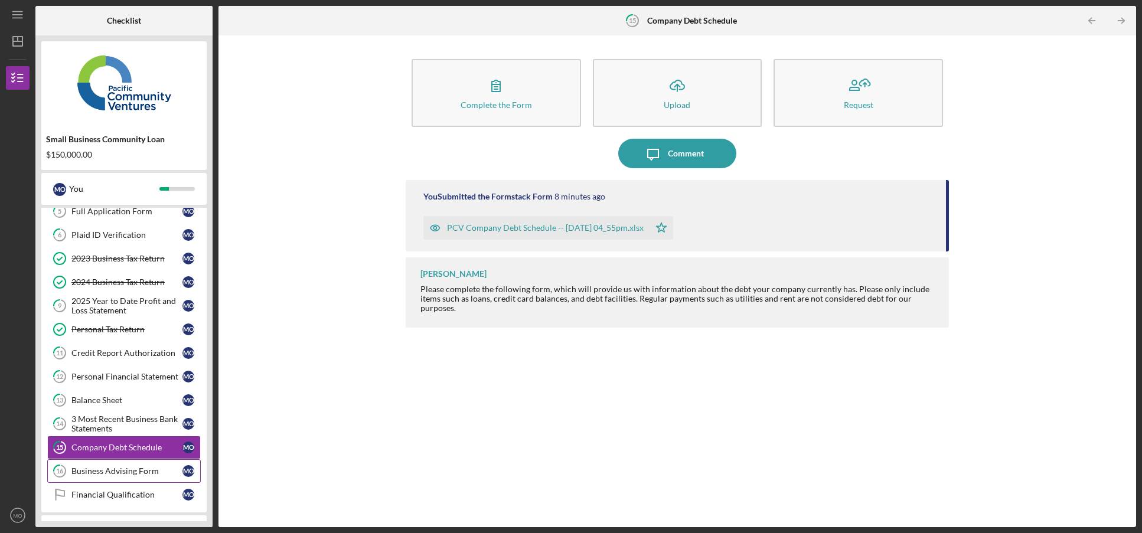
click at [106, 464] on link "16 Business Advising Form M O" at bounding box center [124, 472] width 154 height 24
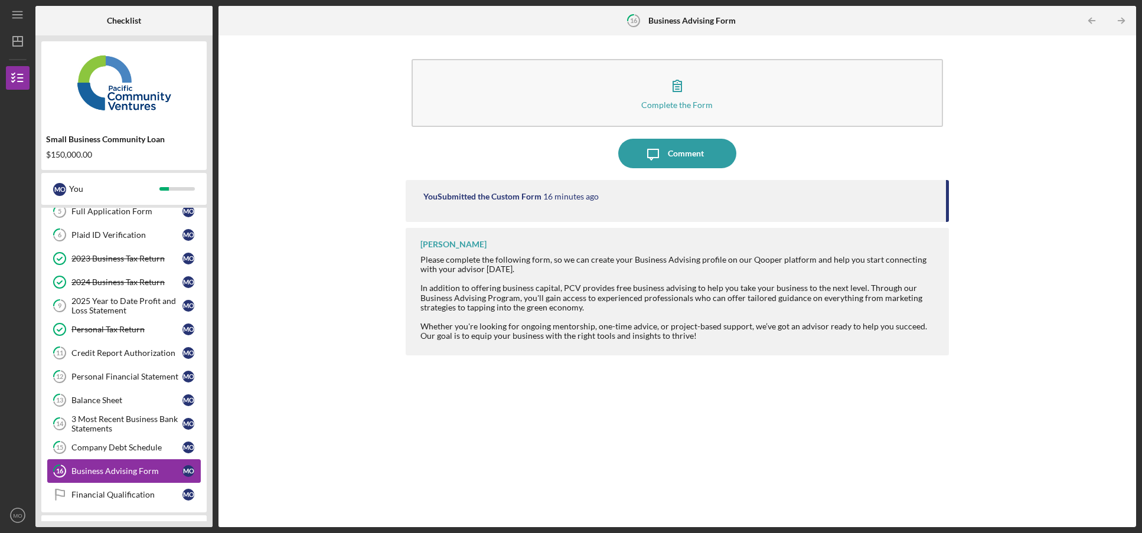
drag, startPoint x: 108, startPoint y: 493, endPoint x: 112, endPoint y: 474, distance: 18.9
click at [108, 491] on div "Financial Qualification" at bounding box center [126, 494] width 111 height 9
